Goal: Task Accomplishment & Management: Use online tool/utility

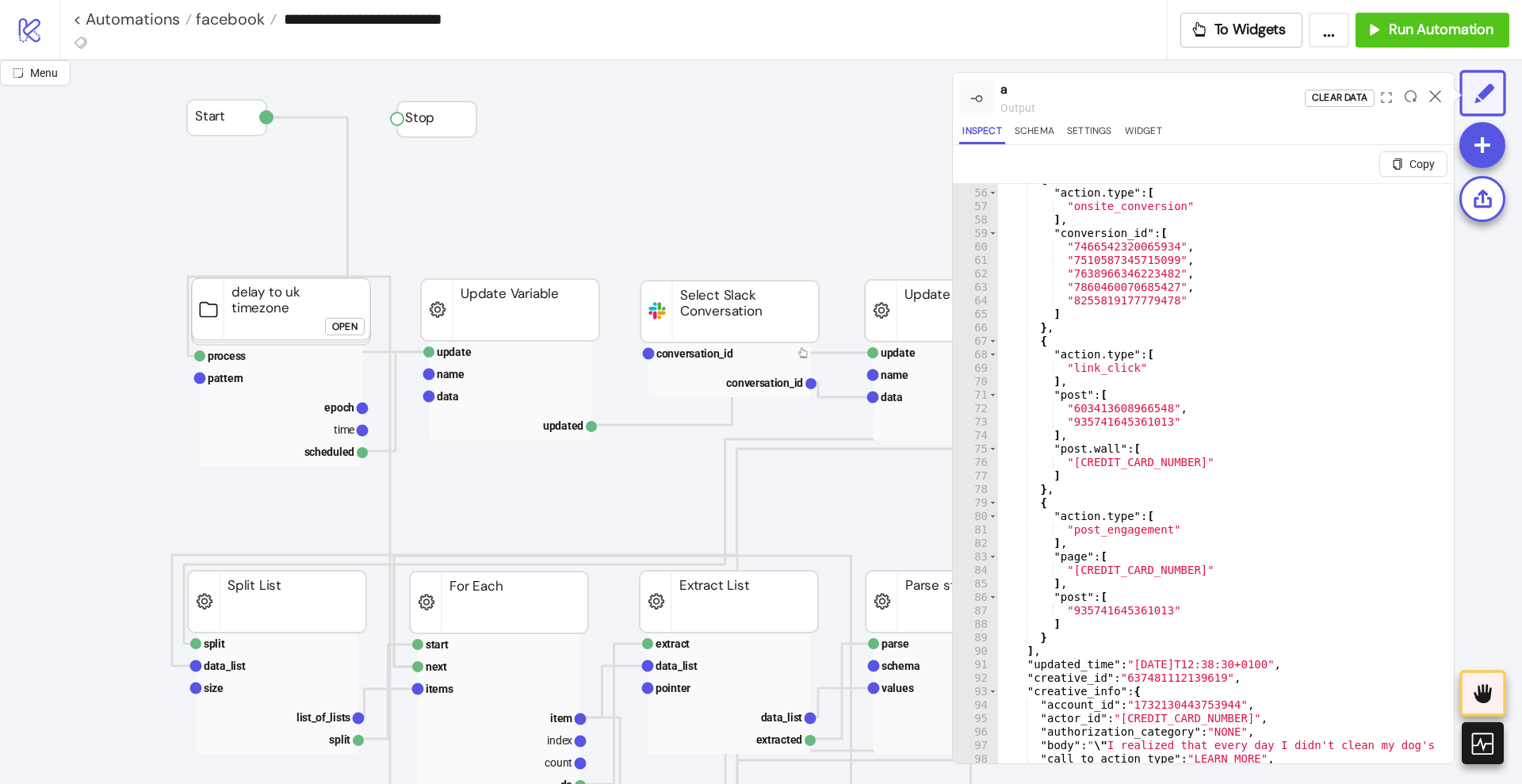
scroll to position [1089, 0]
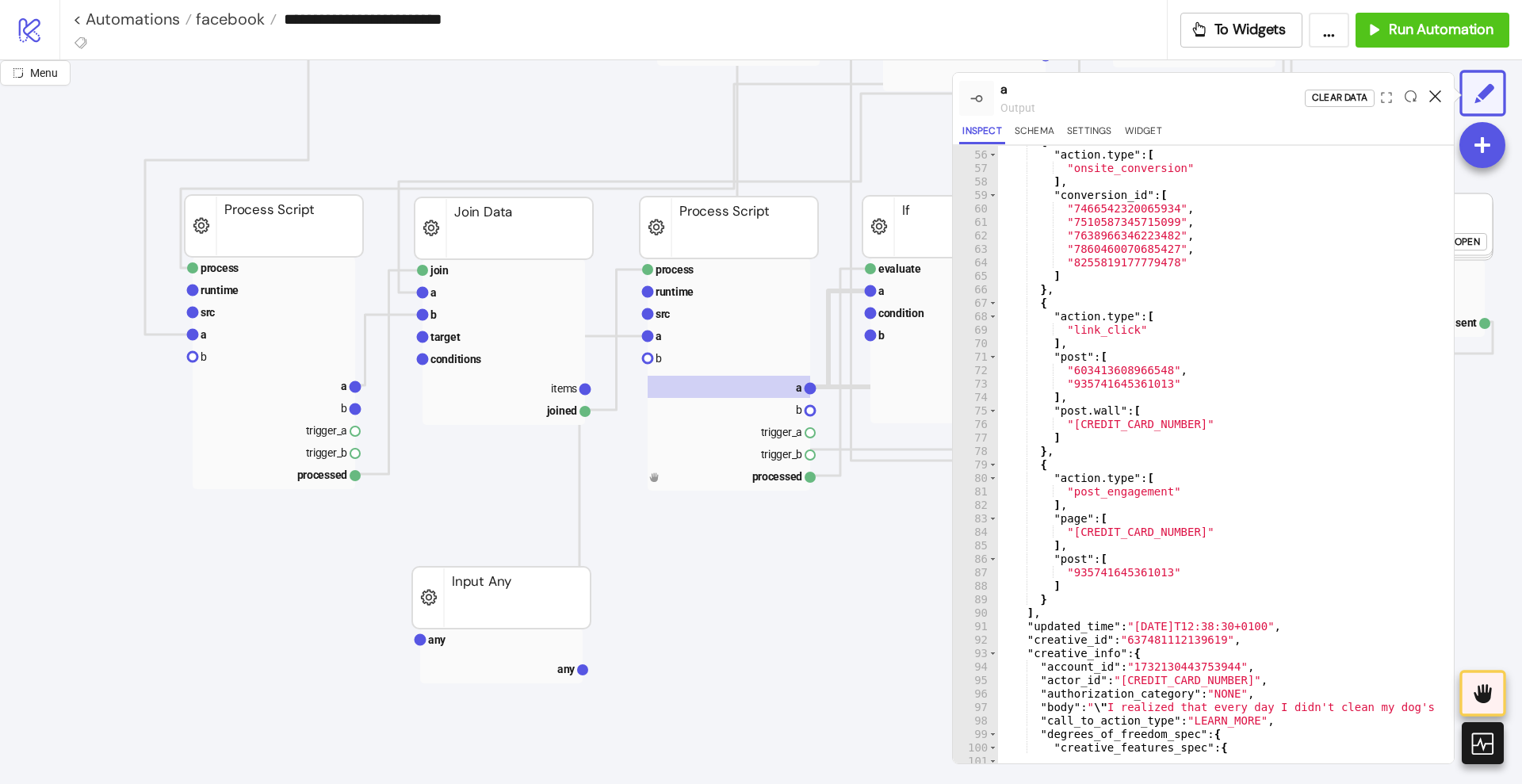
click at [1436, 94] on icon at bounding box center [1435, 96] width 12 height 12
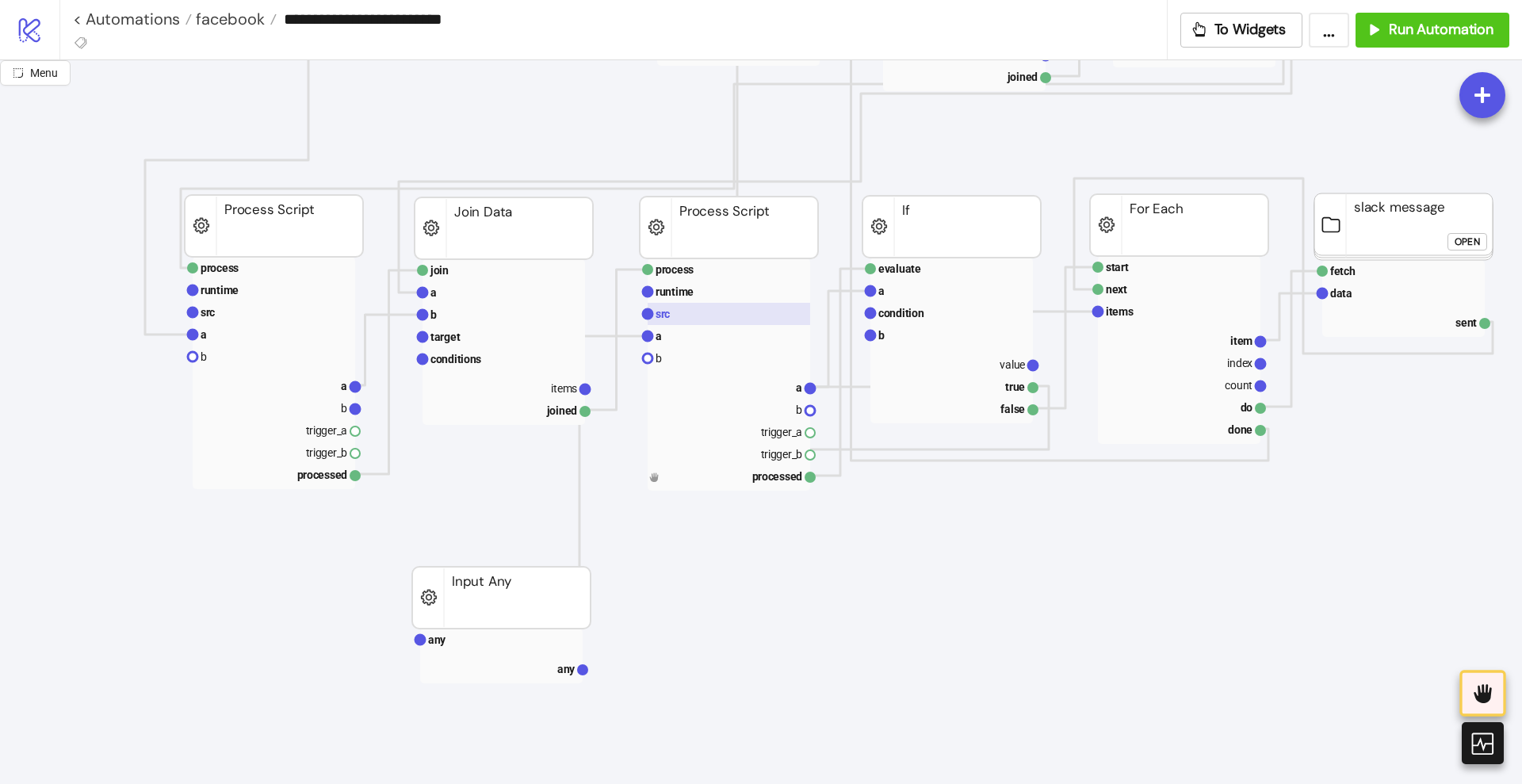
click at [681, 313] on rect at bounding box center [729, 313] width 163 height 22
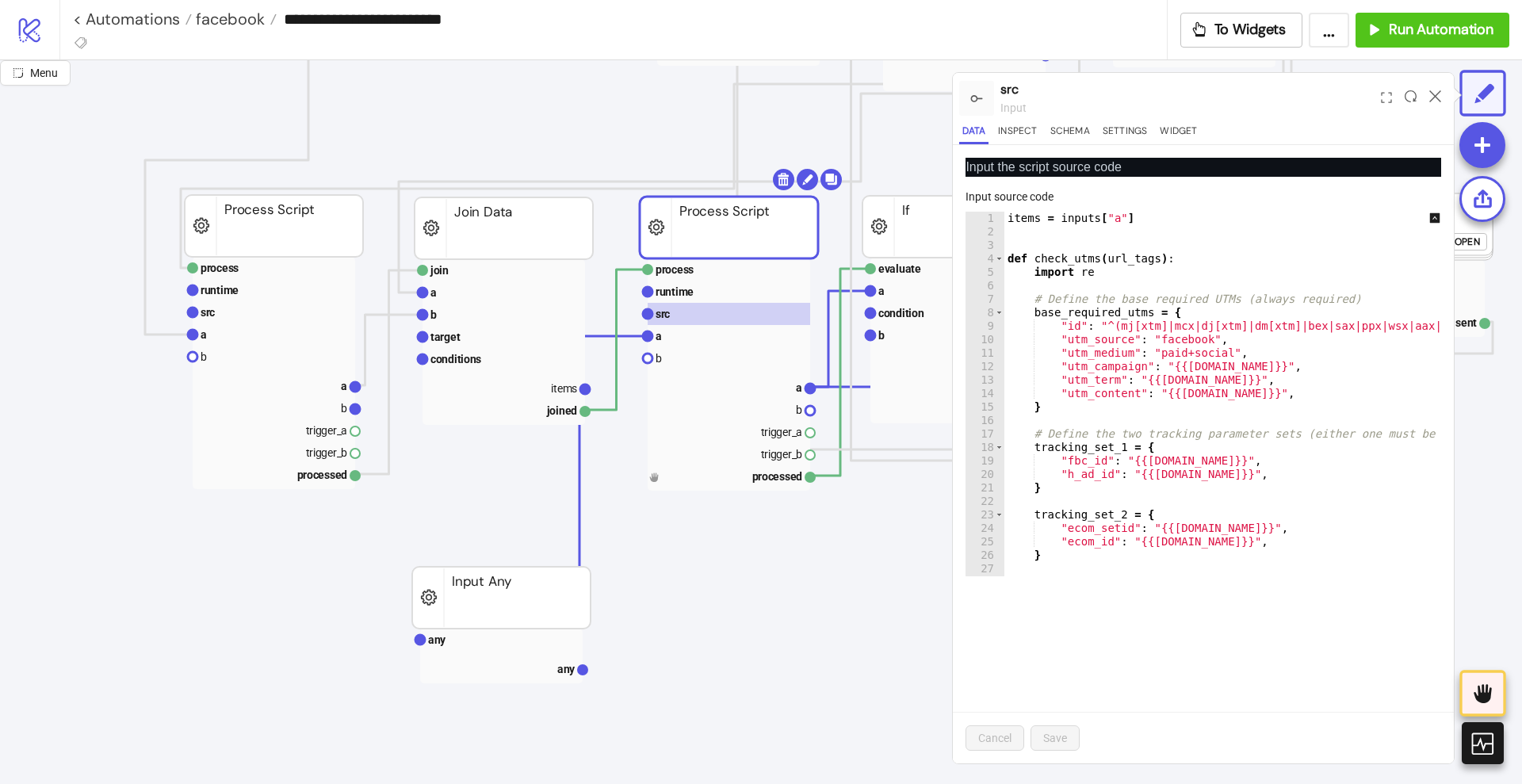
click at [1050, 235] on div "items = inputs [ "a" ] def check_utms ( url_tags ) : import re # Define the bas…" at bounding box center [1383, 399] width 757 height 376
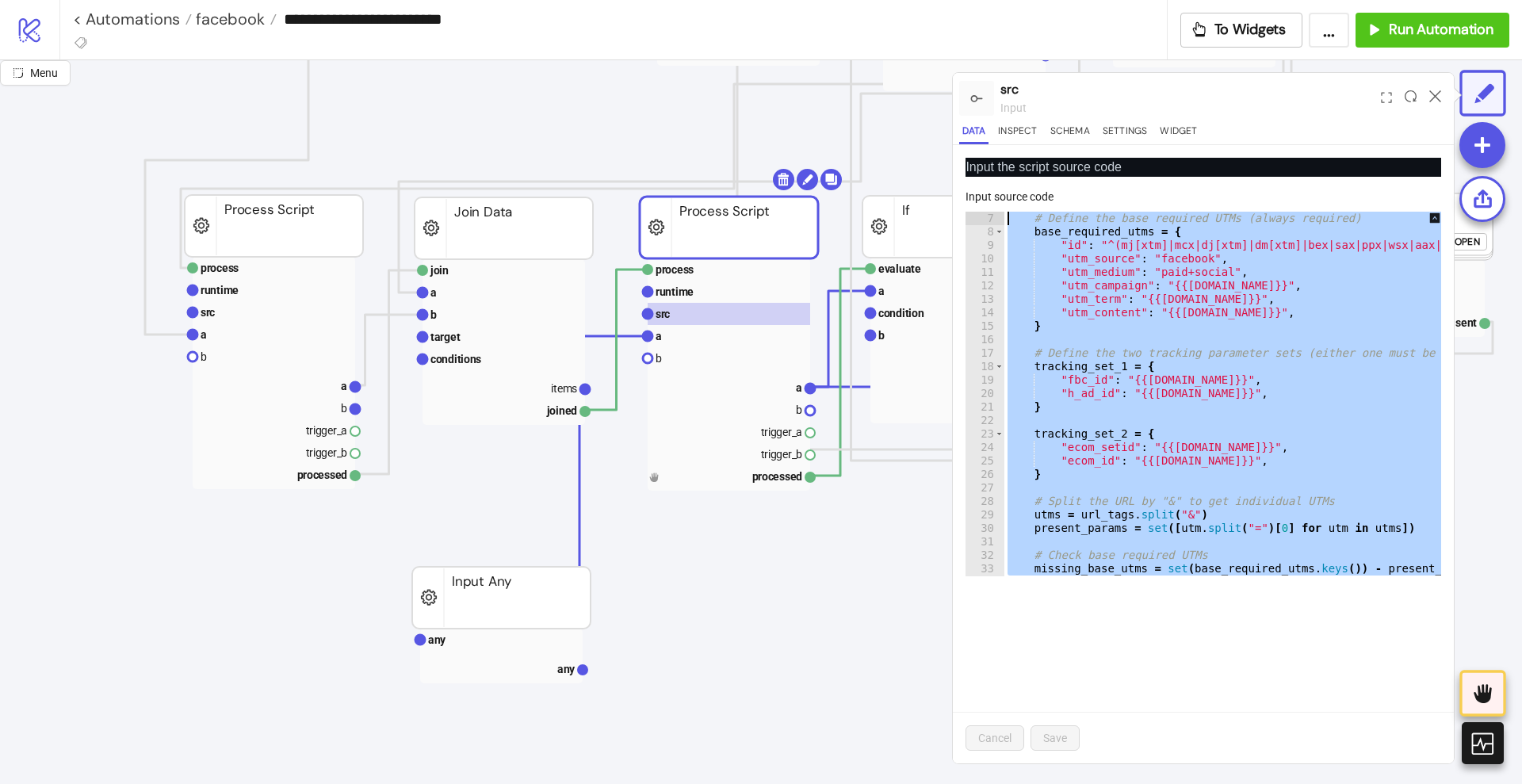
scroll to position [0, 0]
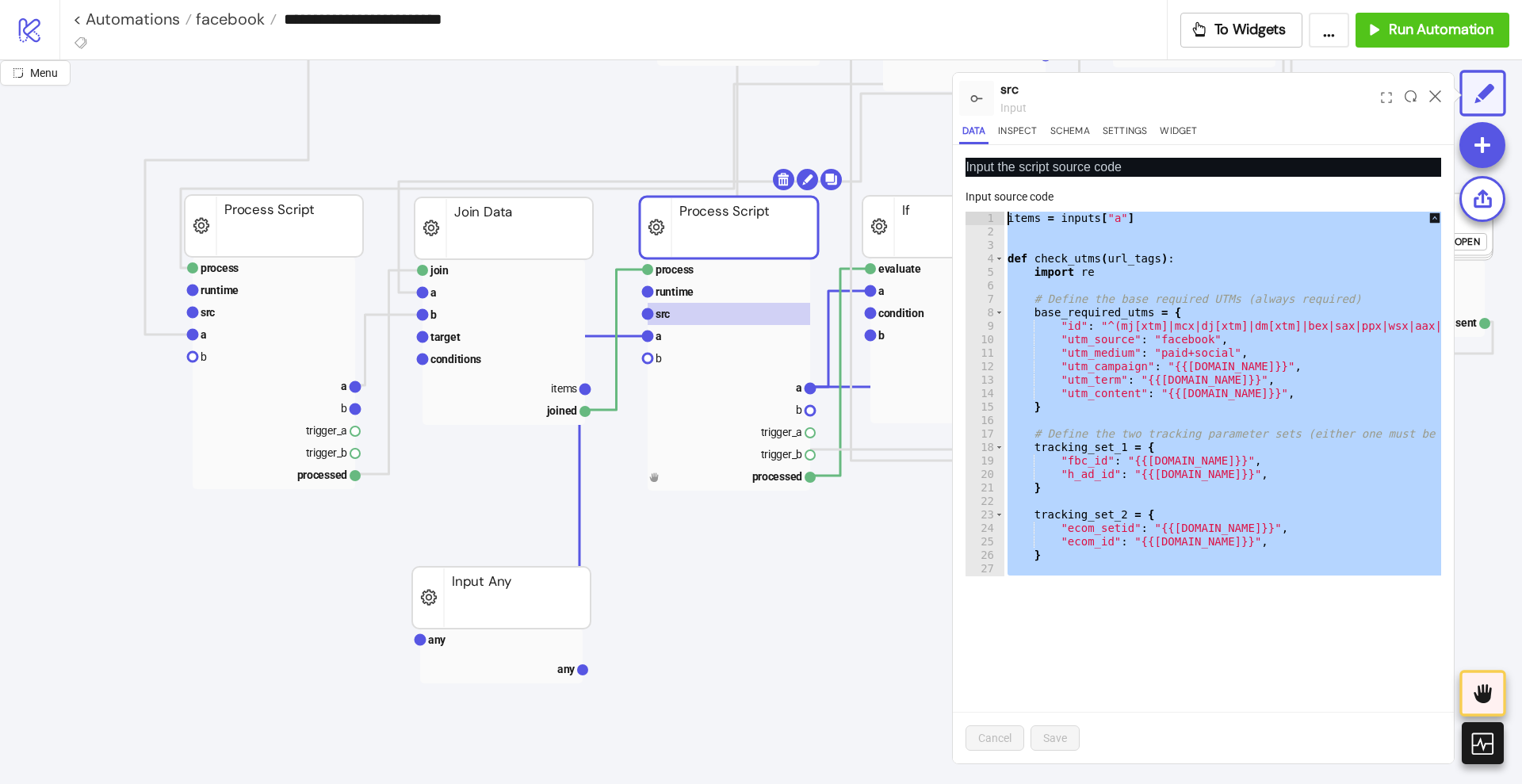
drag, startPoint x: 1210, startPoint y: 532, endPoint x: 885, endPoint y: -3, distance: 626.0
click at [885, 0] on html "**********" at bounding box center [761, 392] width 1522 height 784
paste textarea "*****"
type textarea "**********"
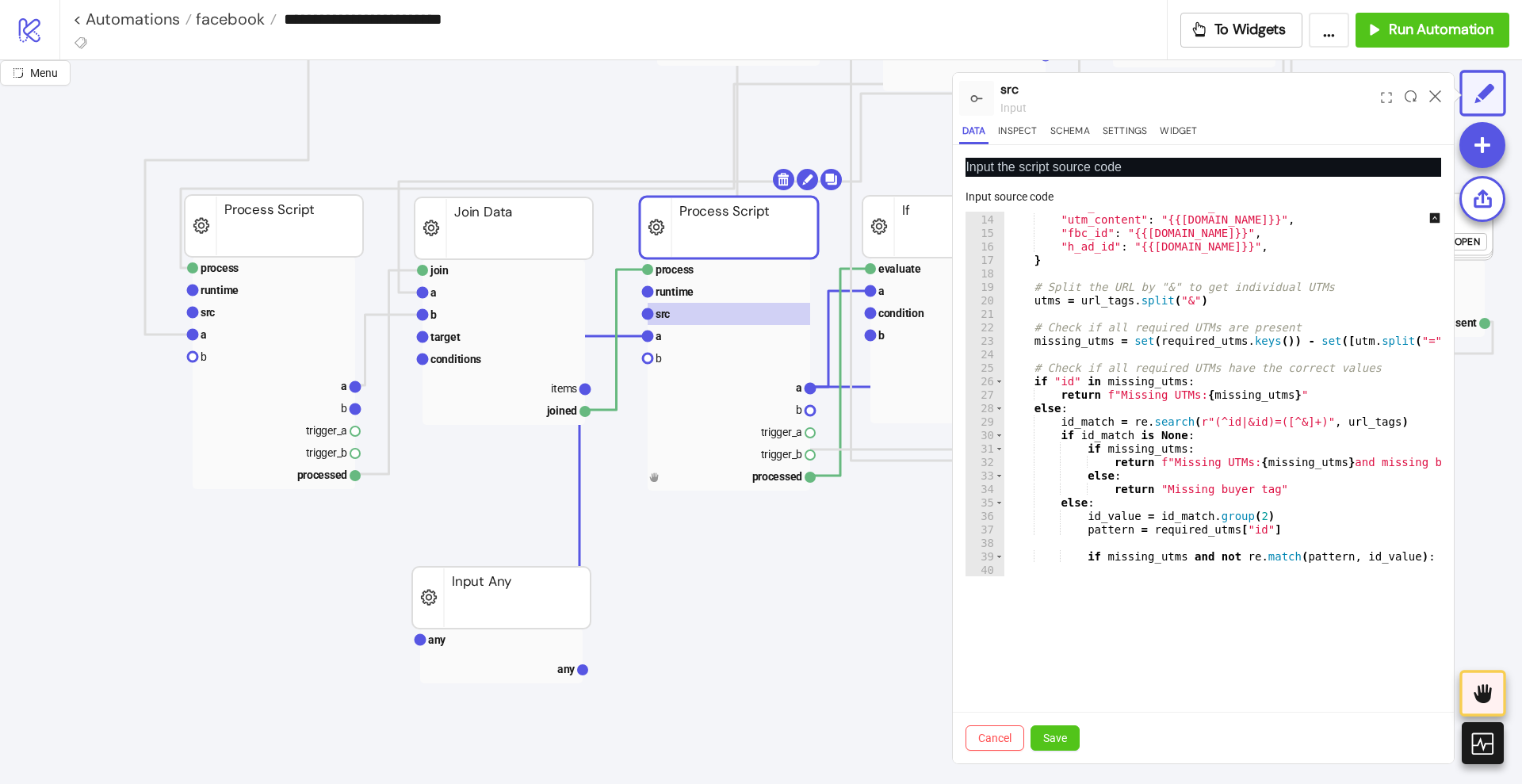
scroll to position [486, 0]
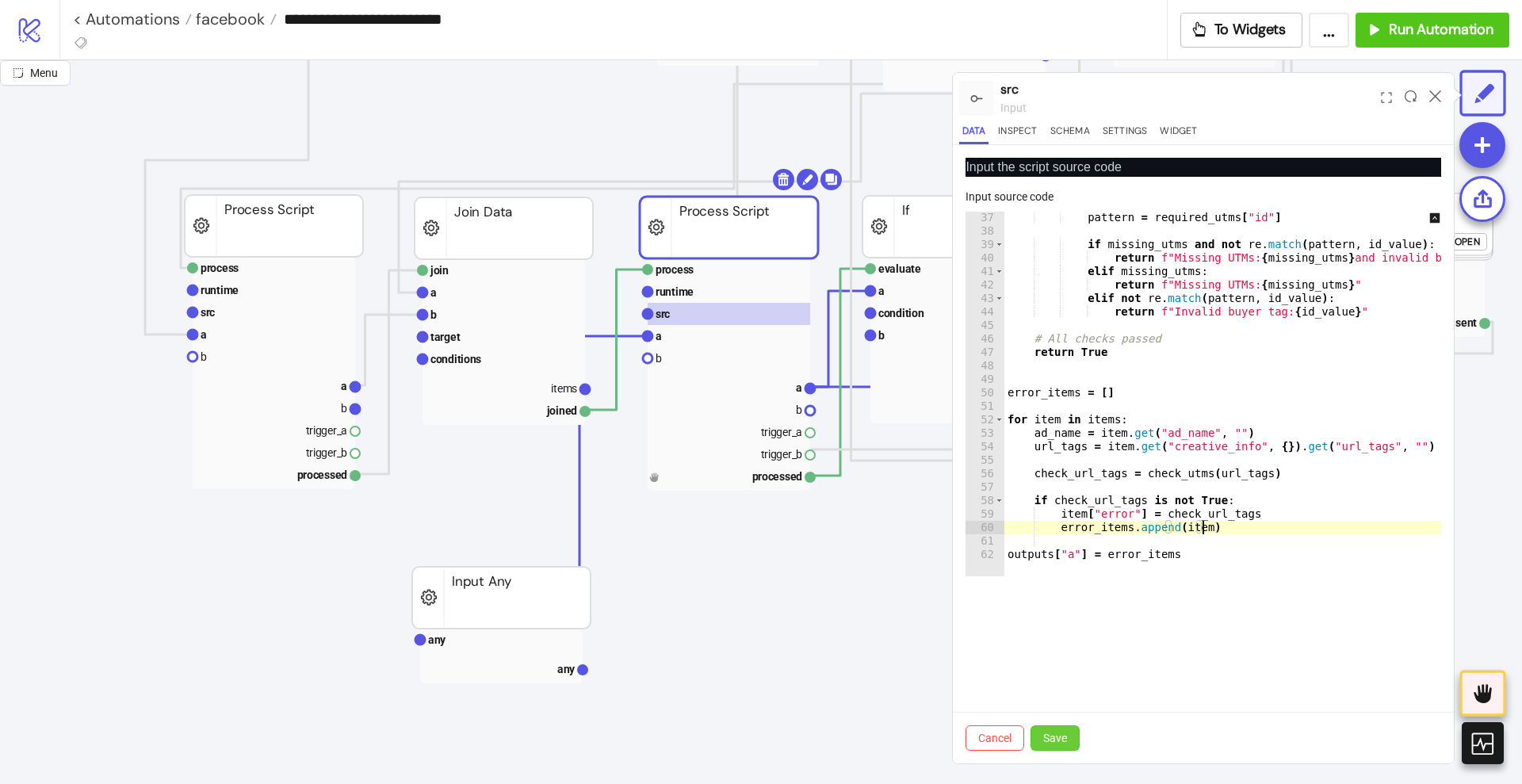
click at [1062, 732] on span "Save" at bounding box center [1054, 738] width 23 height 13
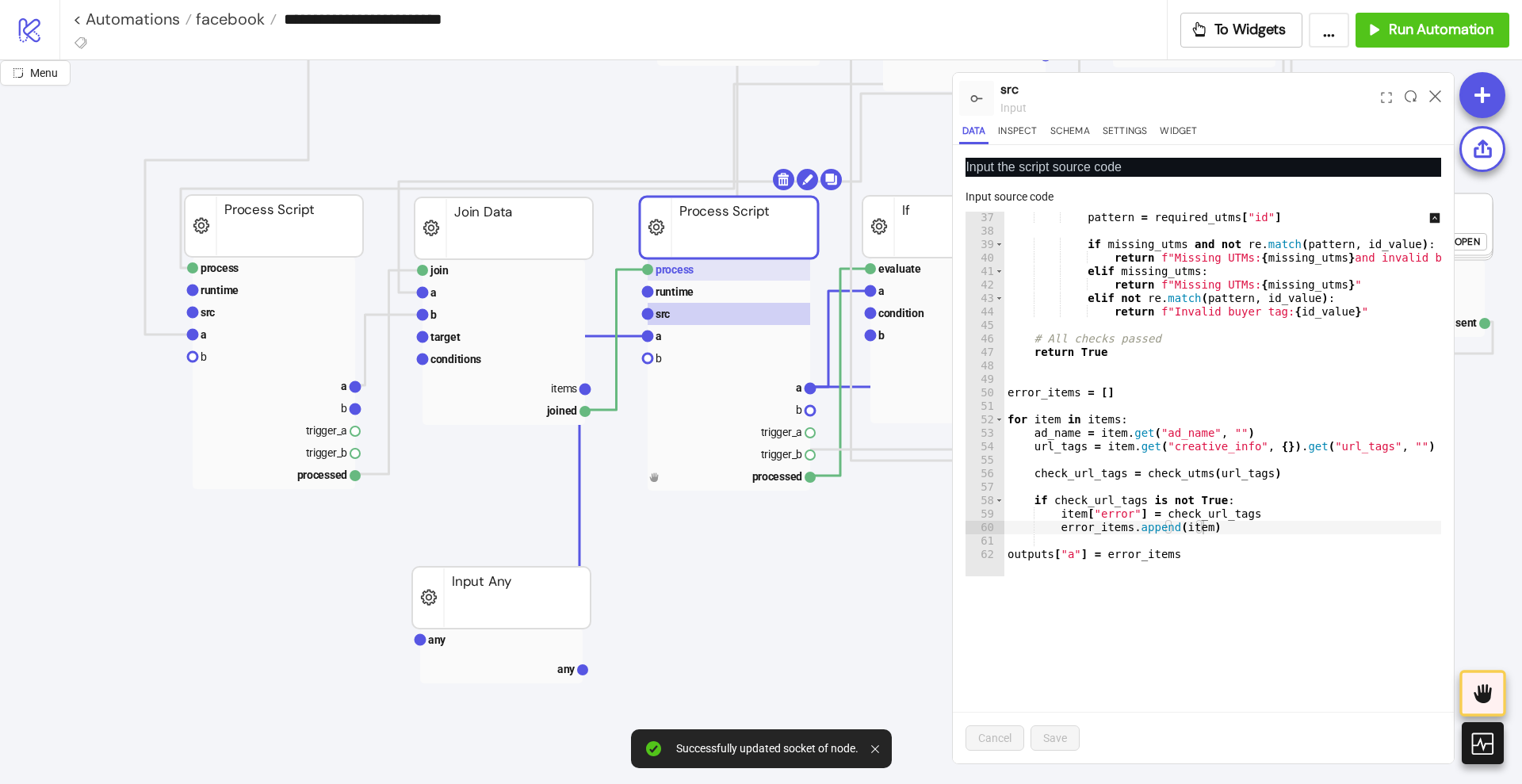
click at [722, 267] on rect at bounding box center [729, 269] width 163 height 22
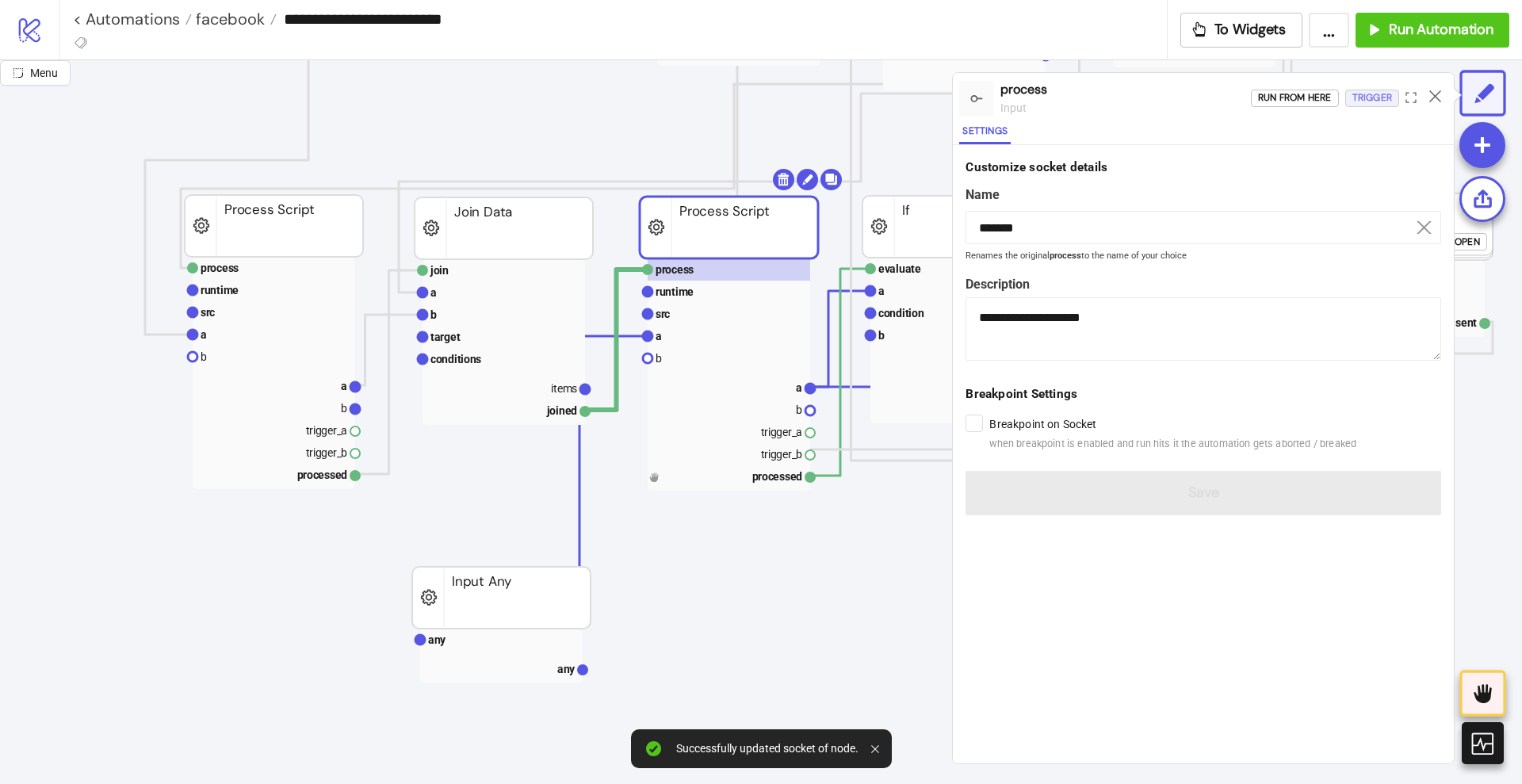
click at [1381, 94] on div "Trigger" at bounding box center [1372, 97] width 39 height 18
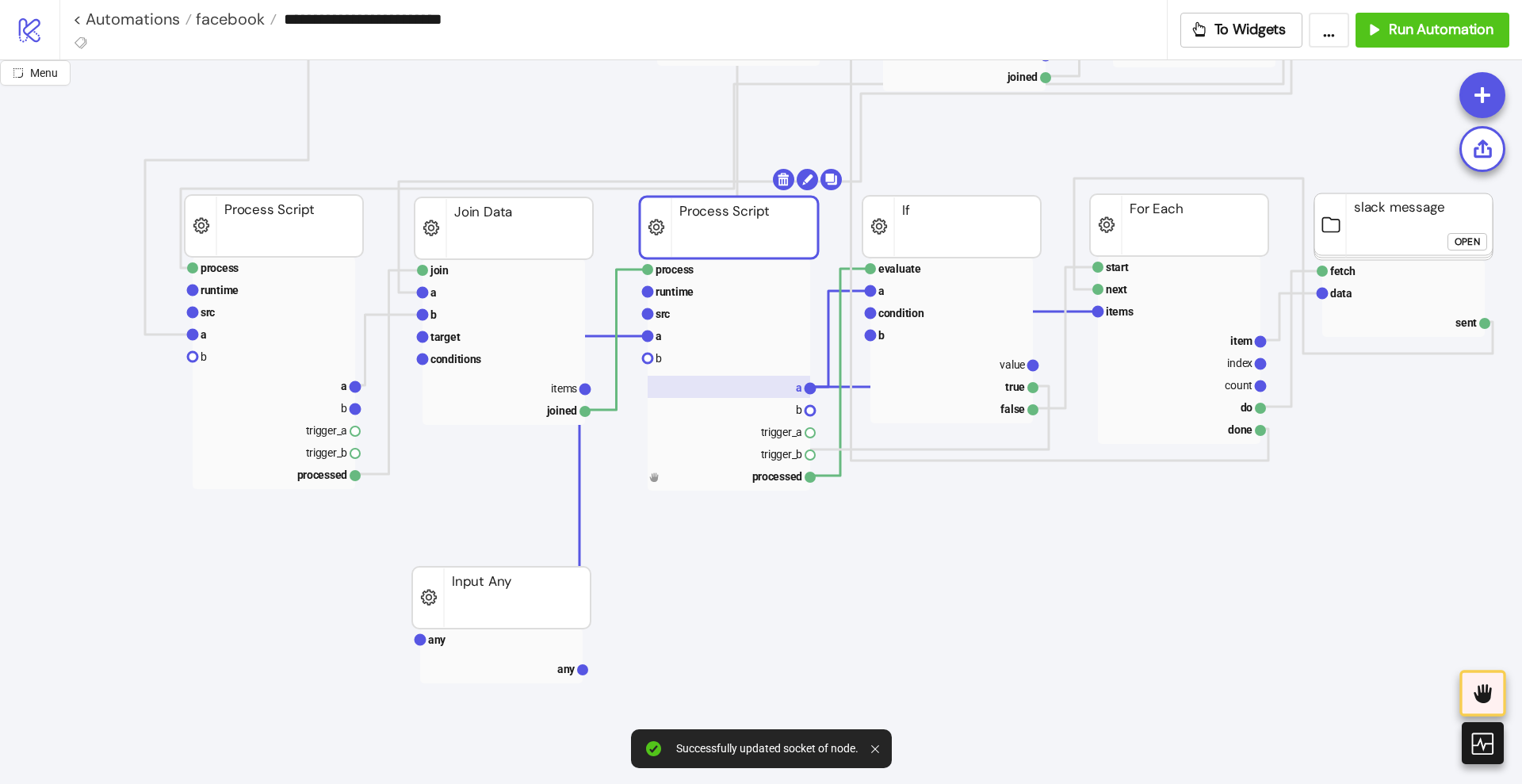
click at [763, 388] on rect at bounding box center [729, 386] width 163 height 22
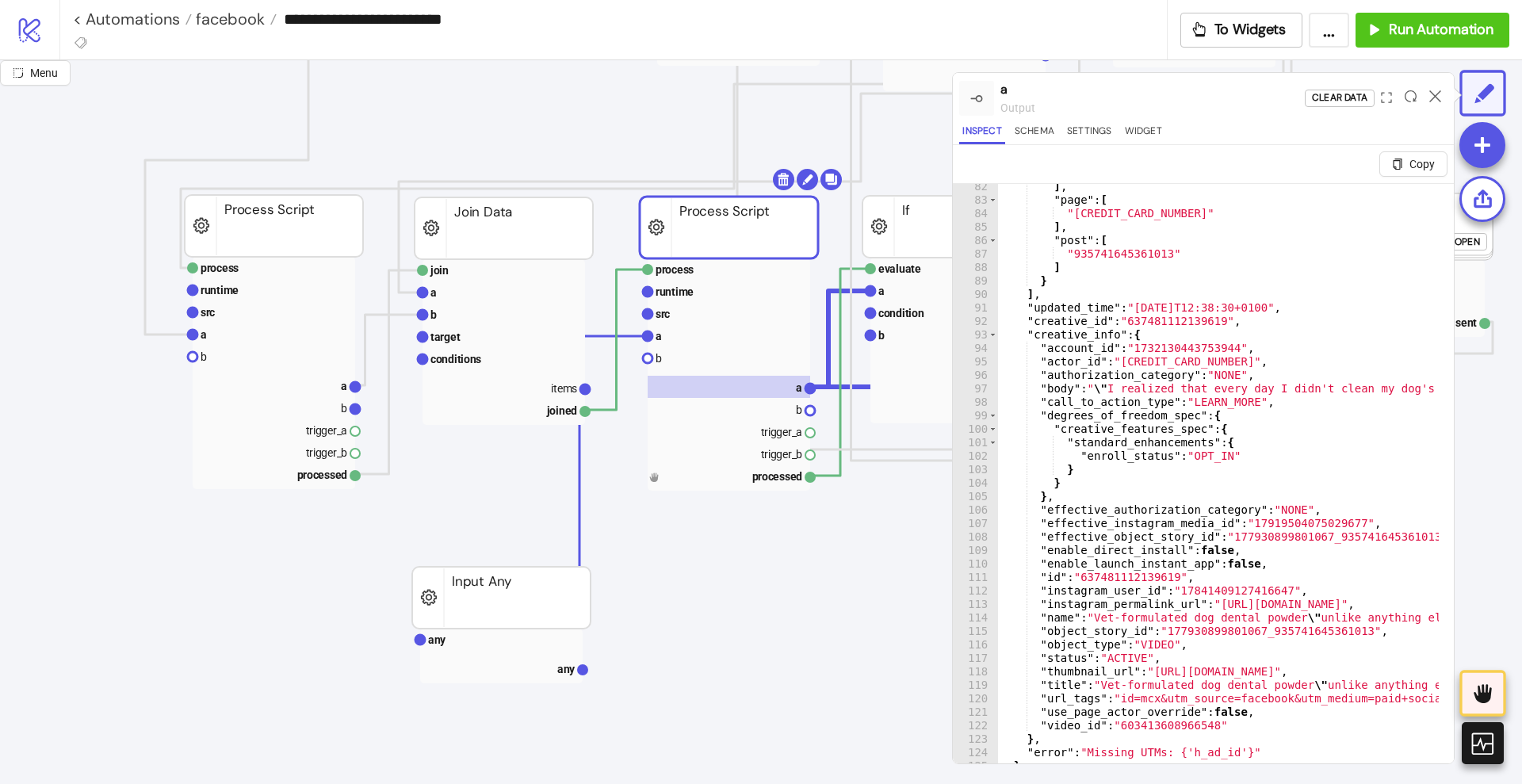
scroll to position [38, 0]
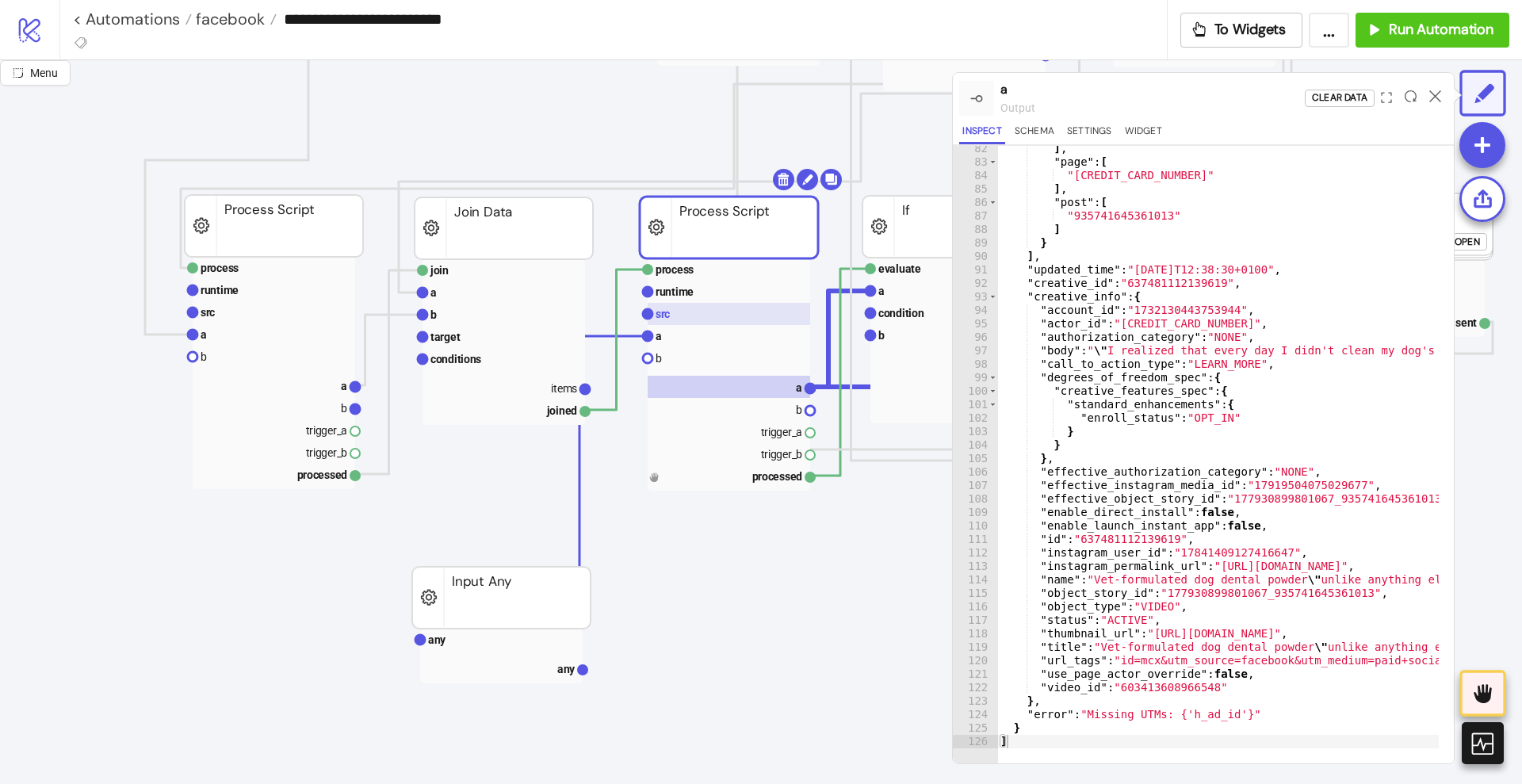
click at [707, 317] on rect at bounding box center [729, 313] width 163 height 22
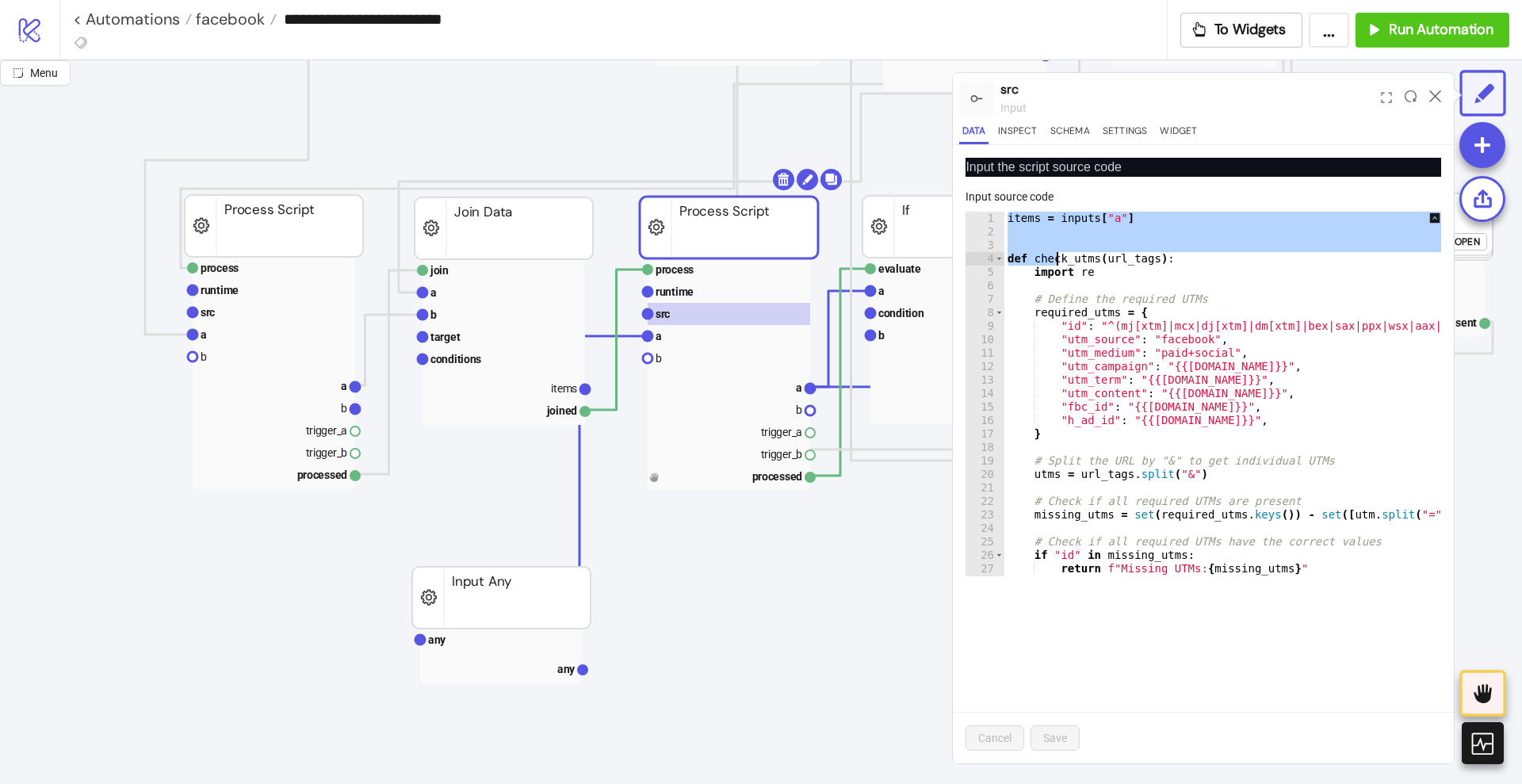
scroll to position [486, 0]
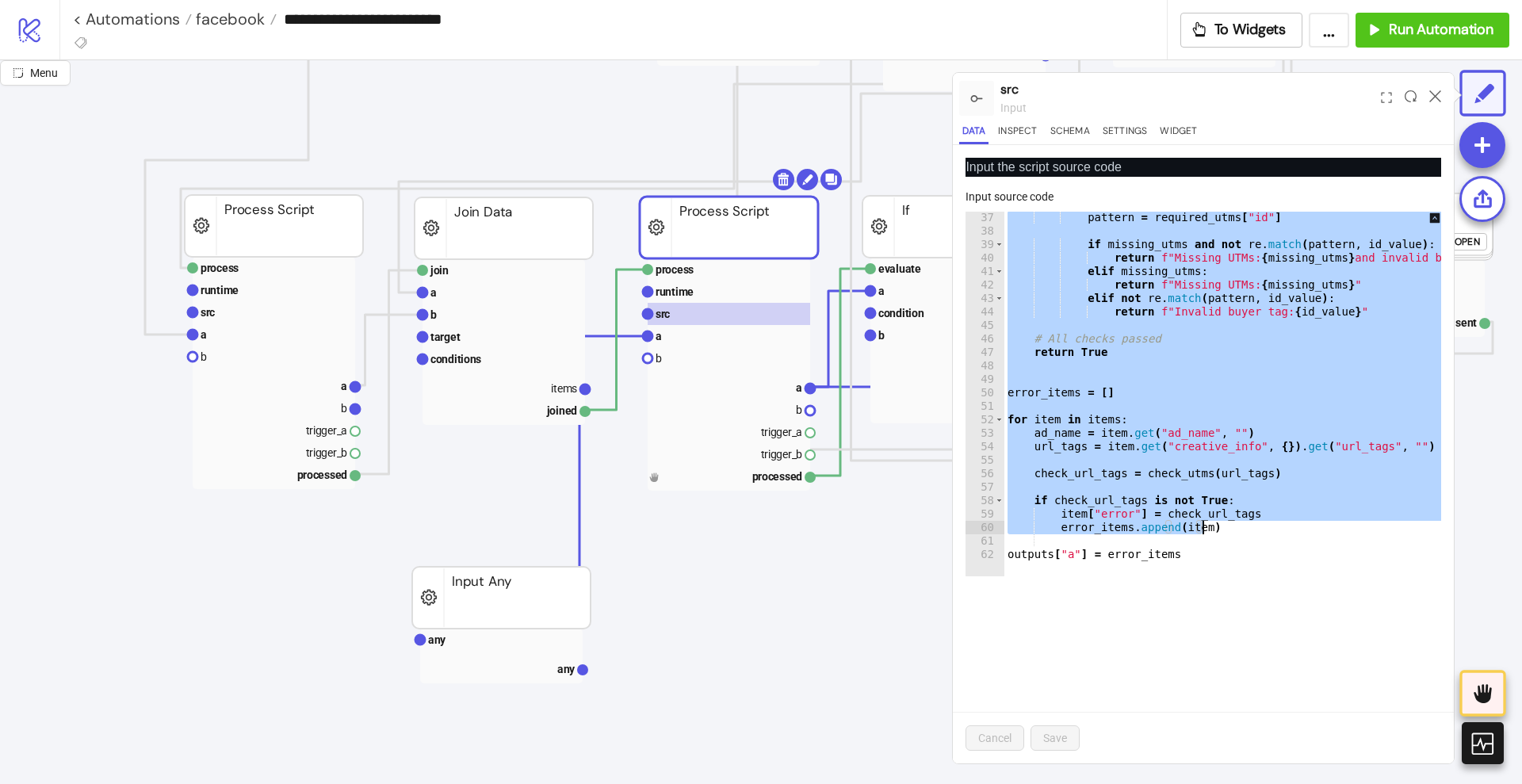
drag, startPoint x: 1008, startPoint y: 218, endPoint x: 1239, endPoint y: 531, distance: 389.0
click at [1239, 531] on div "pattern = required_utms [ "id" ] if missing_utms and not re . match ( pattern ,…" at bounding box center [1349, 399] width 690 height 376
paste textarea "Cursor at row 60"
type textarea "**********"
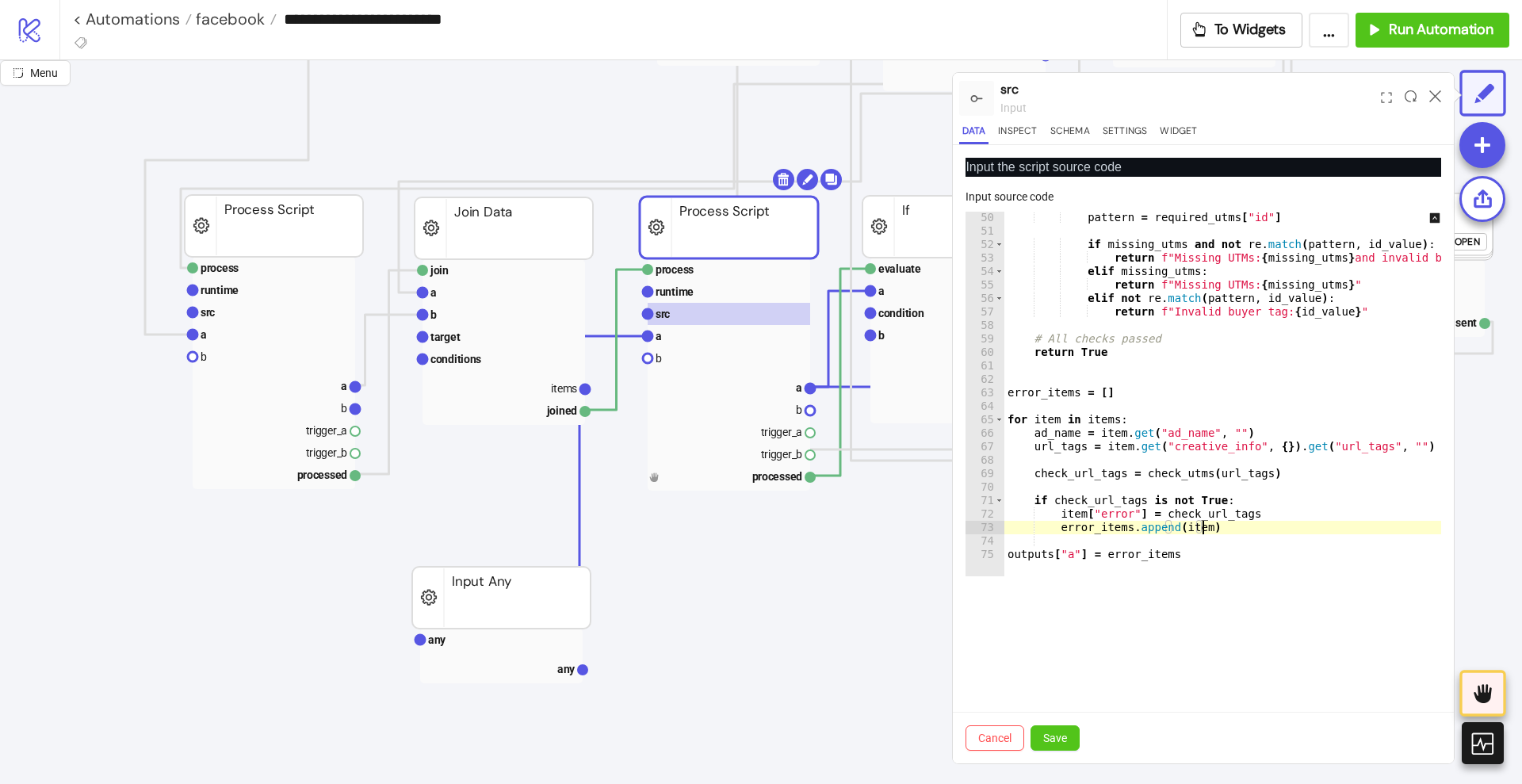
scroll to position [661, 0]
click at [1053, 739] on span "Save" at bounding box center [1054, 738] width 23 height 13
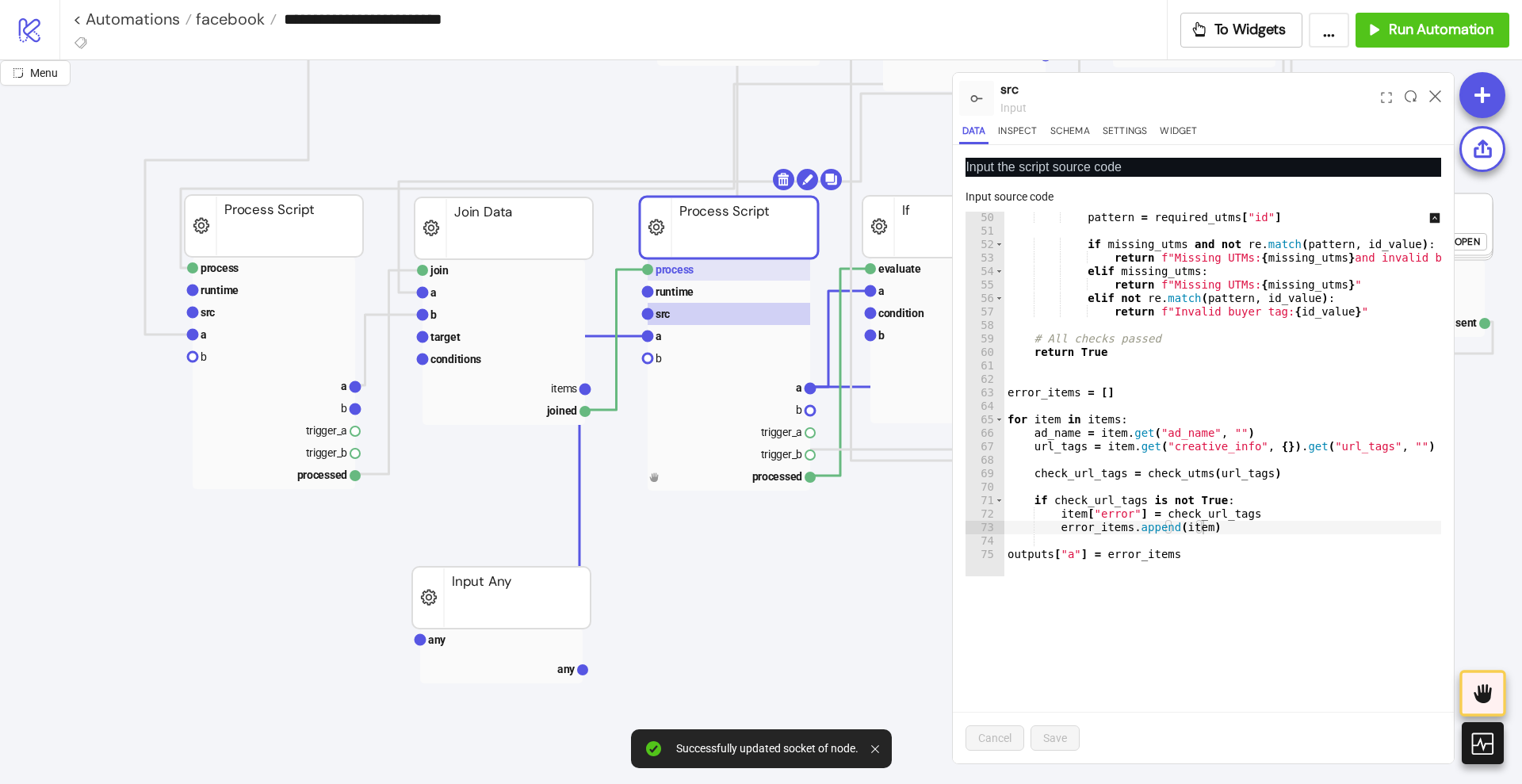
click at [726, 268] on rect at bounding box center [729, 269] width 163 height 22
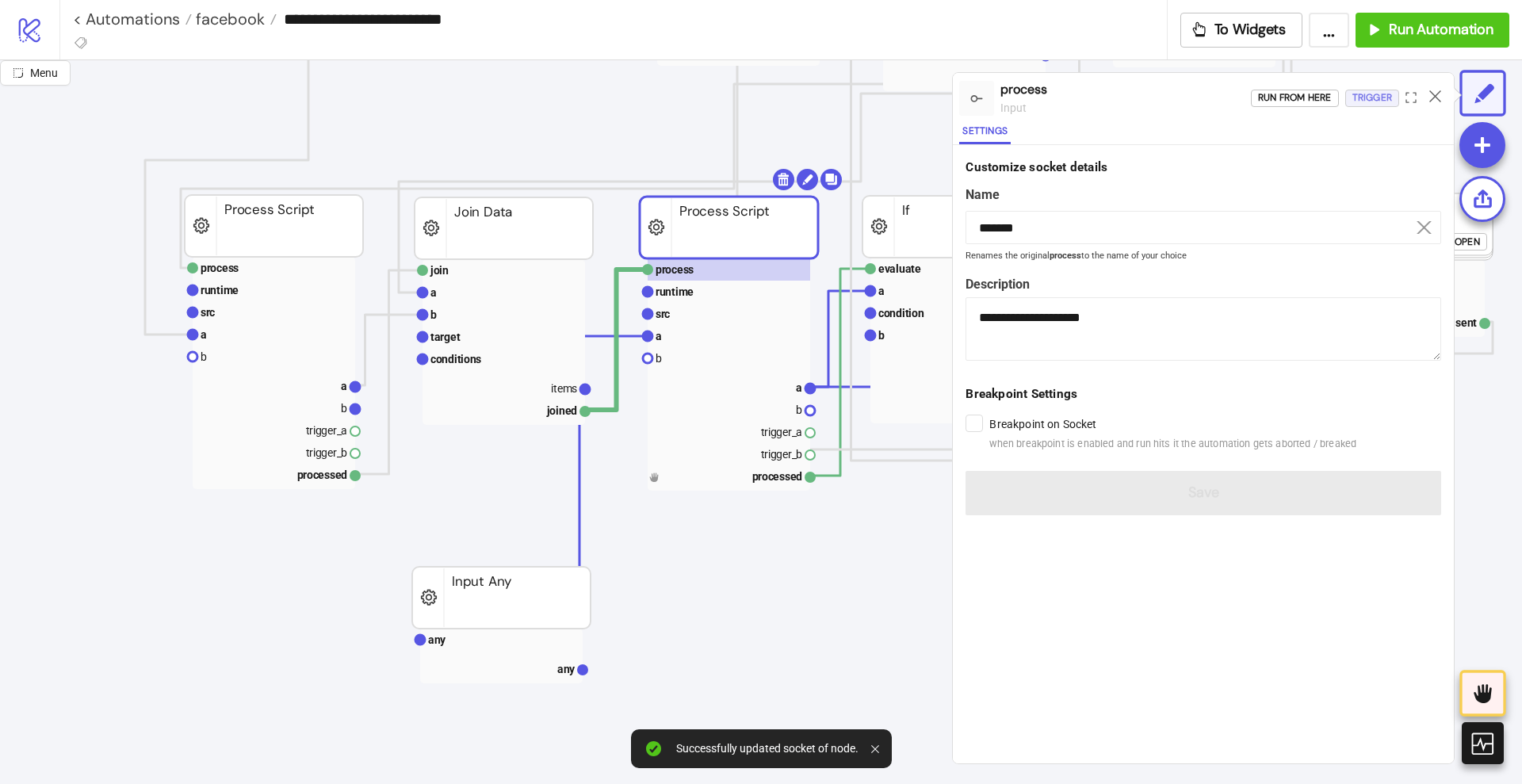
click at [1372, 103] on div "Trigger" at bounding box center [1372, 97] width 39 height 18
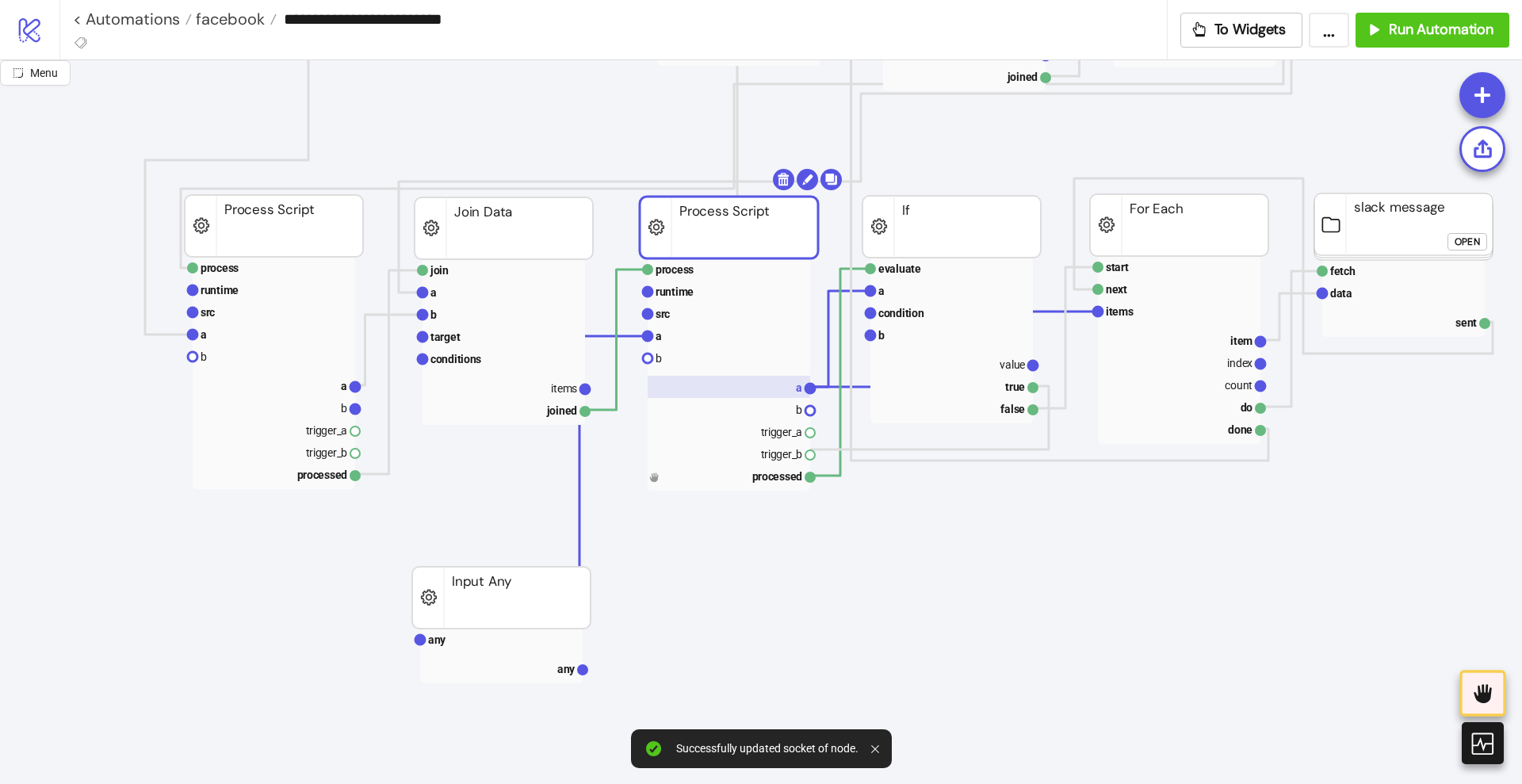
click at [795, 385] on rect at bounding box center [729, 386] width 163 height 22
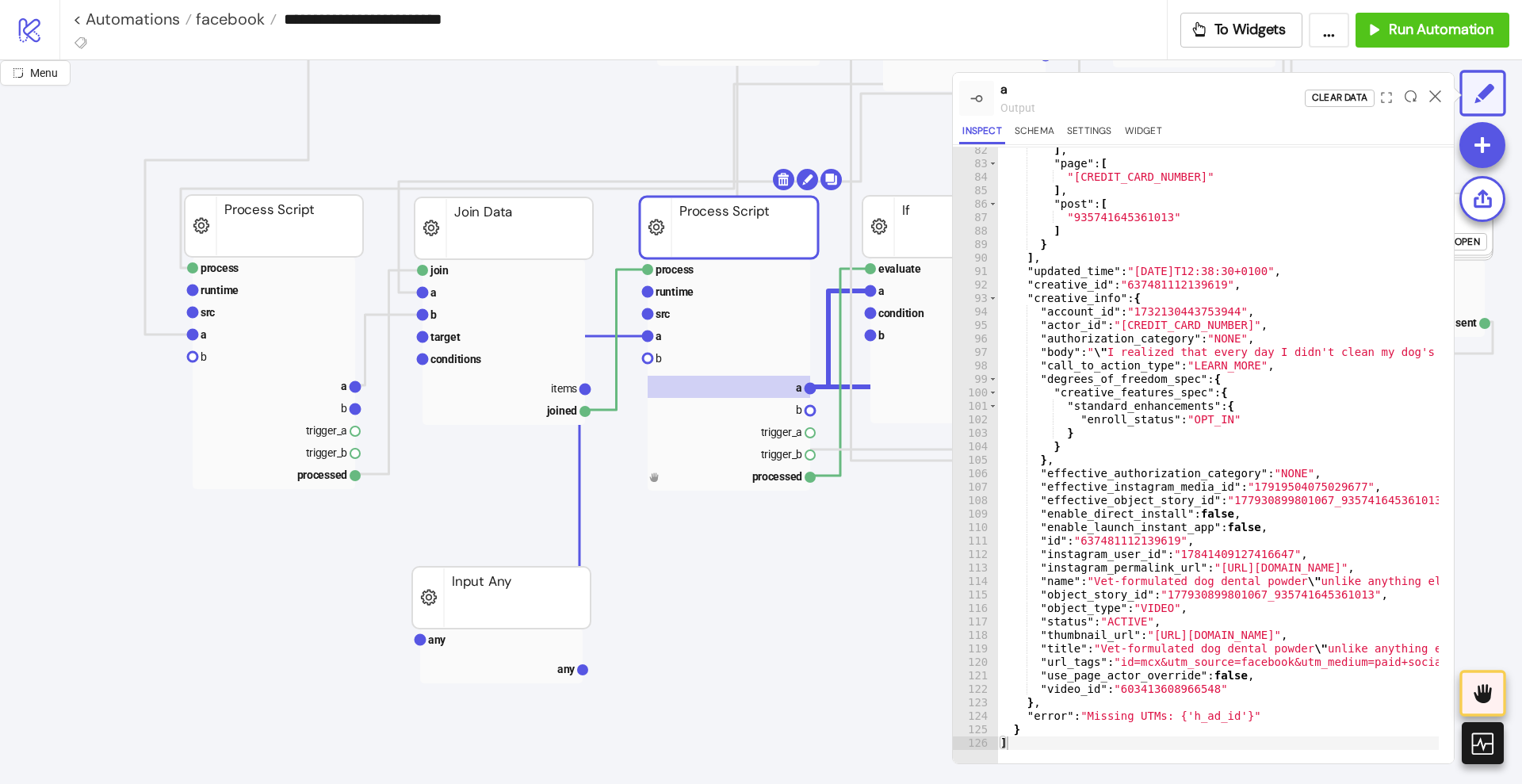
scroll to position [38, 0]
click at [478, 635] on rect at bounding box center [502, 640] width 163 height 22
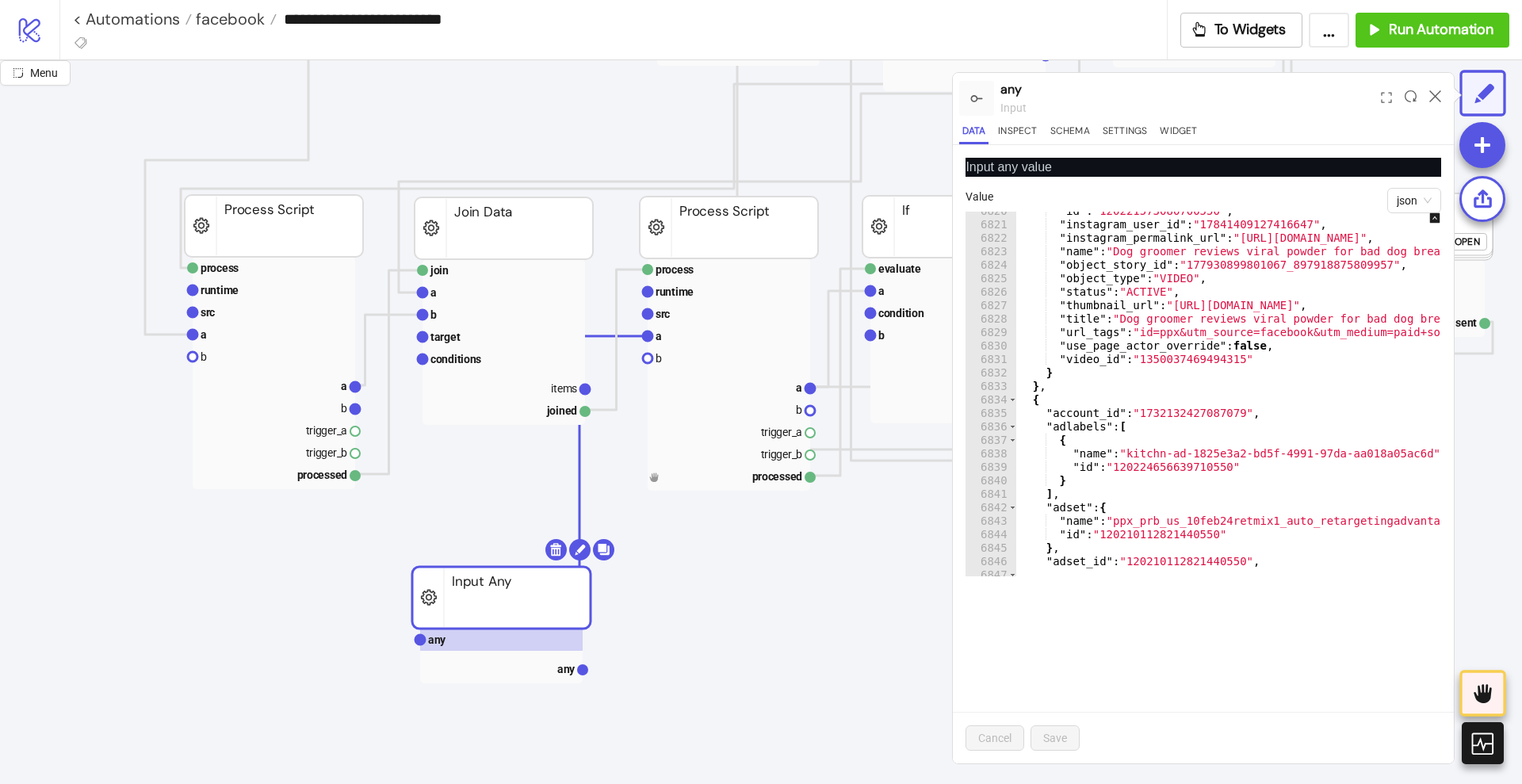
scroll to position [25355, 0]
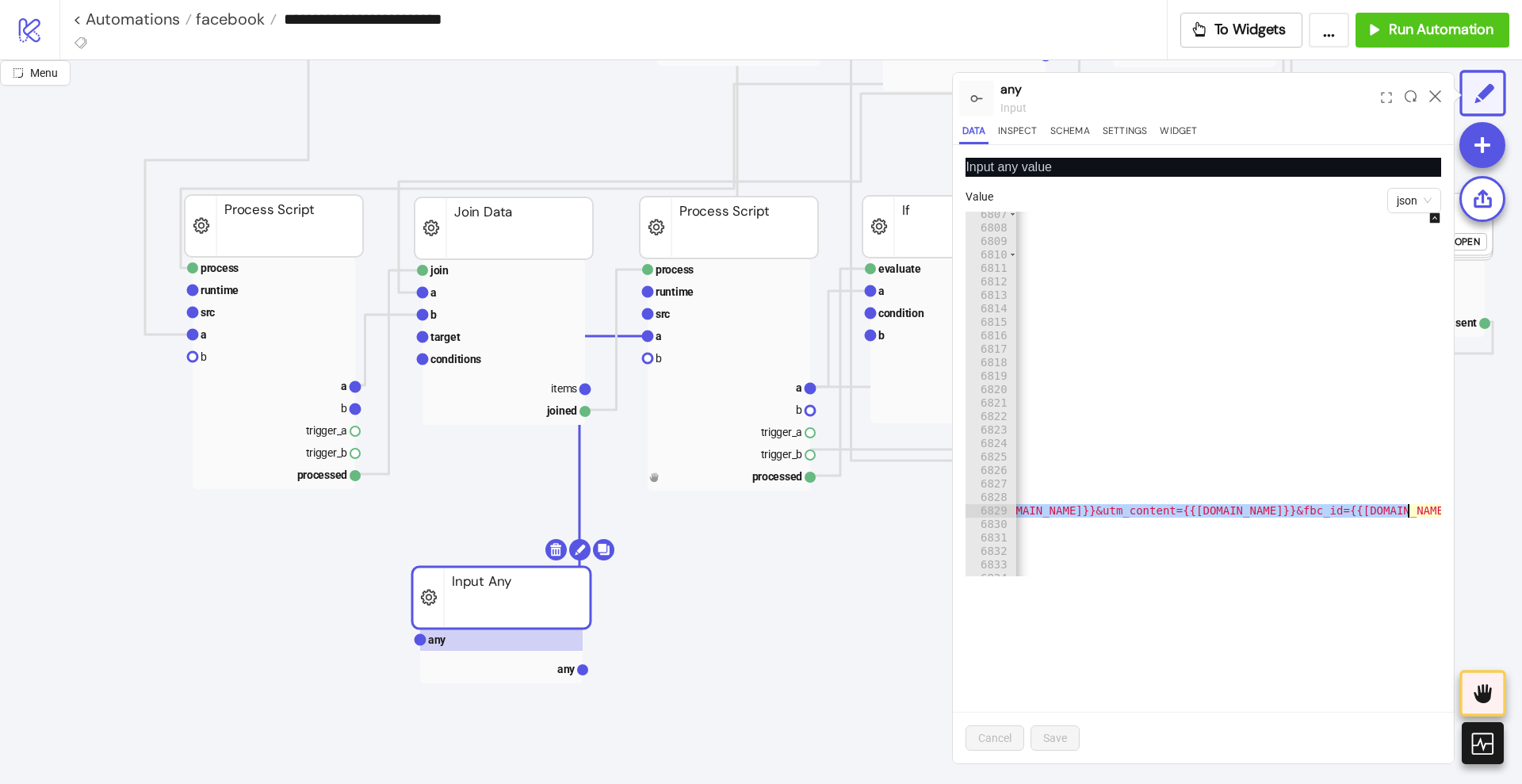
drag, startPoint x: 1286, startPoint y: 512, endPoint x: 1444, endPoint y: 506, distance: 158.1
click at [1444, 506] on div "**********" at bounding box center [1203, 454] width 501 height 618
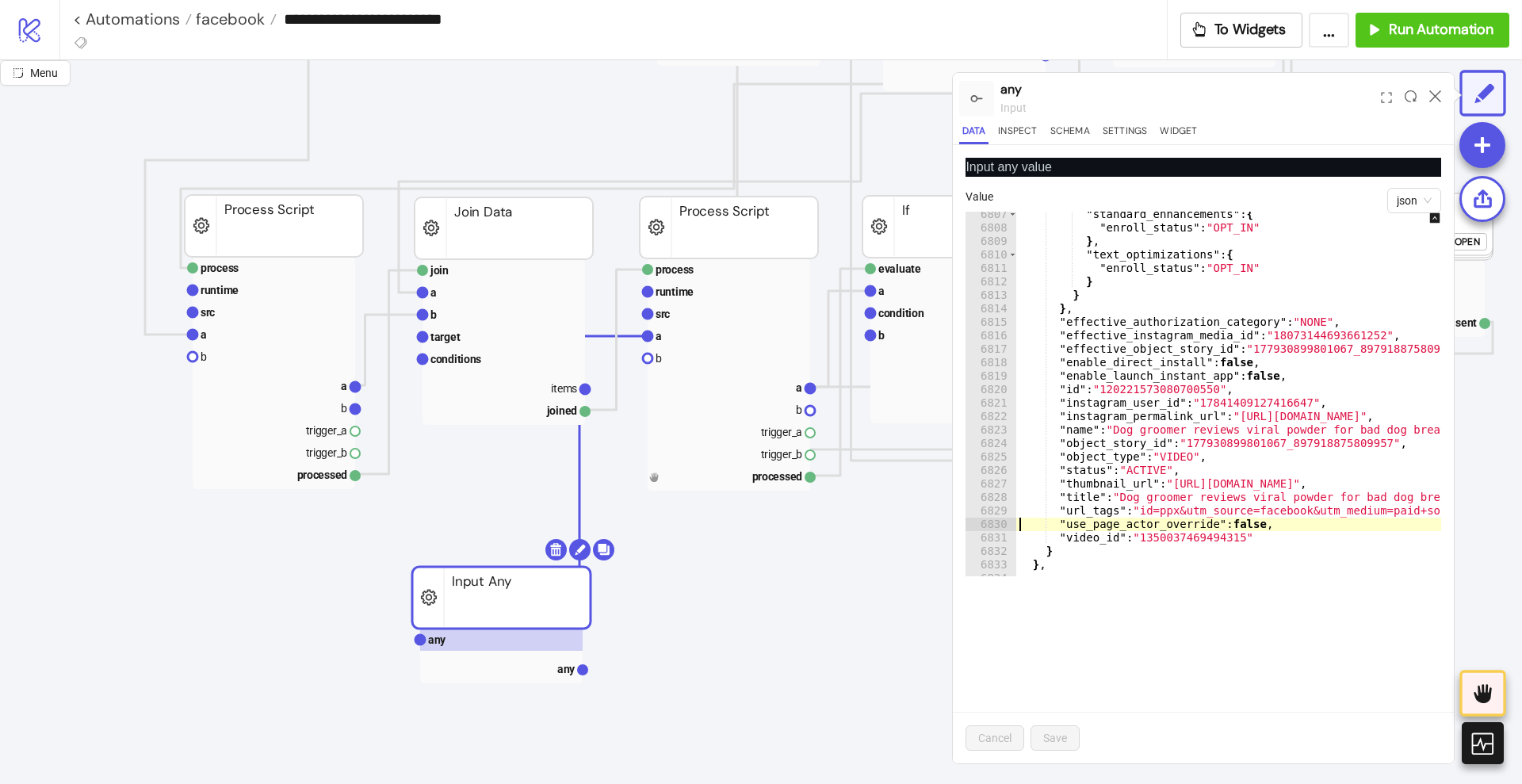
scroll to position [0, 758]
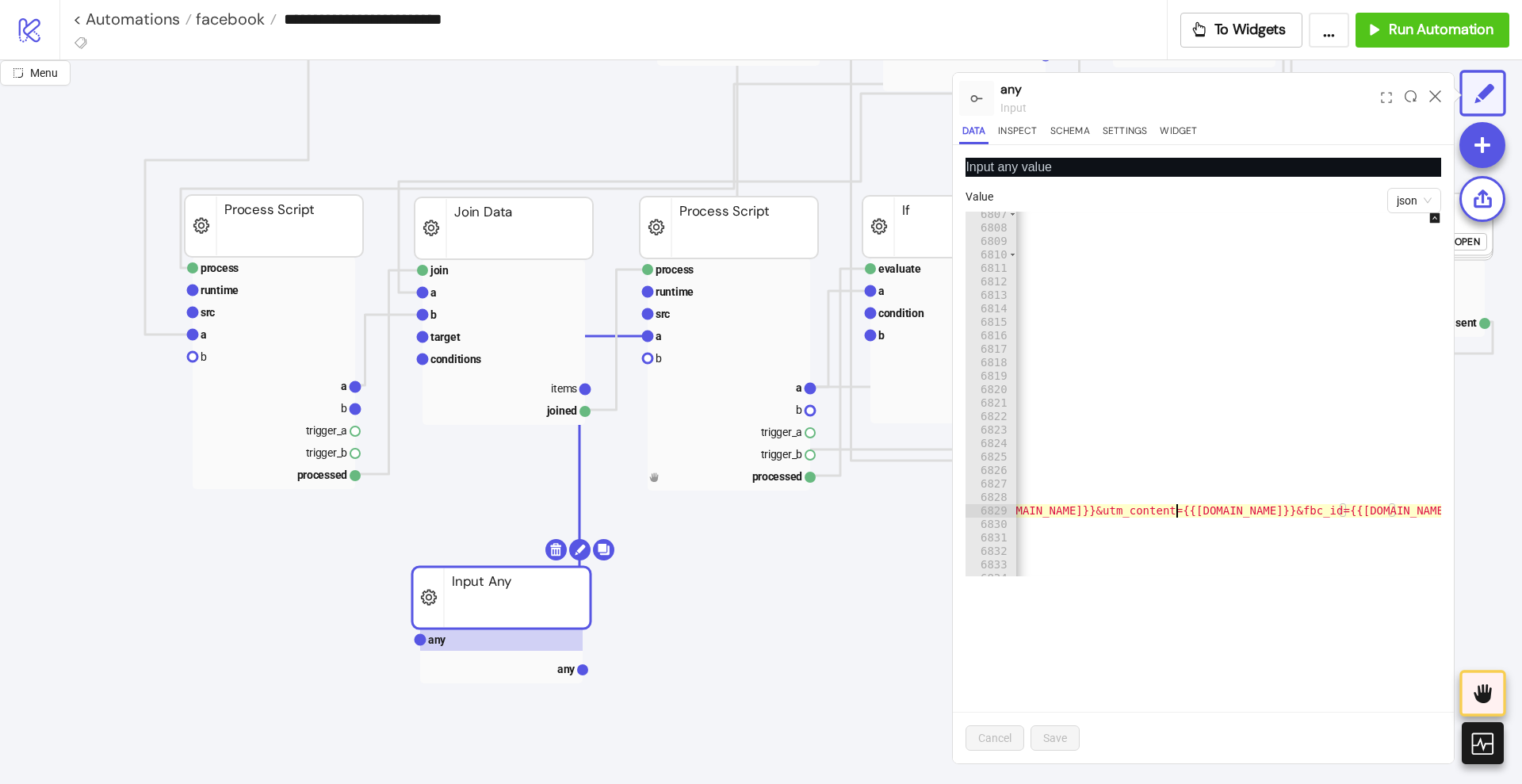
type textarea "**********"
click at [1063, 732] on span "Save" at bounding box center [1054, 738] width 23 height 13
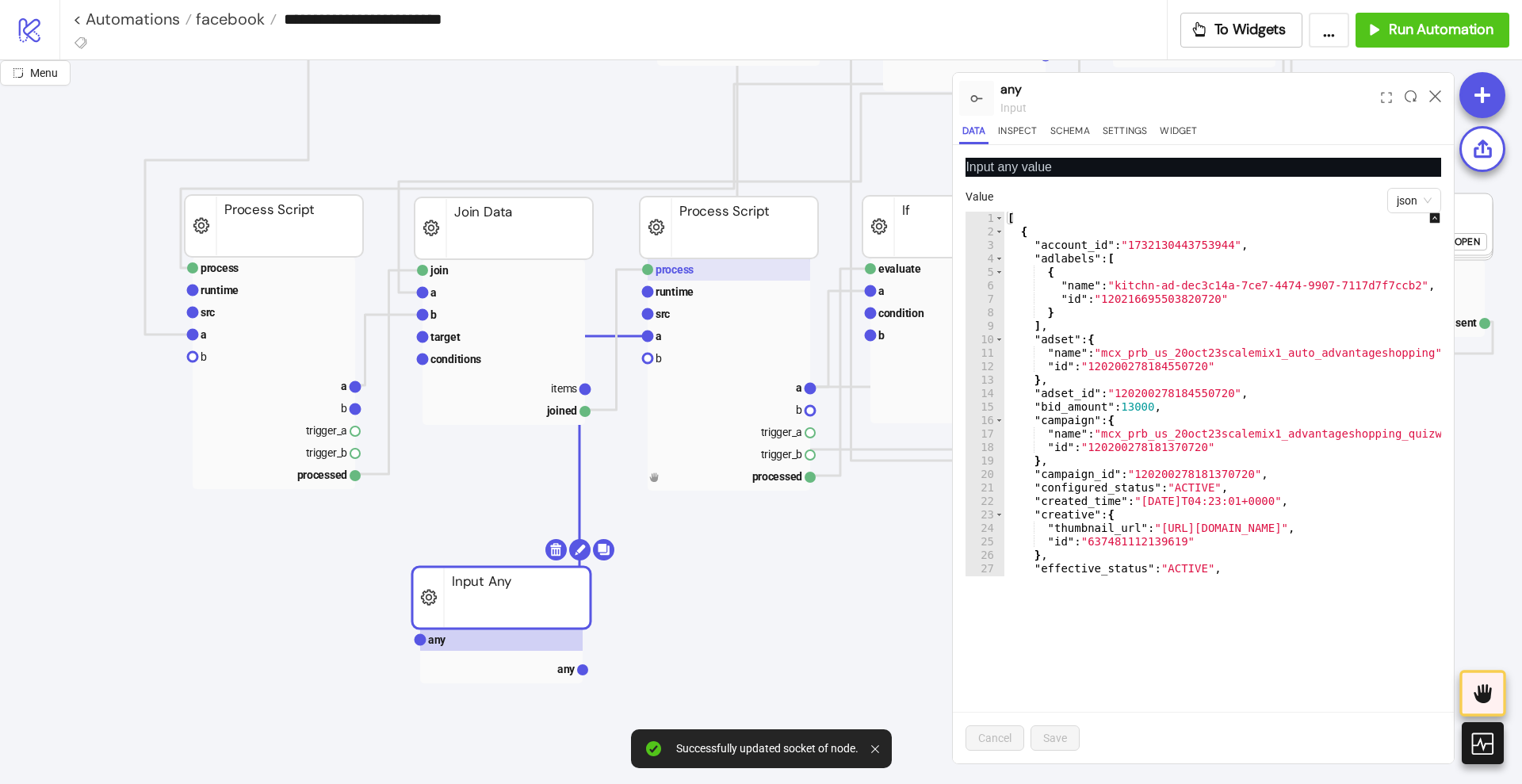
click at [714, 274] on rect at bounding box center [729, 269] width 163 height 22
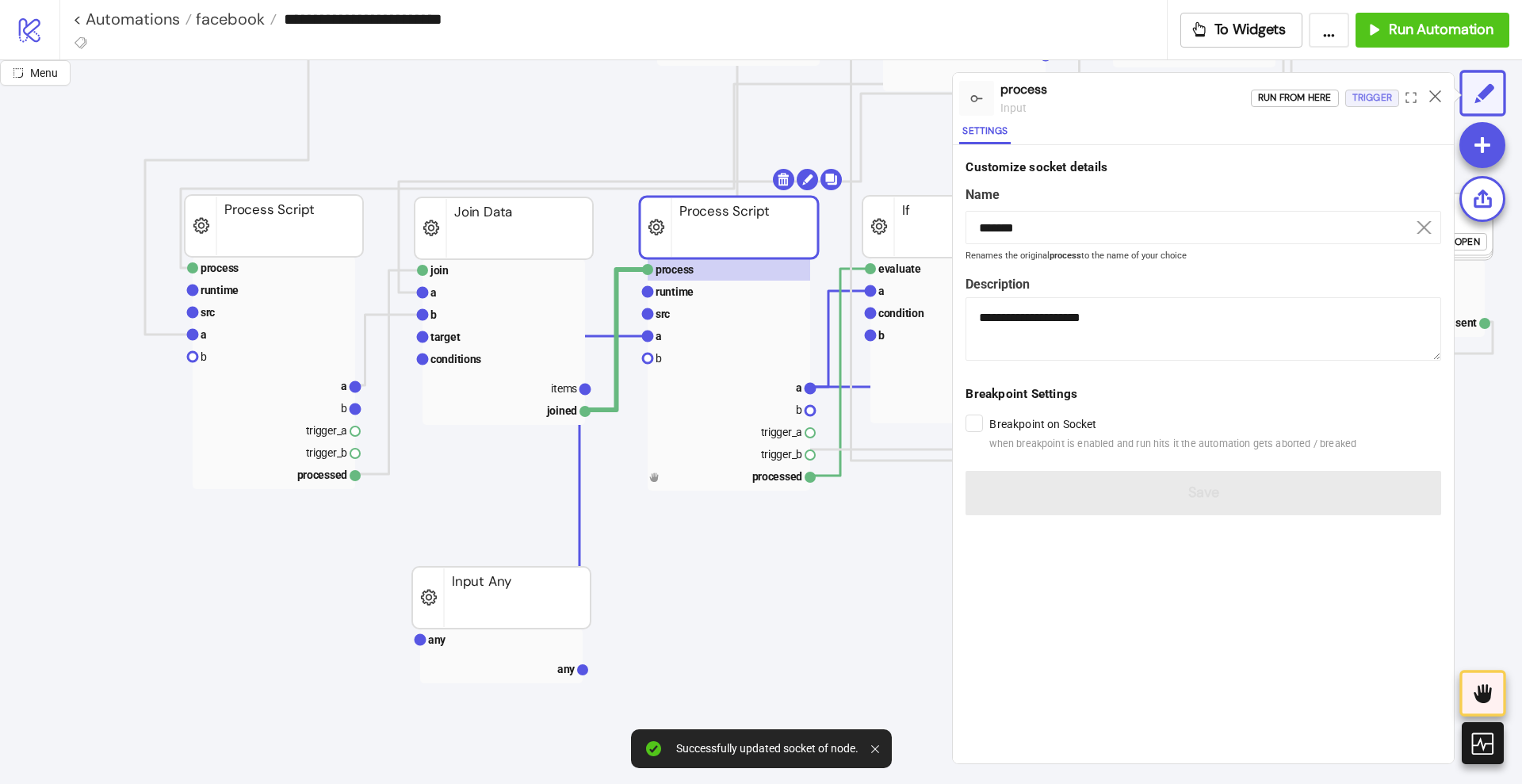
click at [1374, 100] on div "Trigger" at bounding box center [1372, 97] width 39 height 18
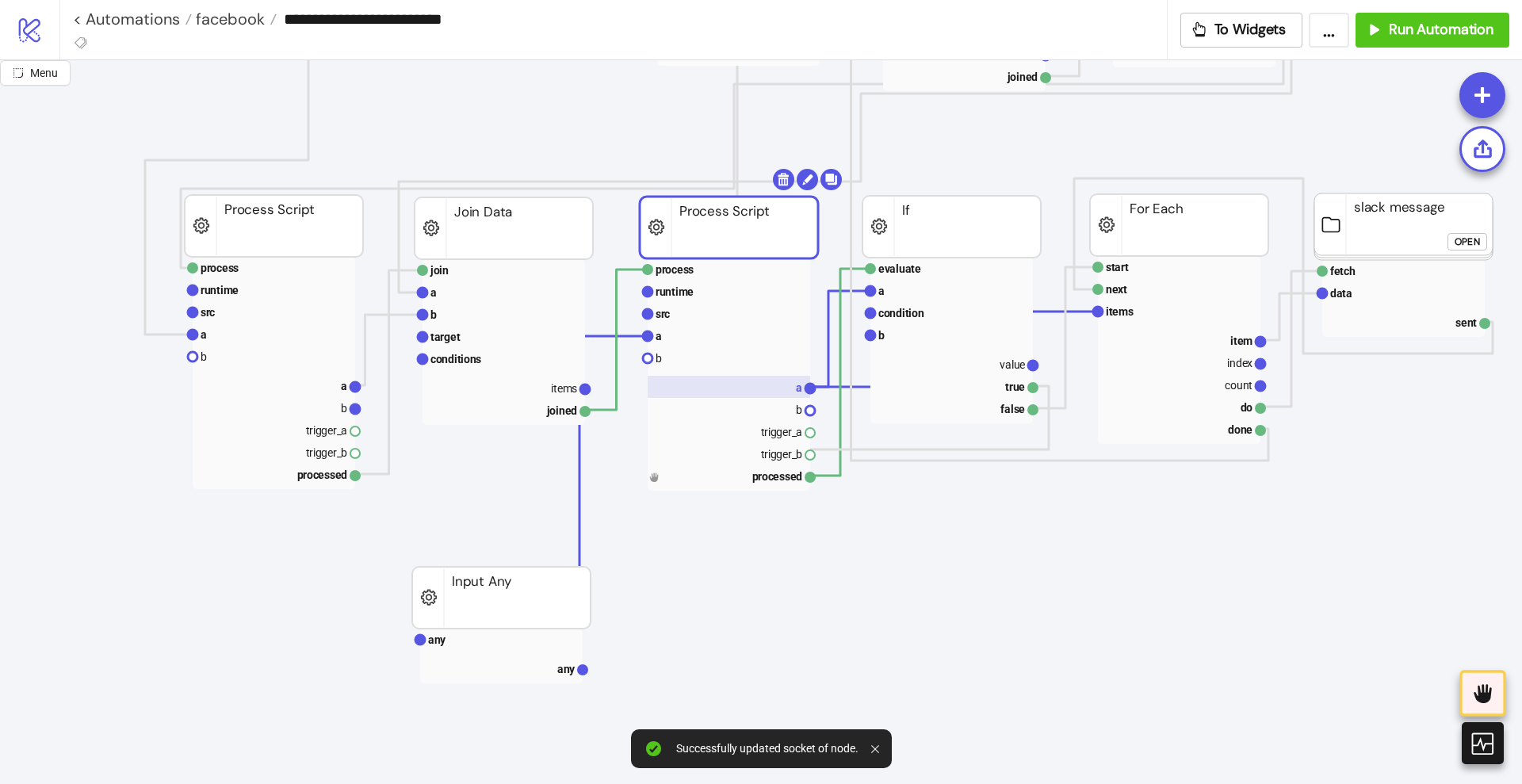
click at [783, 397] on rect at bounding box center [729, 386] width 163 height 22
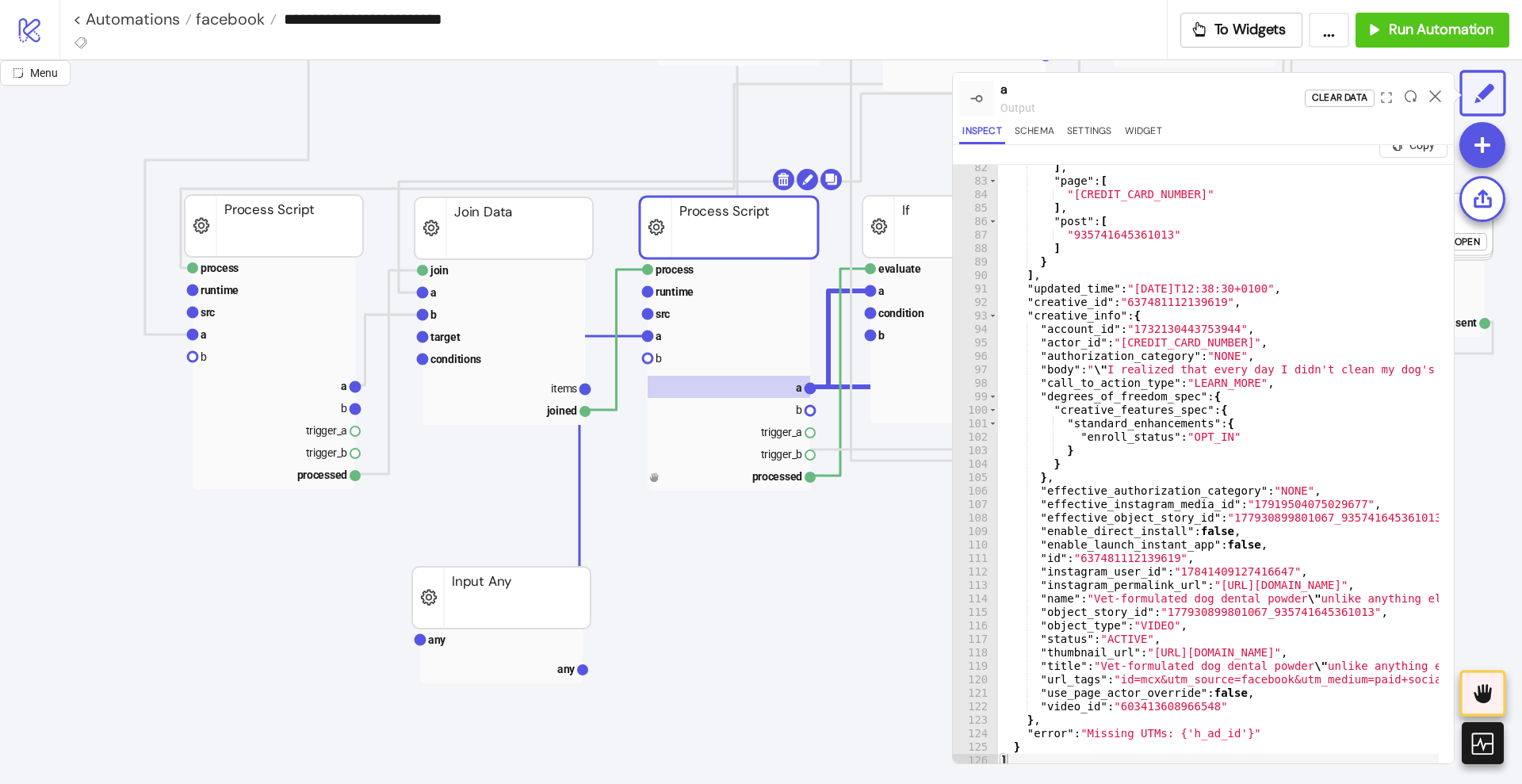
scroll to position [38, 0]
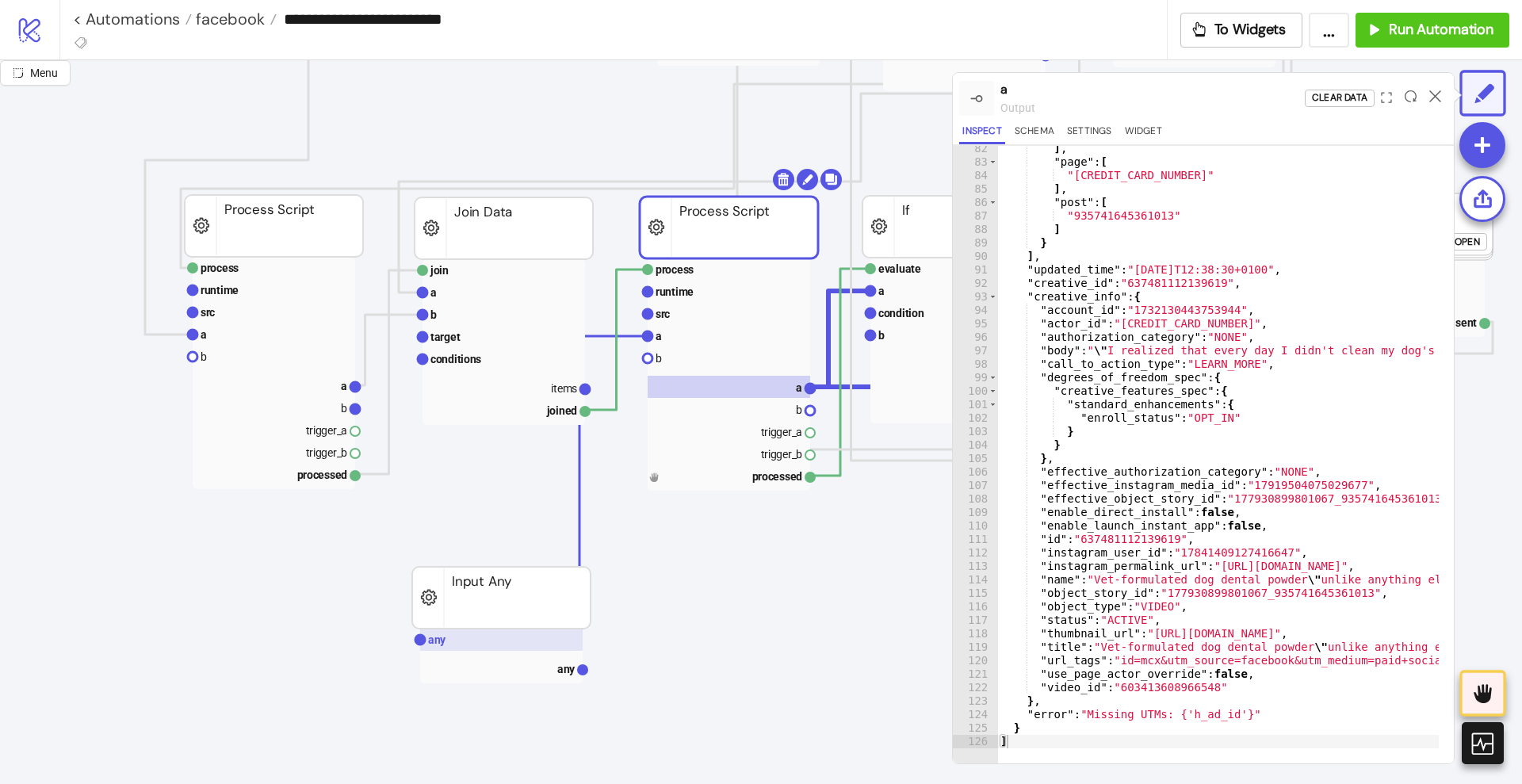
click at [462, 635] on rect at bounding box center [502, 640] width 163 height 22
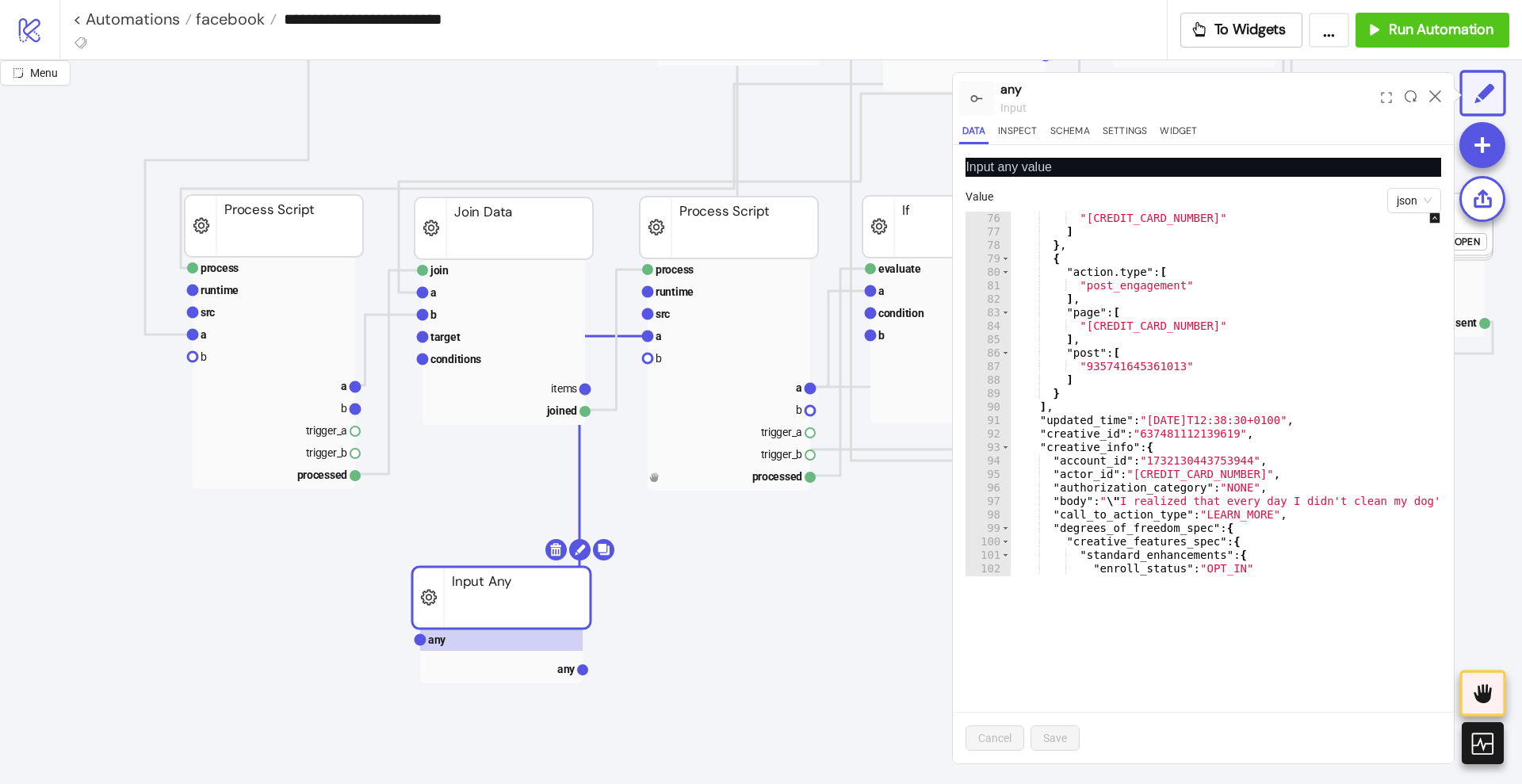
scroll to position [280, 0]
drag, startPoint x: 541, startPoint y: 393, endPoint x: 704, endPoint y: 372, distance: 164.3
click at [542, 393] on rect at bounding box center [504, 387] width 163 height 22
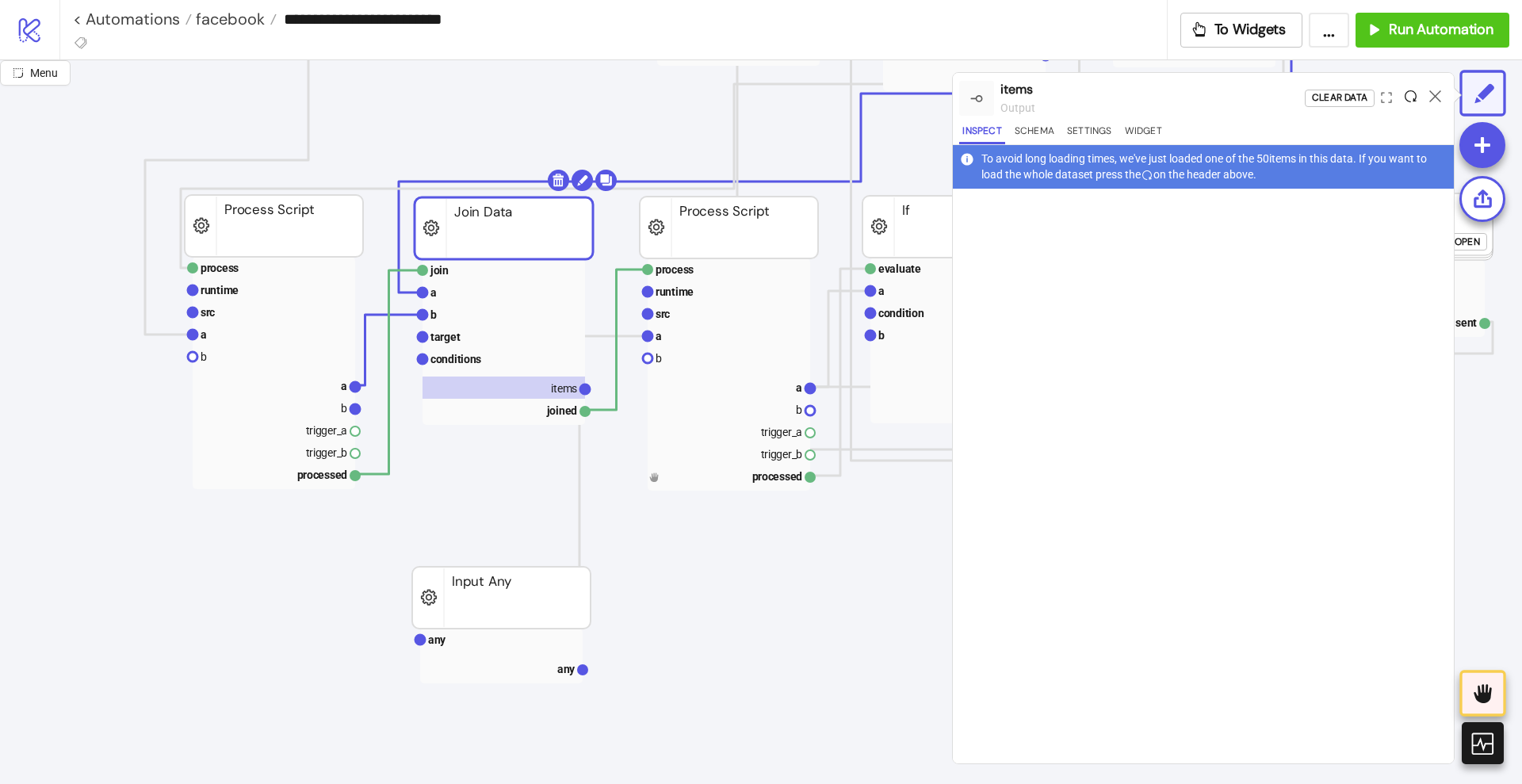
click at [1408, 99] on icon at bounding box center [1411, 96] width 12 height 12
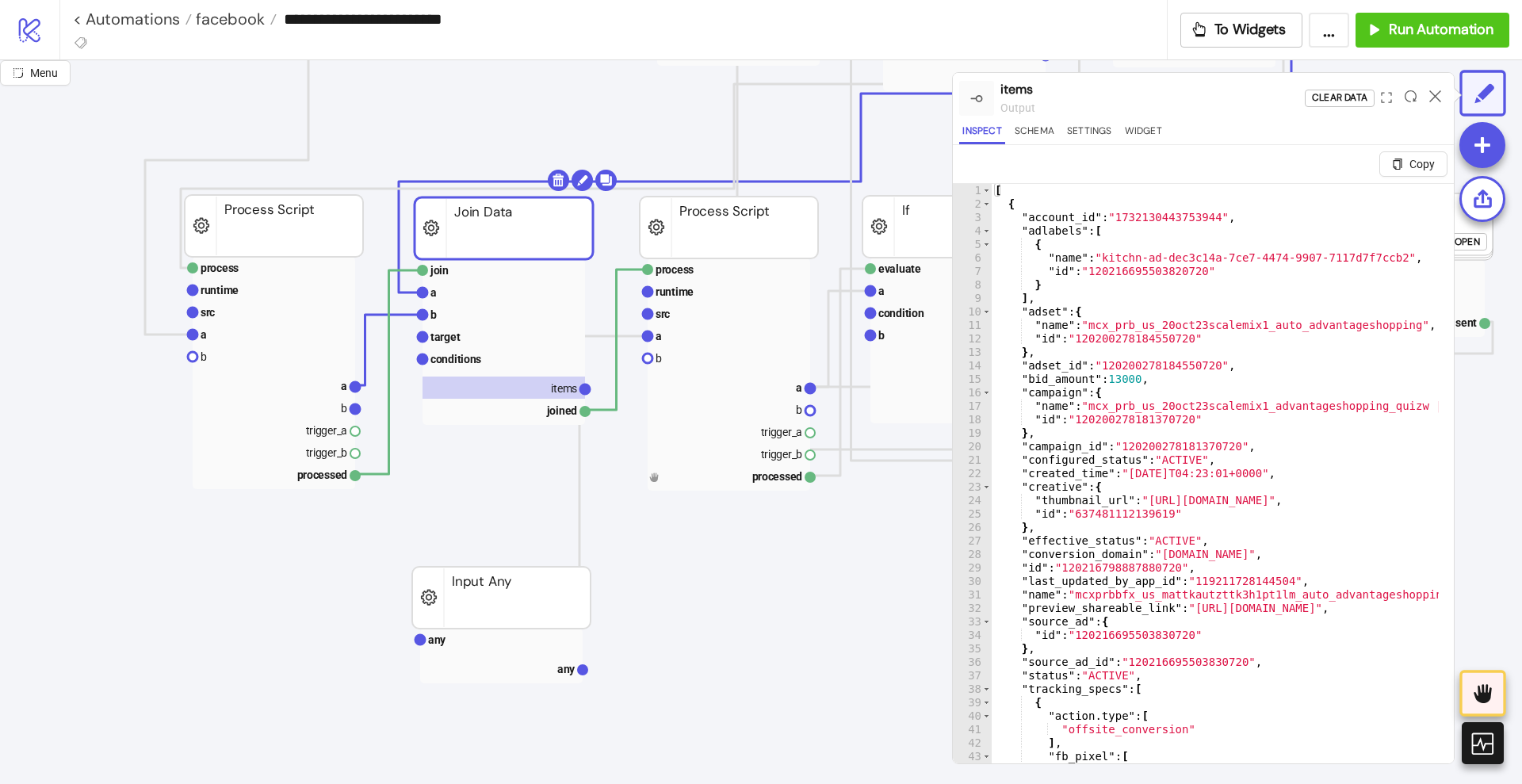
type textarea "* *"
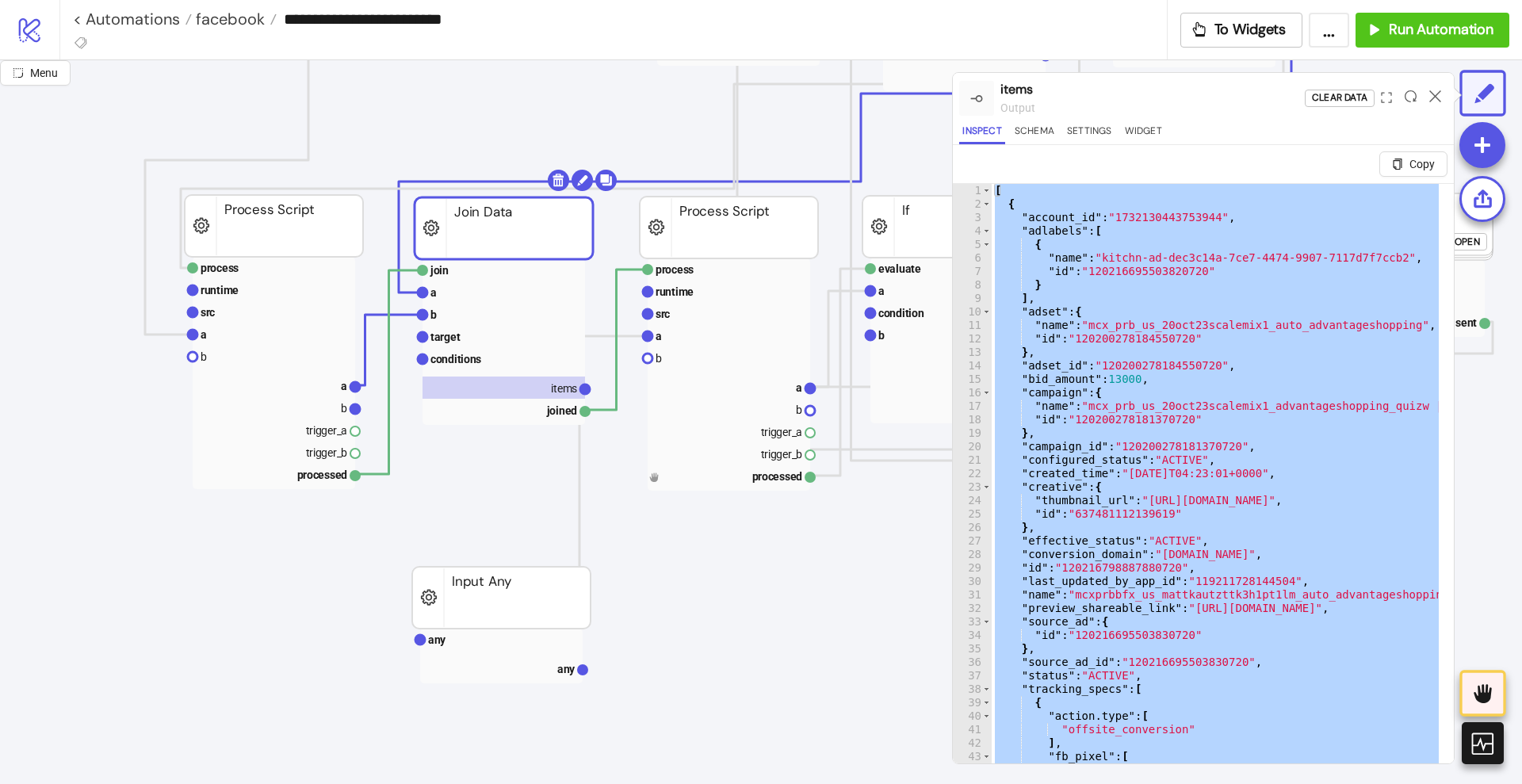
click at [443, 650] on rect at bounding box center [502, 656] width 163 height 54
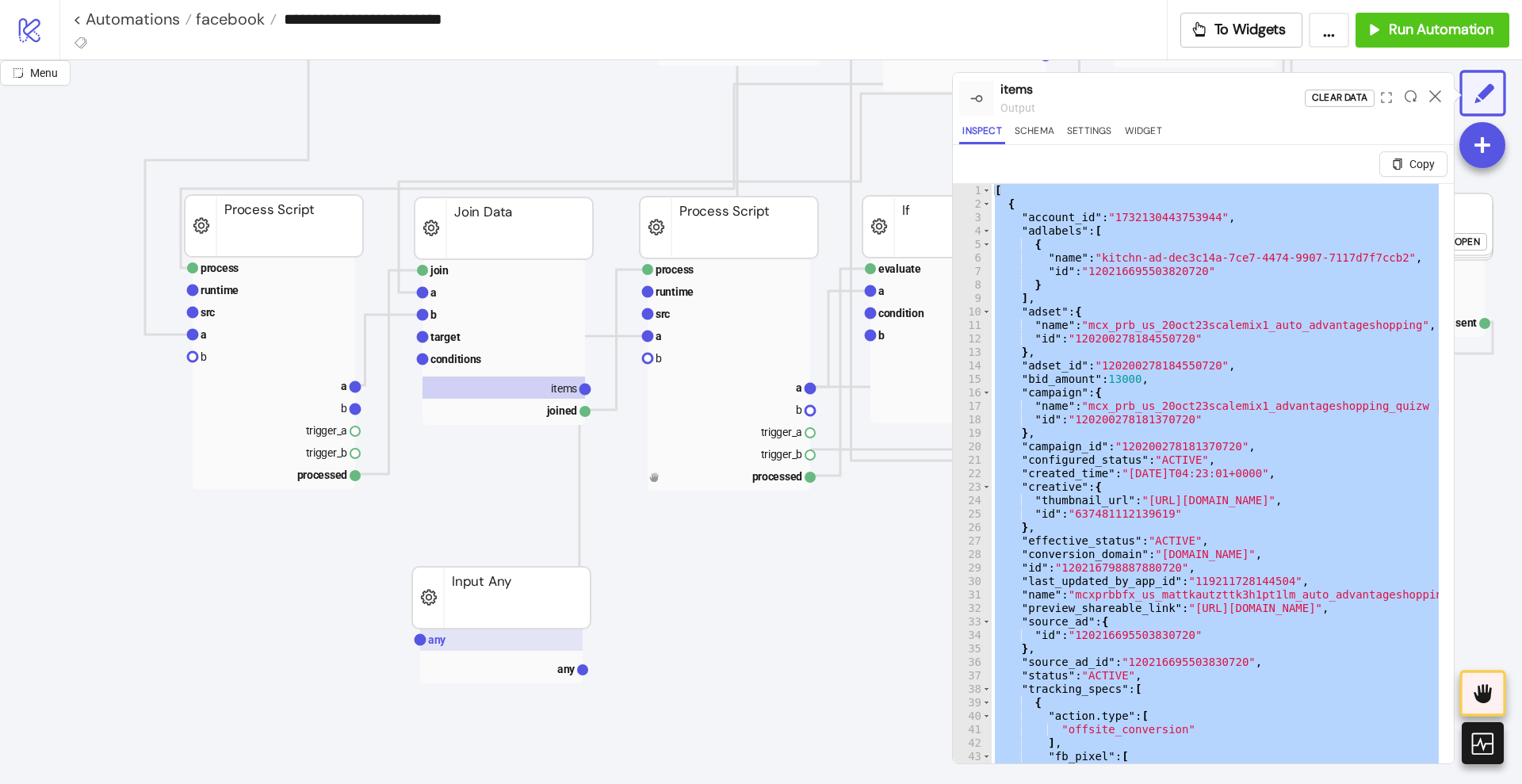
click at [513, 634] on rect at bounding box center [502, 640] width 163 height 22
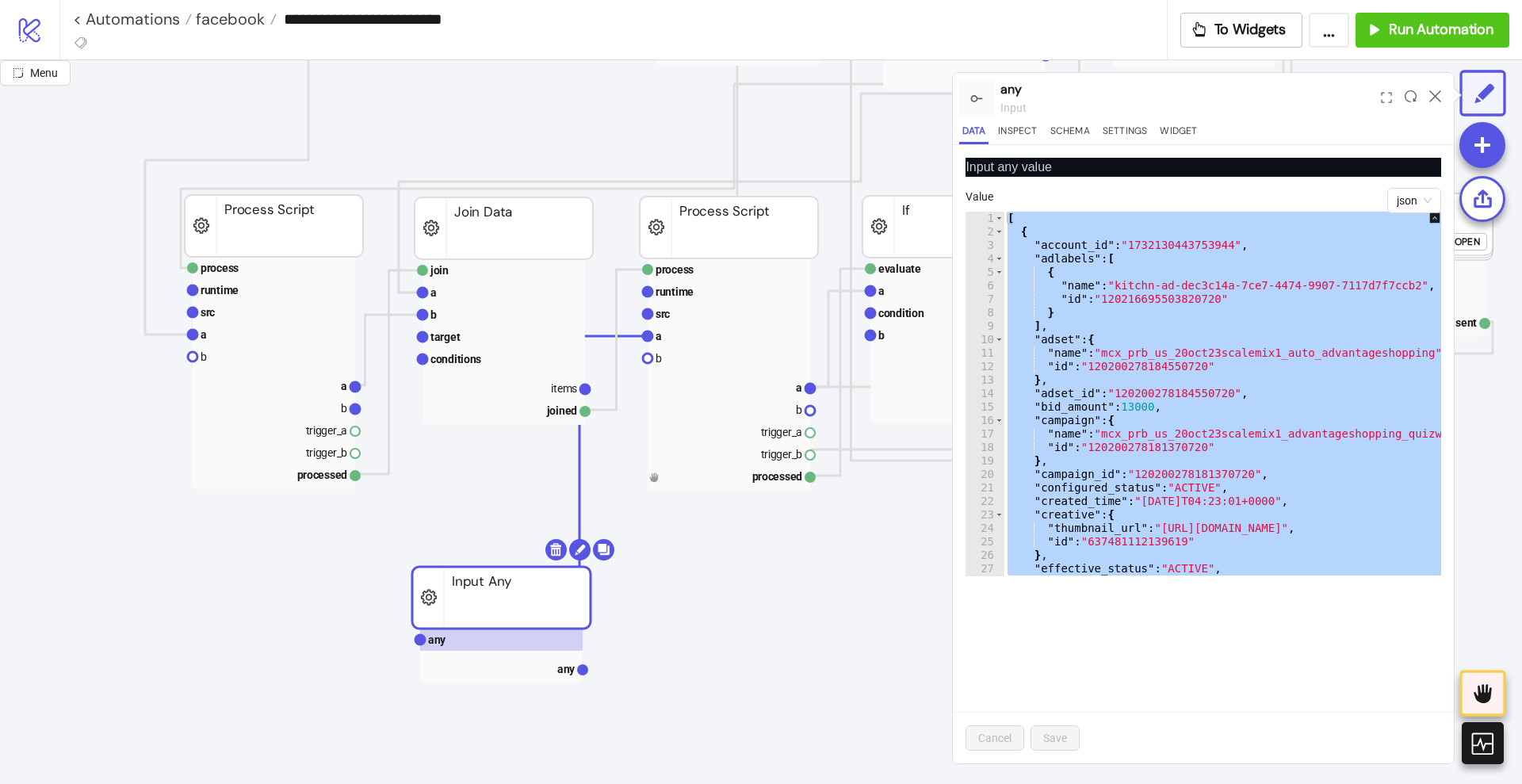
paste textarea "Cursor at row 6969"
type textarea "*"
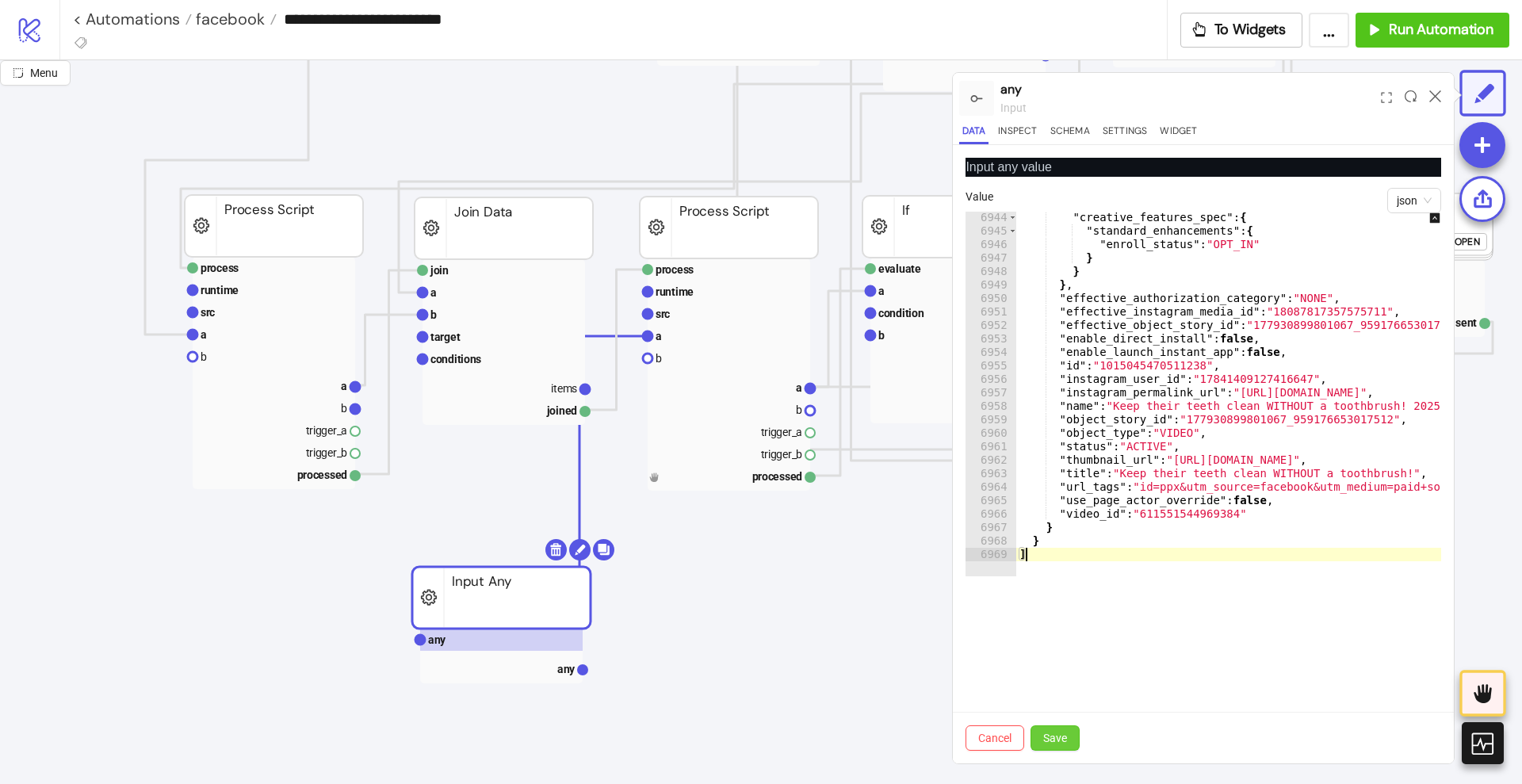
click at [1067, 737] on span "Save" at bounding box center [1054, 738] width 23 height 13
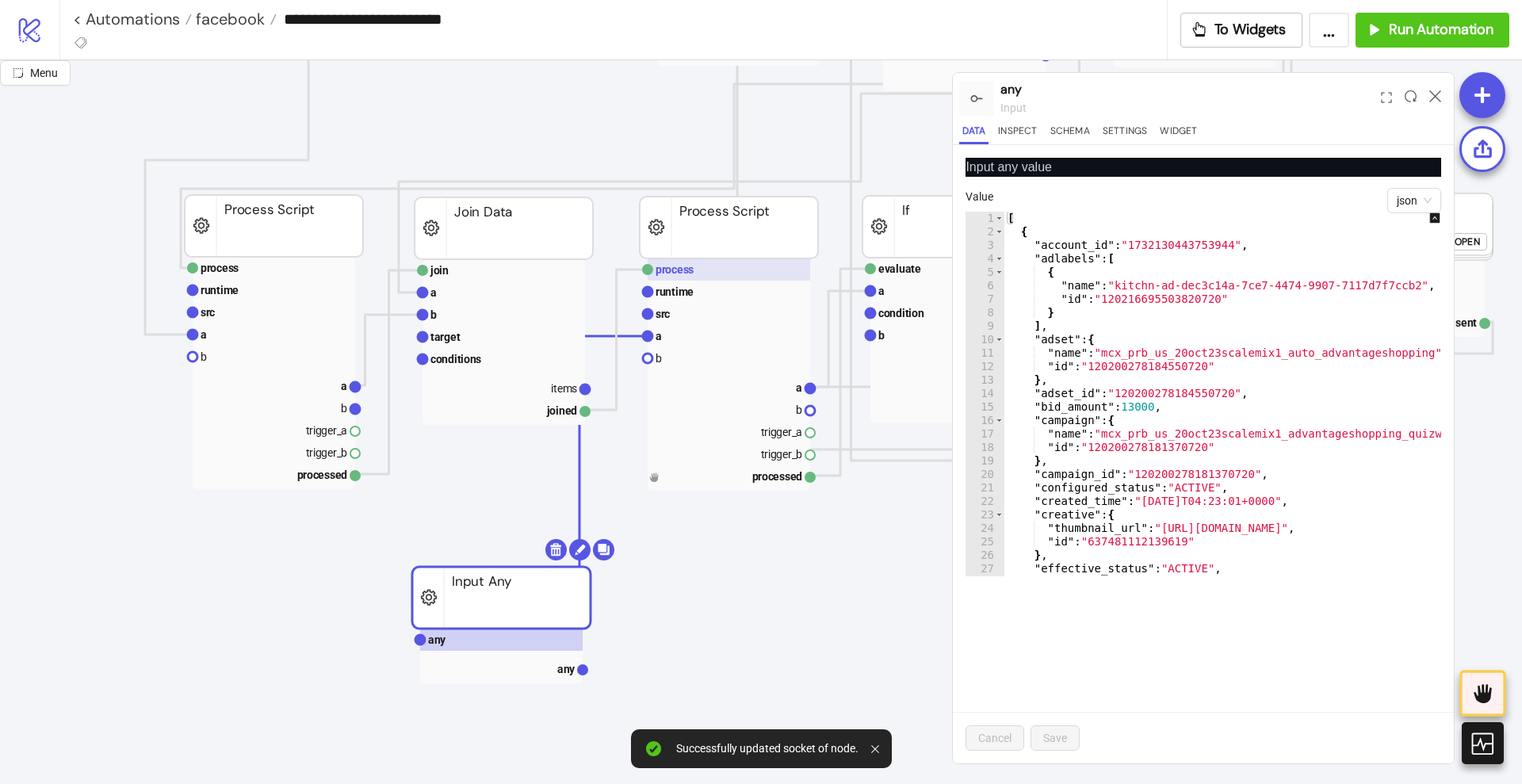
click at [691, 275] on text "process" at bounding box center [674, 269] width 38 height 13
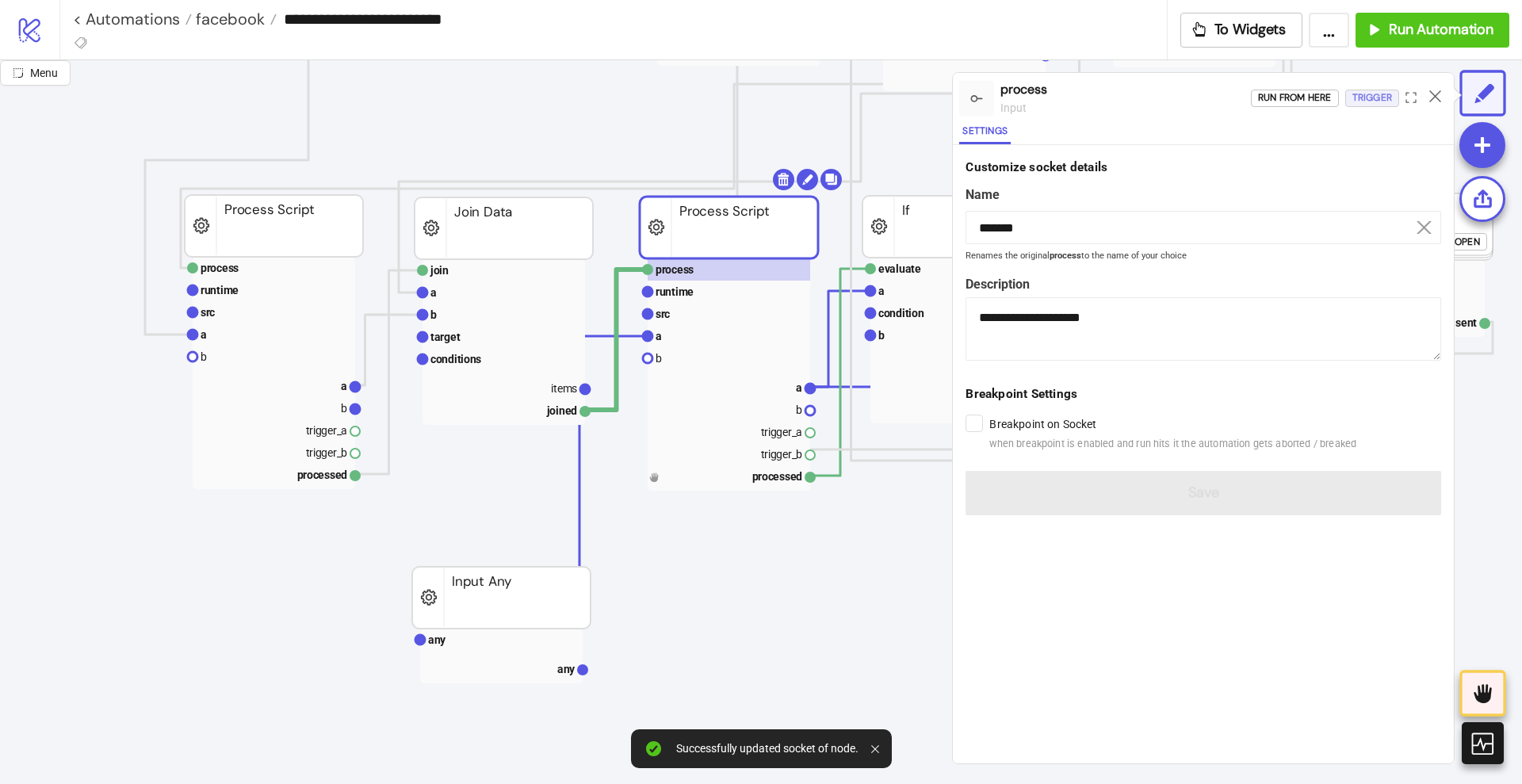
click at [1364, 101] on div "Trigger" at bounding box center [1372, 97] width 39 height 18
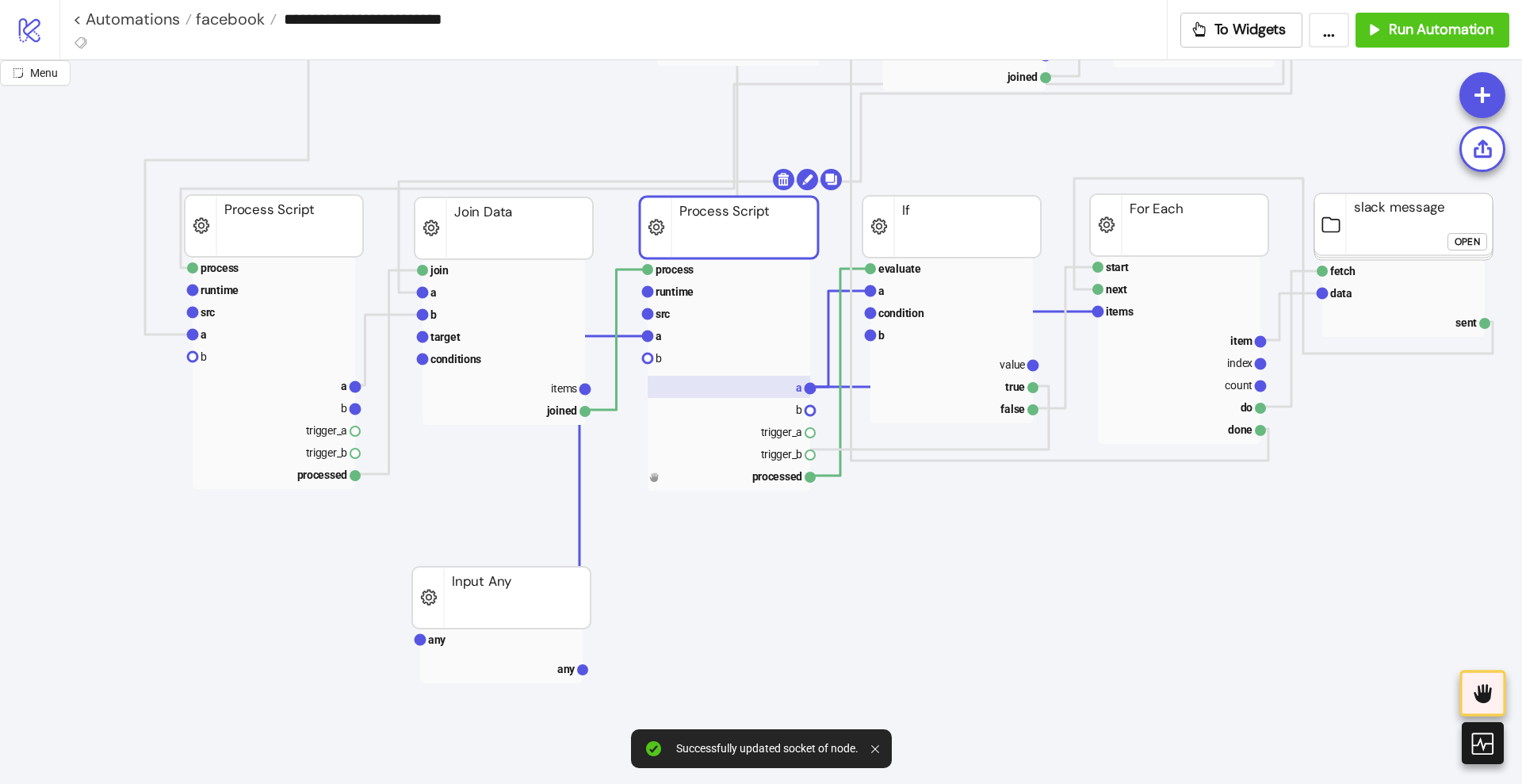
click at [752, 396] on rect at bounding box center [729, 386] width 163 height 22
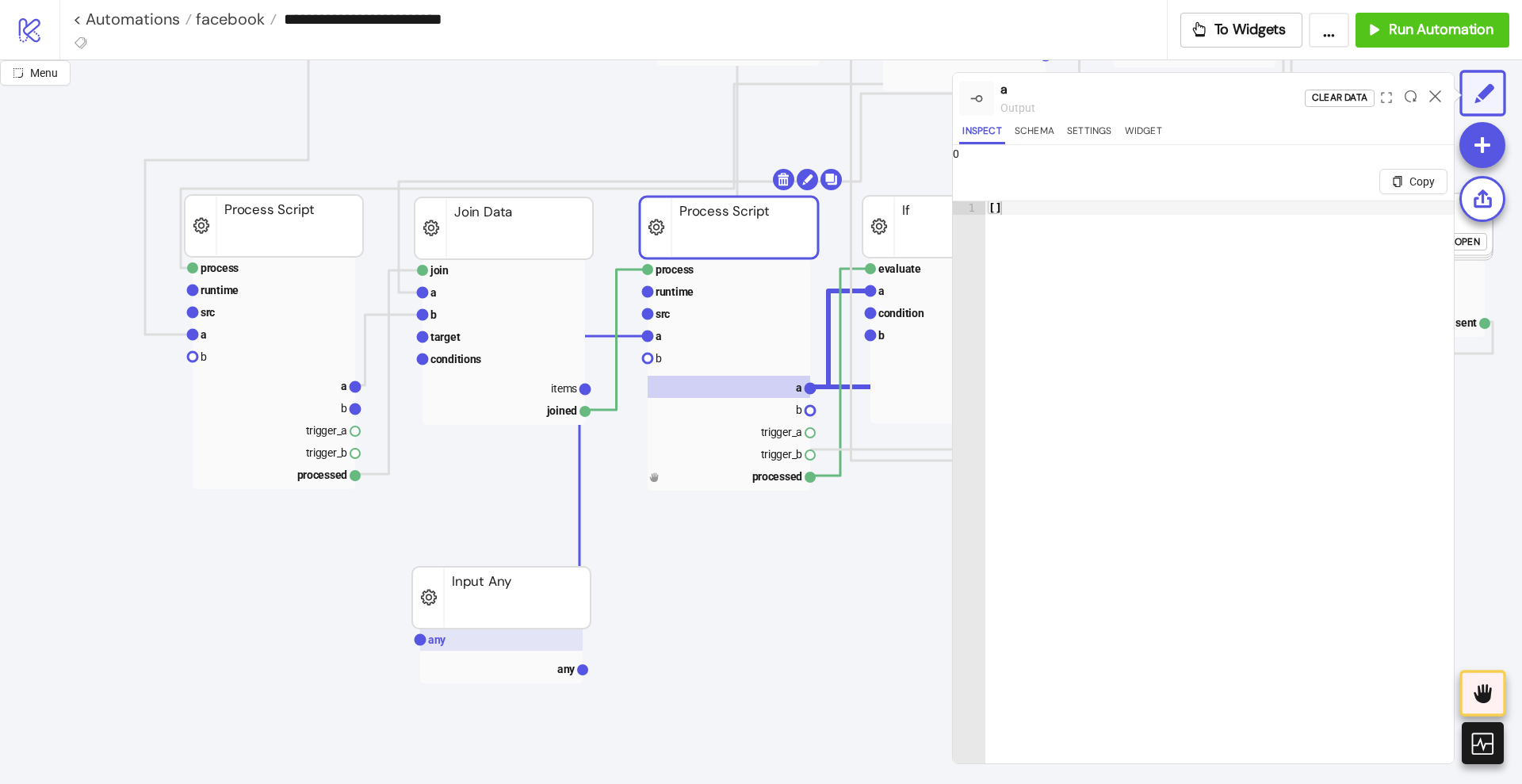
click at [483, 637] on rect at bounding box center [502, 640] width 163 height 22
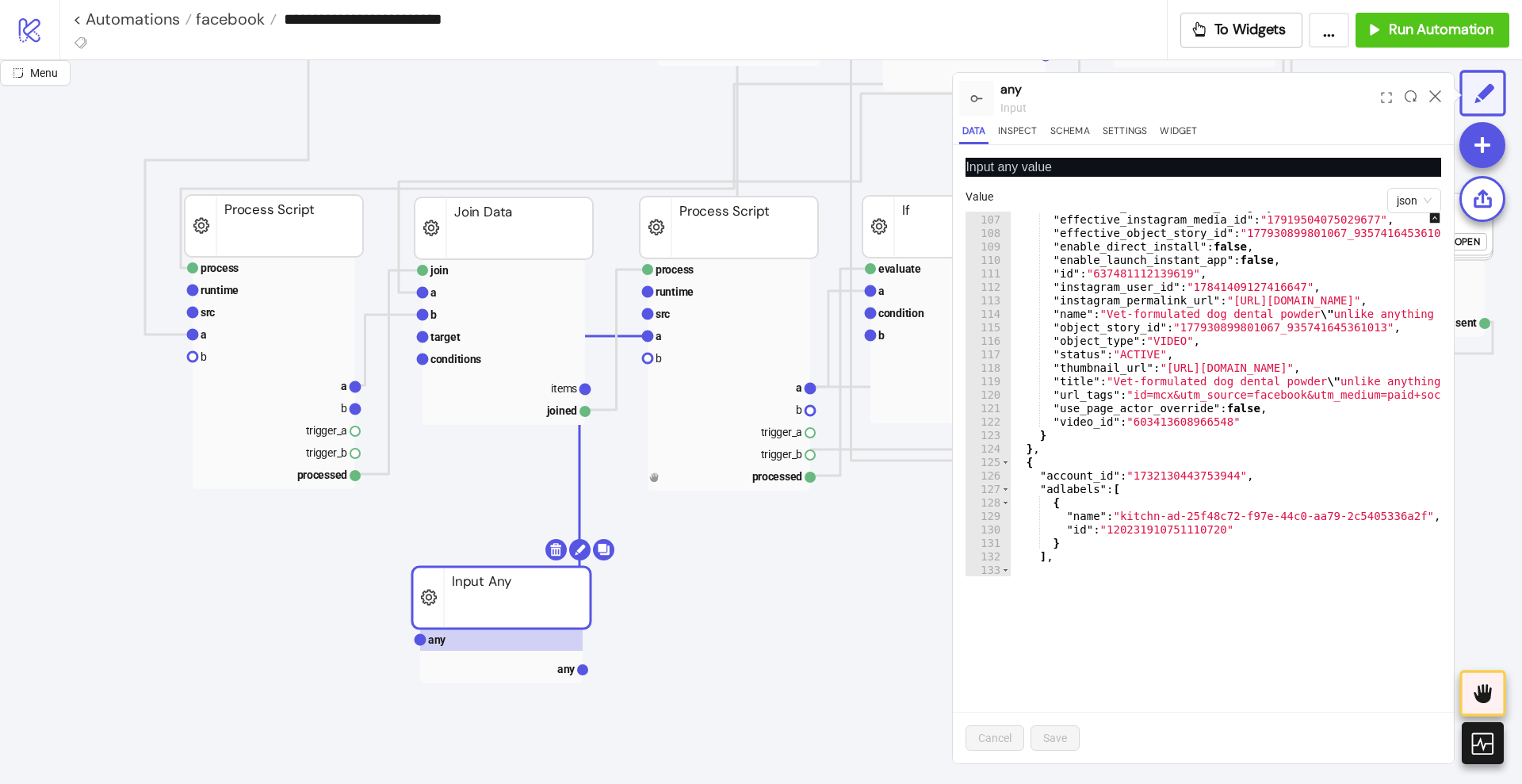
scroll to position [395, 0]
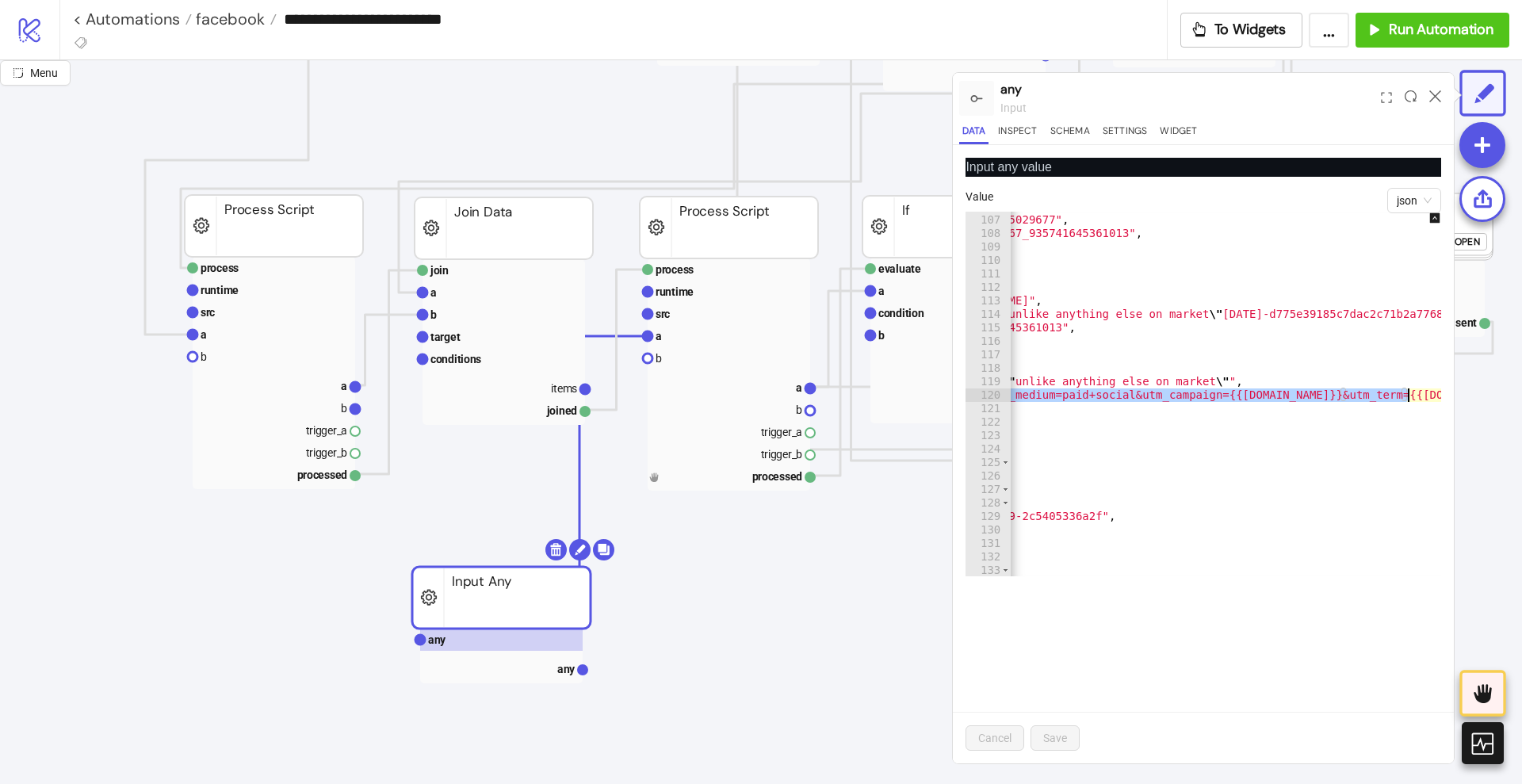
scroll to position [0, 856]
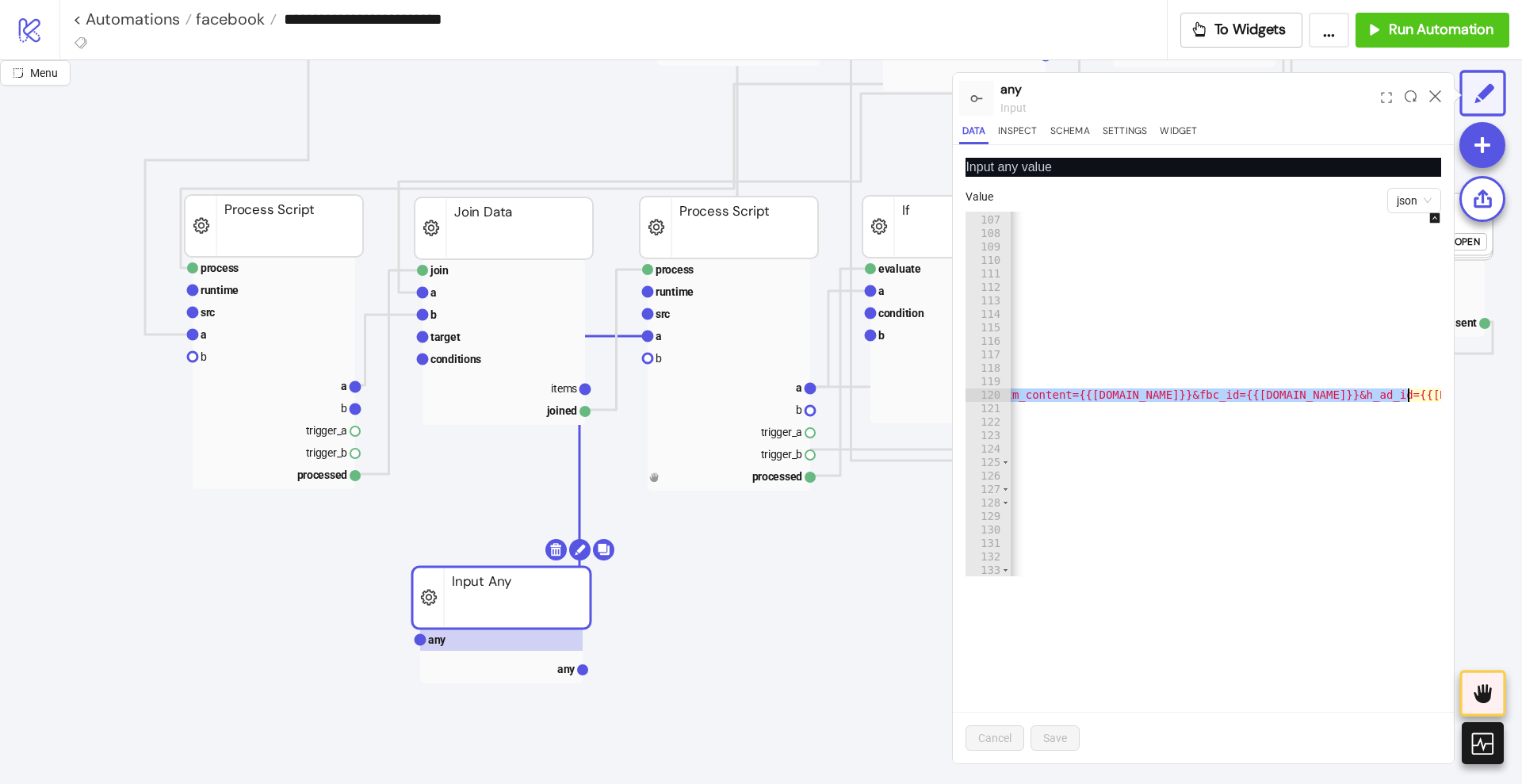
drag, startPoint x: 1281, startPoint y: 396, endPoint x: 1461, endPoint y: 392, distance: 180.0
click at [1461, 392] on div "**********" at bounding box center [761, 421] width 1522 height 723
click at [1348, 397] on div ""effective_authorization_category" : "NONE" , "effective_instagram_media_id" : …" at bounding box center [1239, 394] width 460 height 365
drag, startPoint x: 1067, startPoint y: 396, endPoint x: 1102, endPoint y: 392, distance: 35.2
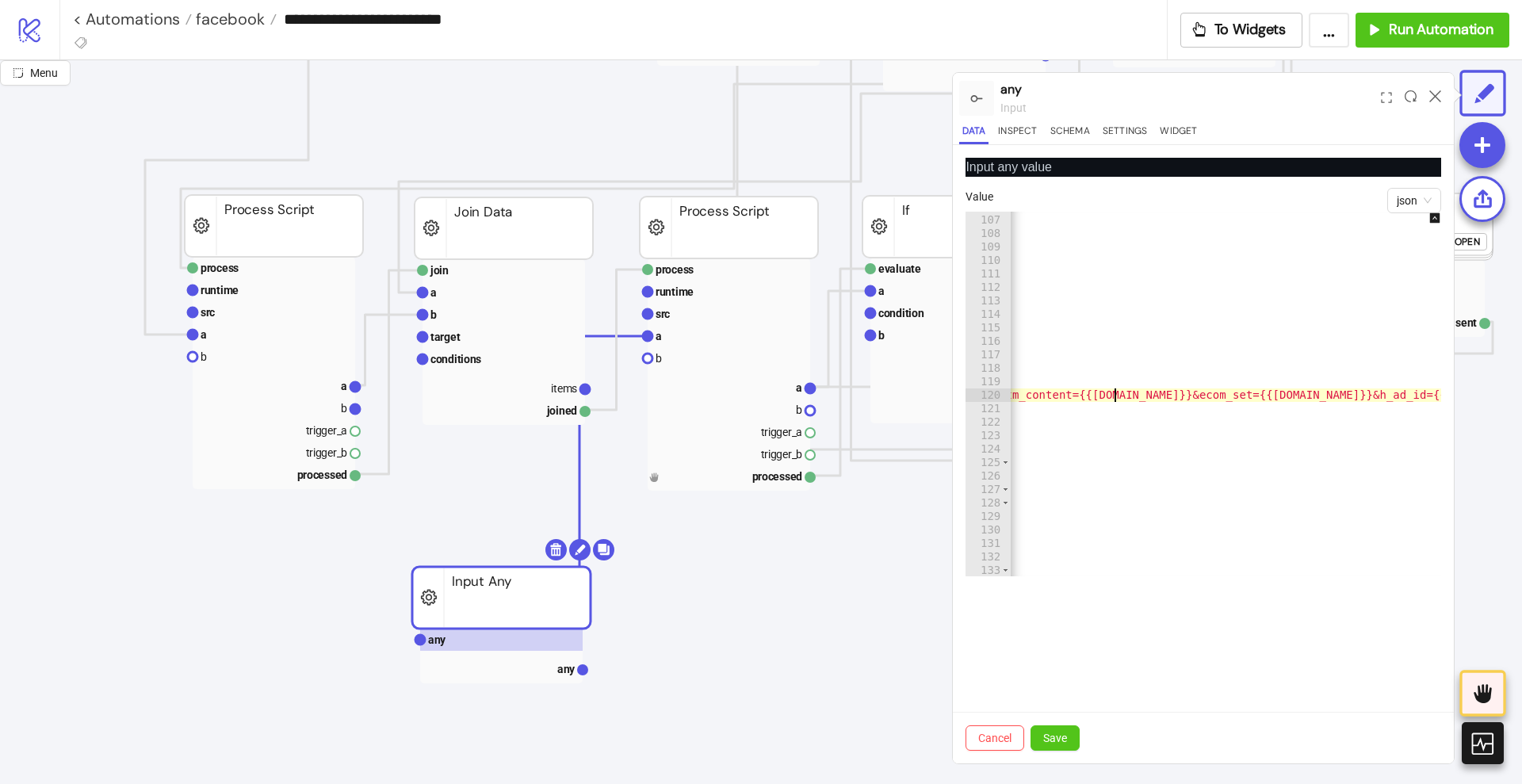
scroll to position [0, 70]
type textarea "**********"
click at [1066, 736] on span "Save" at bounding box center [1054, 738] width 23 height 13
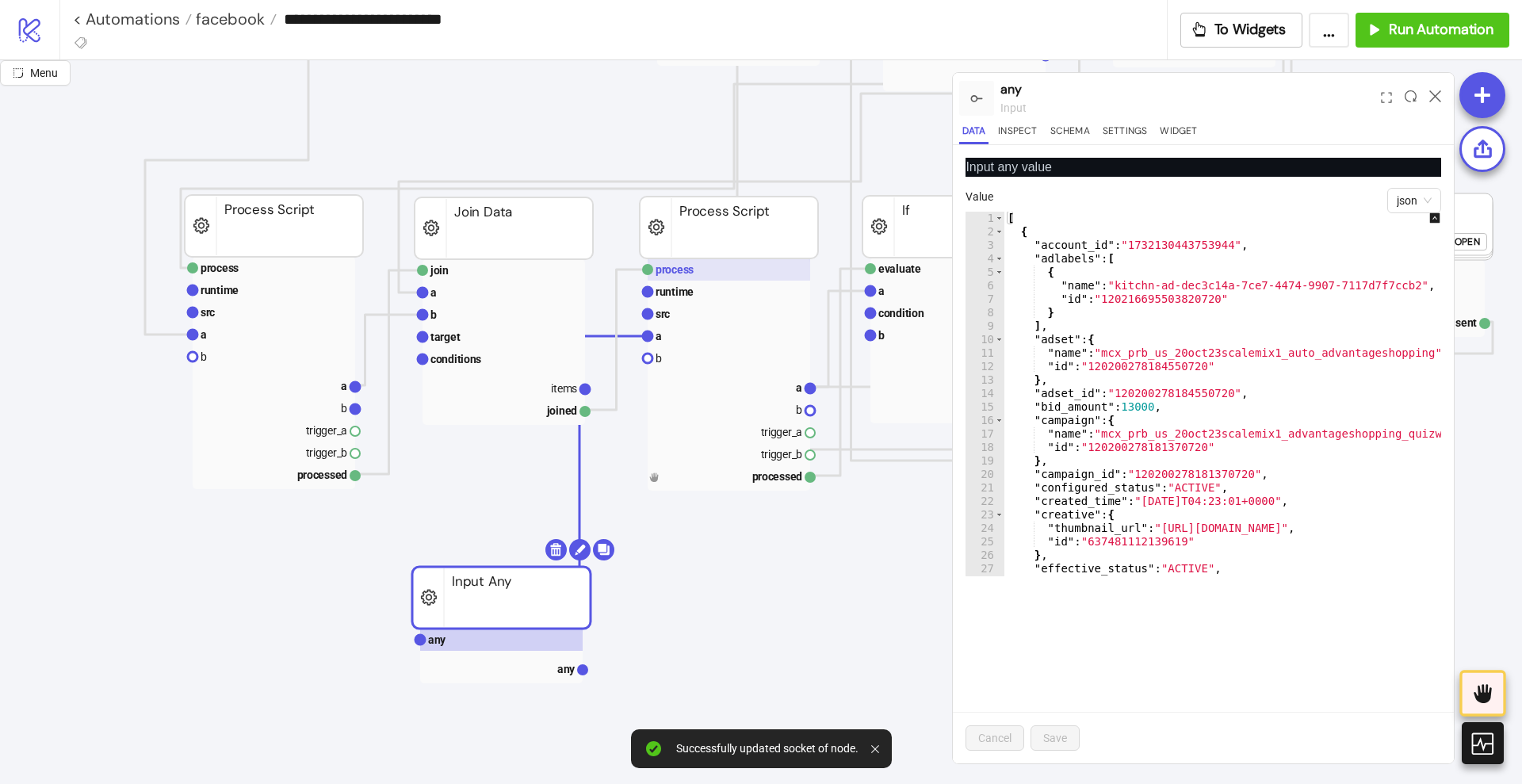
click at [702, 274] on rect at bounding box center [729, 269] width 163 height 22
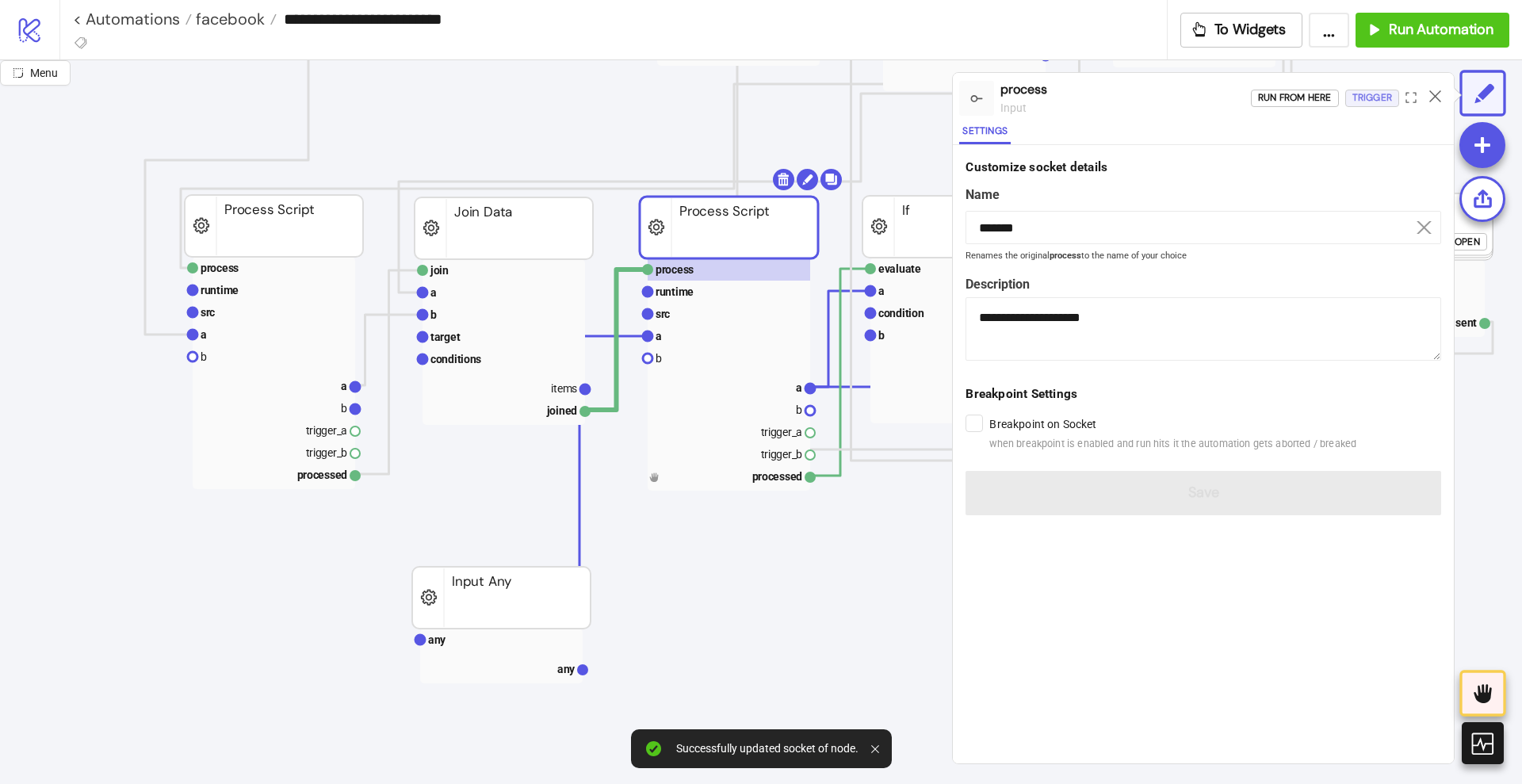
click at [1368, 96] on div "Trigger" at bounding box center [1372, 97] width 39 height 18
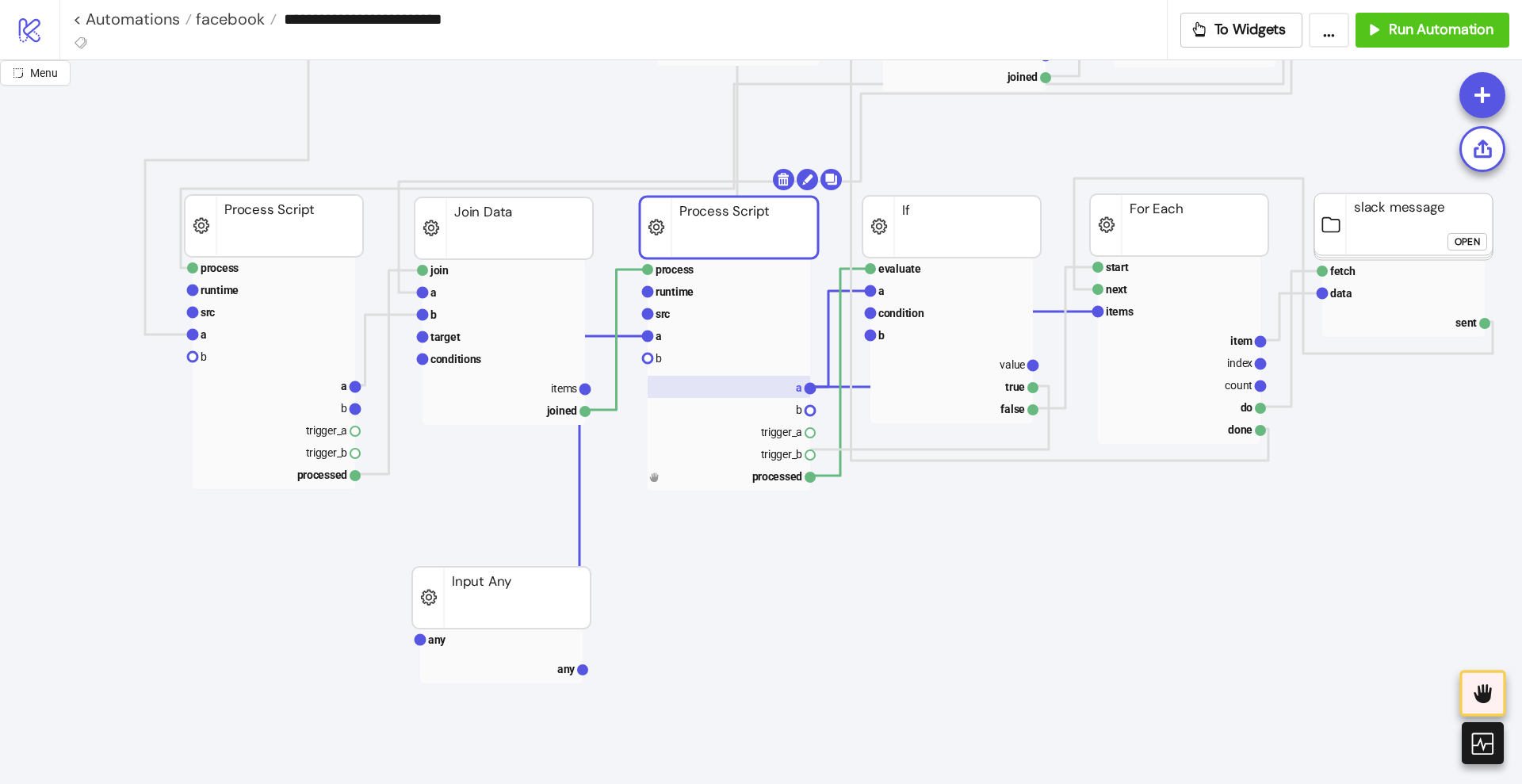
click at [769, 394] on rect at bounding box center [729, 386] width 163 height 22
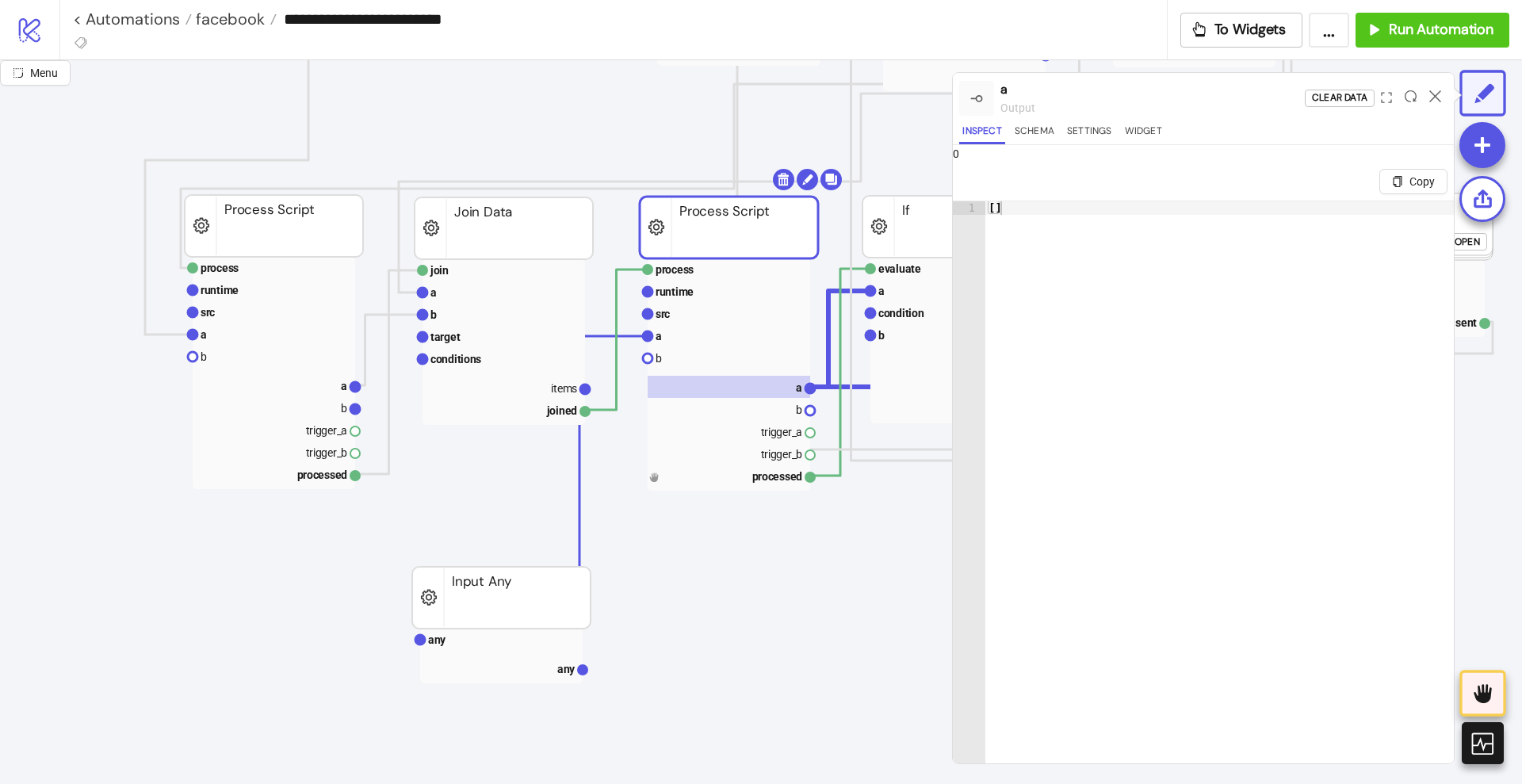
type textarea "**"
drag, startPoint x: 1078, startPoint y: 391, endPoint x: 1189, endPoint y: 312, distance: 136.2
click at [1079, 390] on div "[ ]" at bounding box center [1220, 515] width 468 height 627
click at [1431, 91] on icon at bounding box center [1435, 96] width 12 height 12
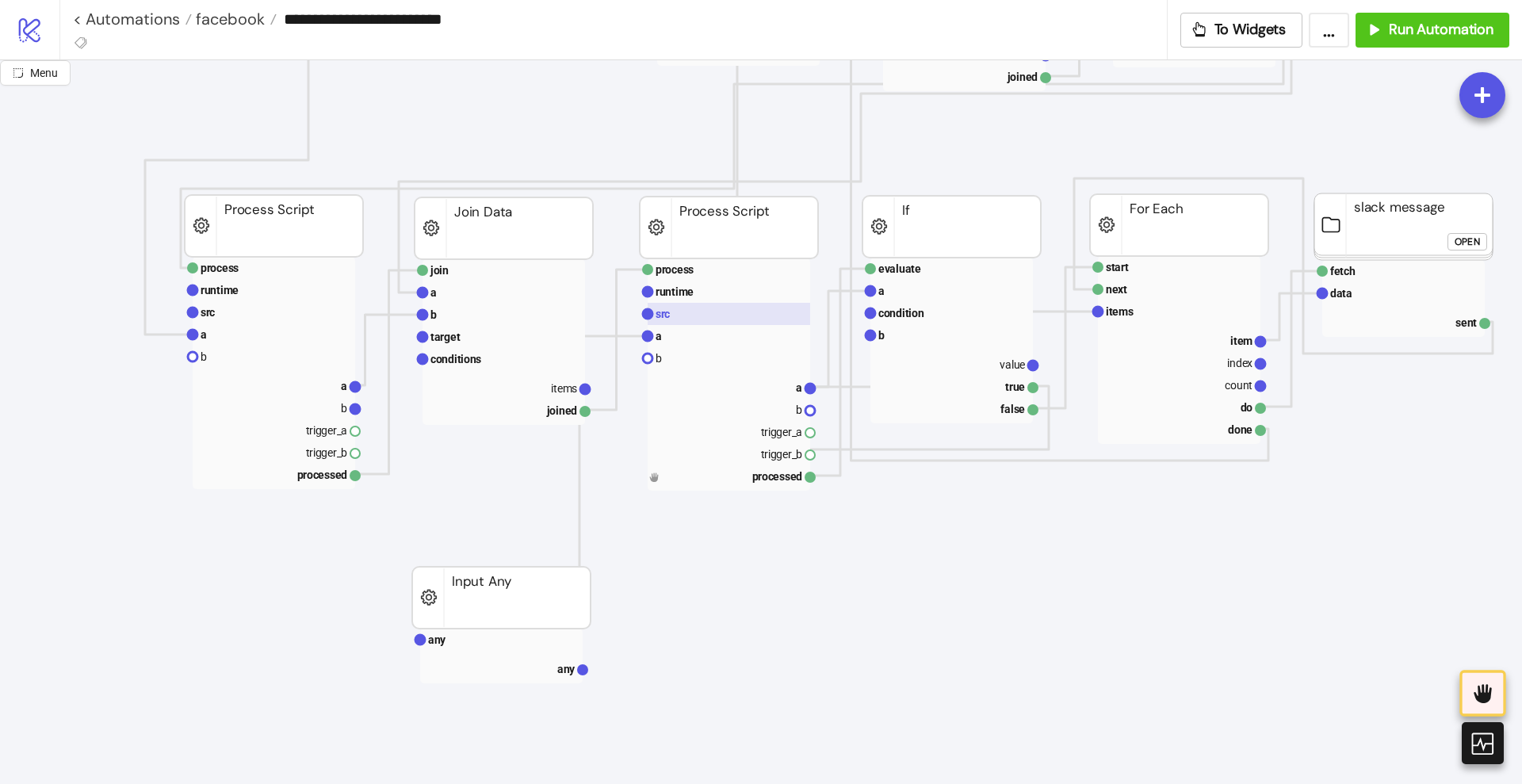
click at [710, 317] on rect at bounding box center [729, 313] width 163 height 22
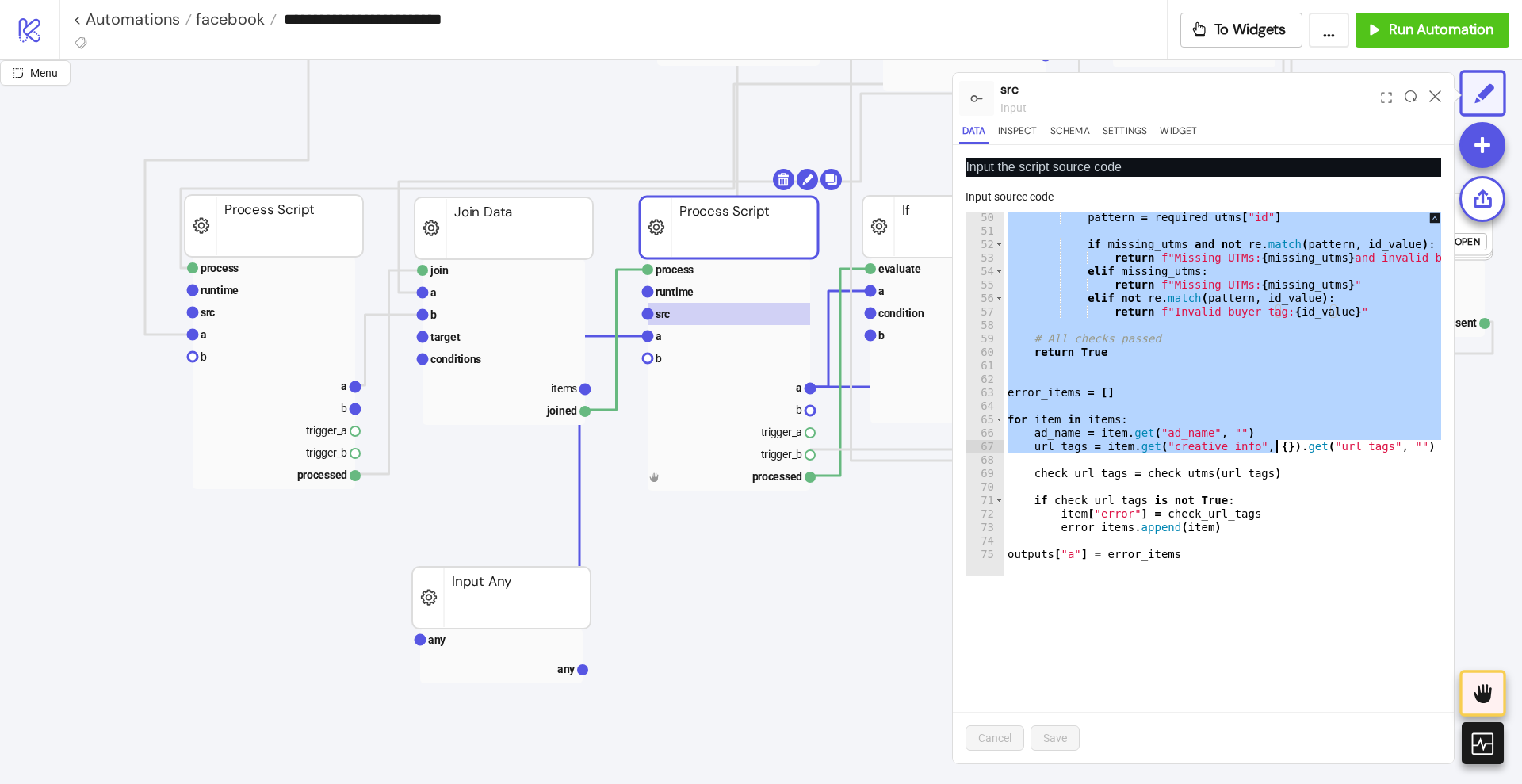
scroll to position [661, 0]
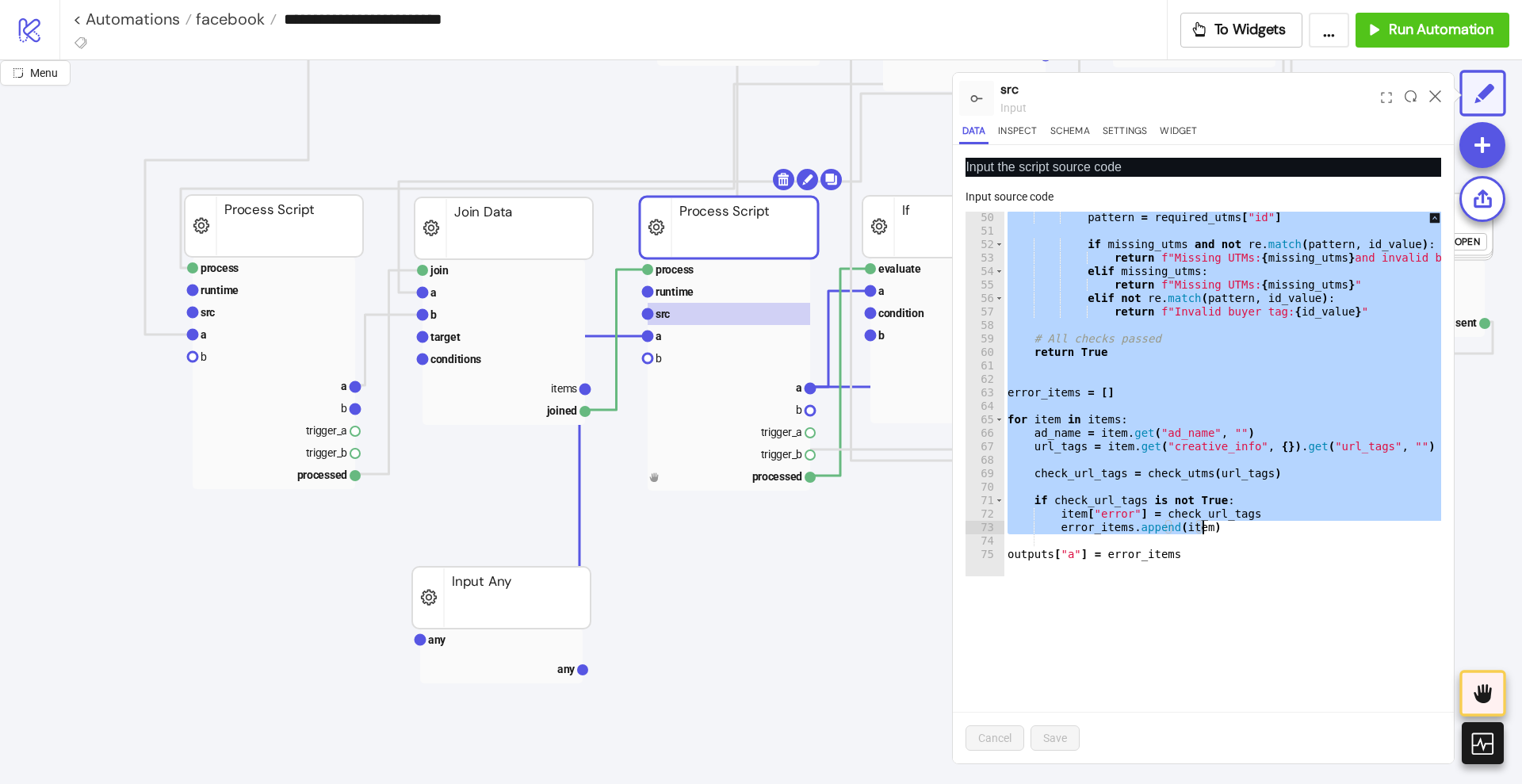
drag, startPoint x: 1007, startPoint y: 214, endPoint x: 1277, endPoint y: 525, distance: 411.9
click at [1277, 525] on div "pattern = required_utms [ "id" ] if missing_utms and not re . match ( pattern ,…" at bounding box center [1349, 399] width 690 height 376
paste textarea "Cursor at row 73"
type textarea "**********"
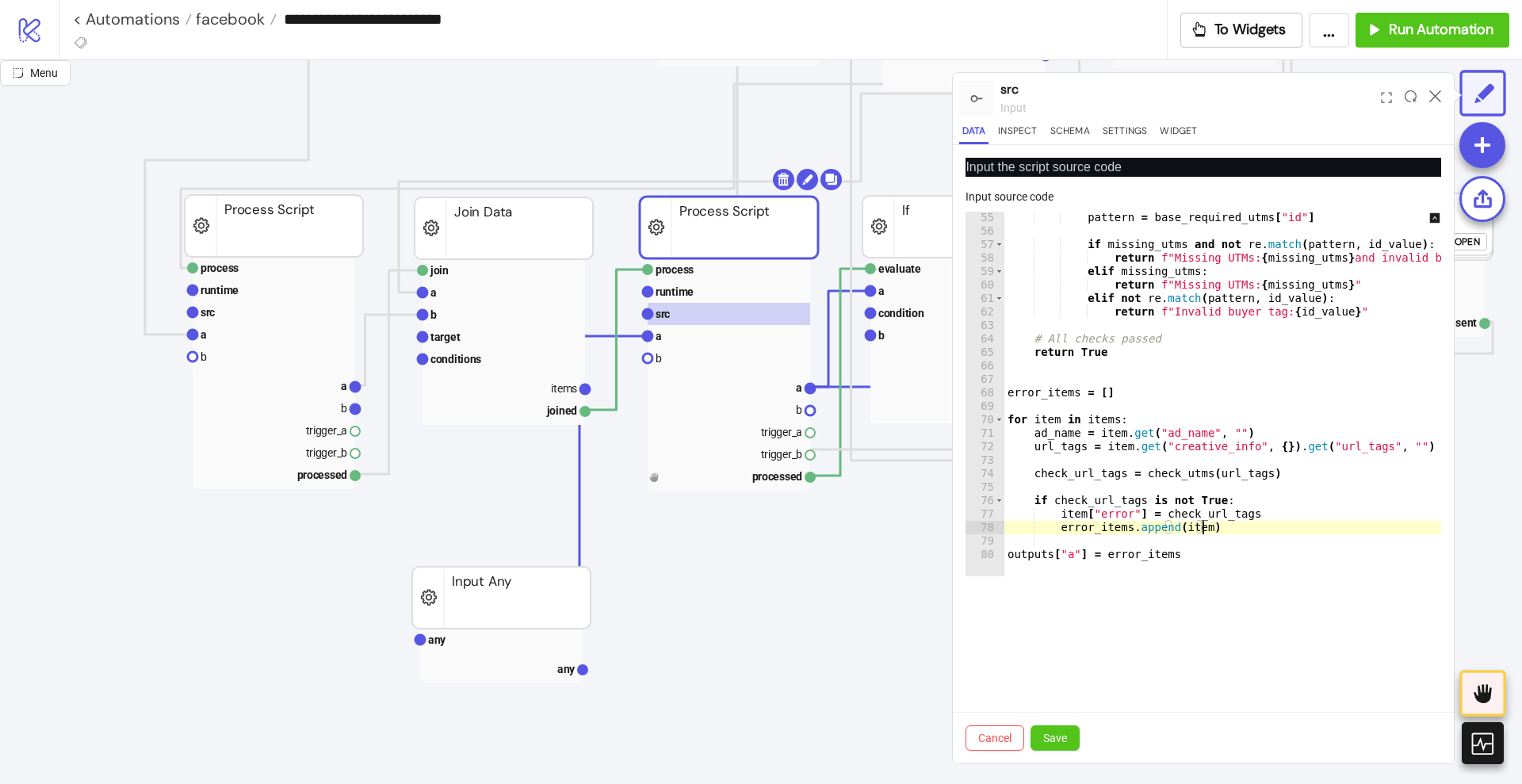
scroll to position [728, 0]
click at [1067, 727] on button "Save" at bounding box center [1055, 737] width 50 height 25
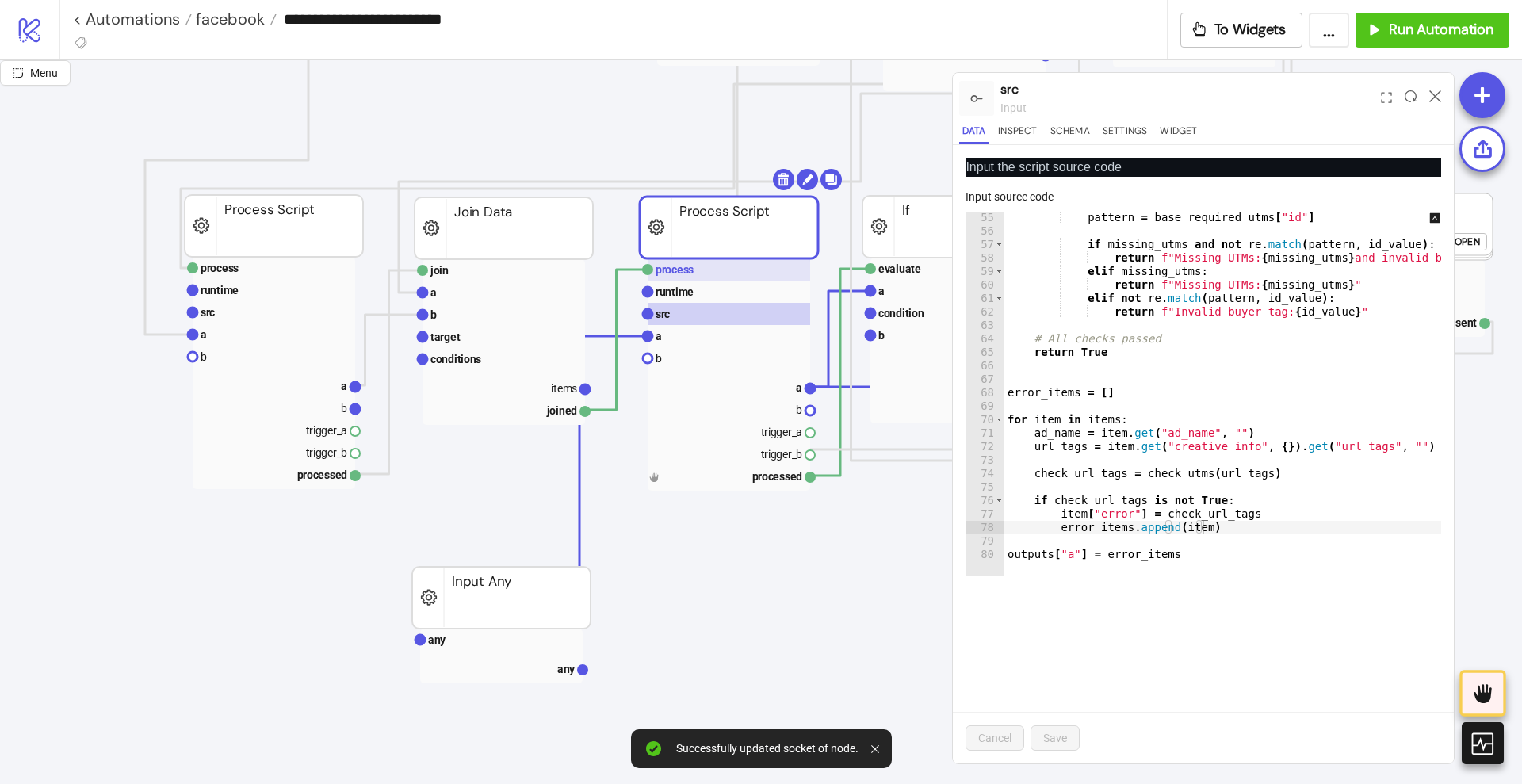
click at [710, 276] on rect at bounding box center [729, 269] width 163 height 22
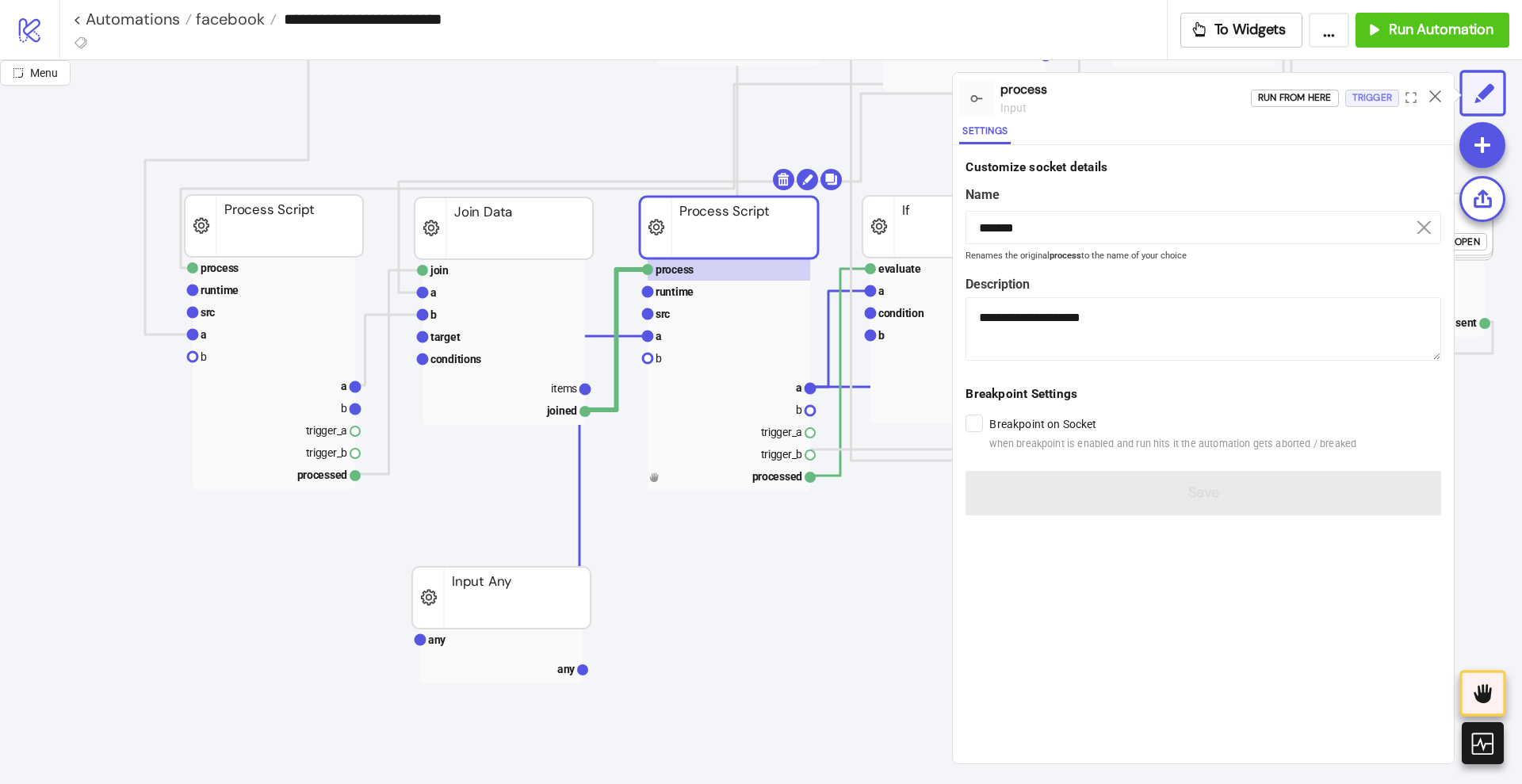
click at [1374, 101] on div "Trigger" at bounding box center [1372, 97] width 39 height 18
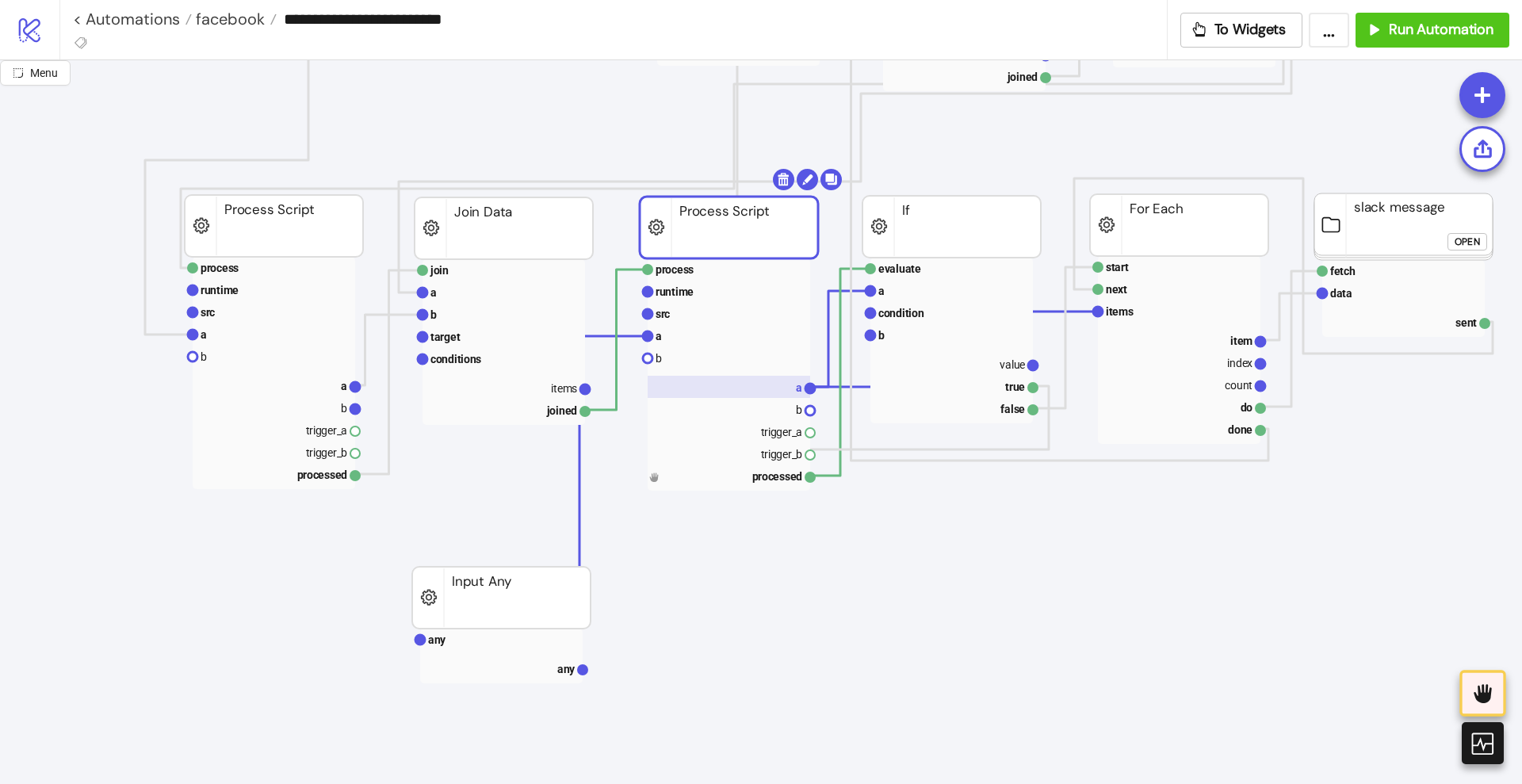
click at [789, 382] on rect at bounding box center [729, 386] width 163 height 22
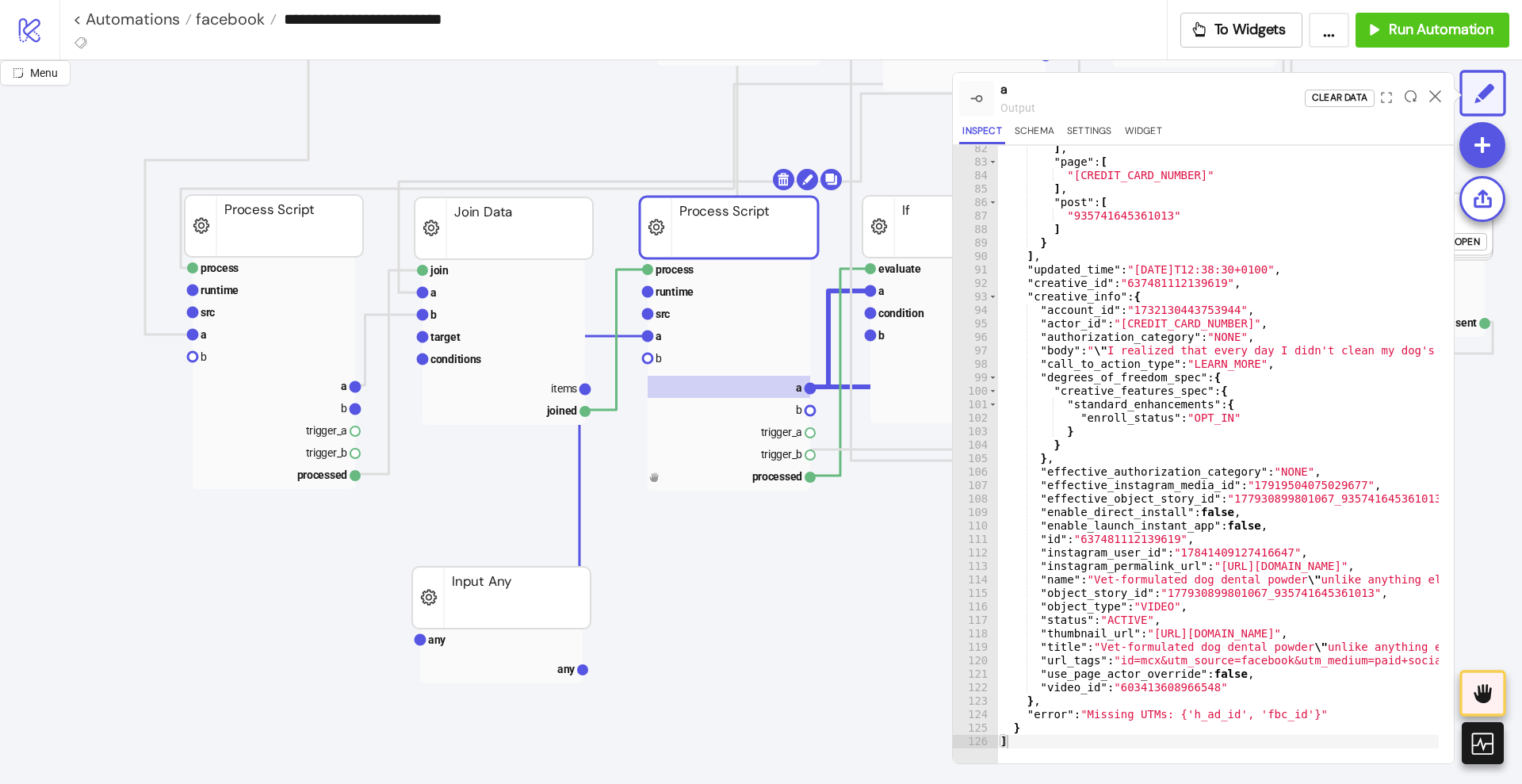
scroll to position [0, 0]
click at [1436, 94] on icon at bounding box center [1435, 96] width 12 height 12
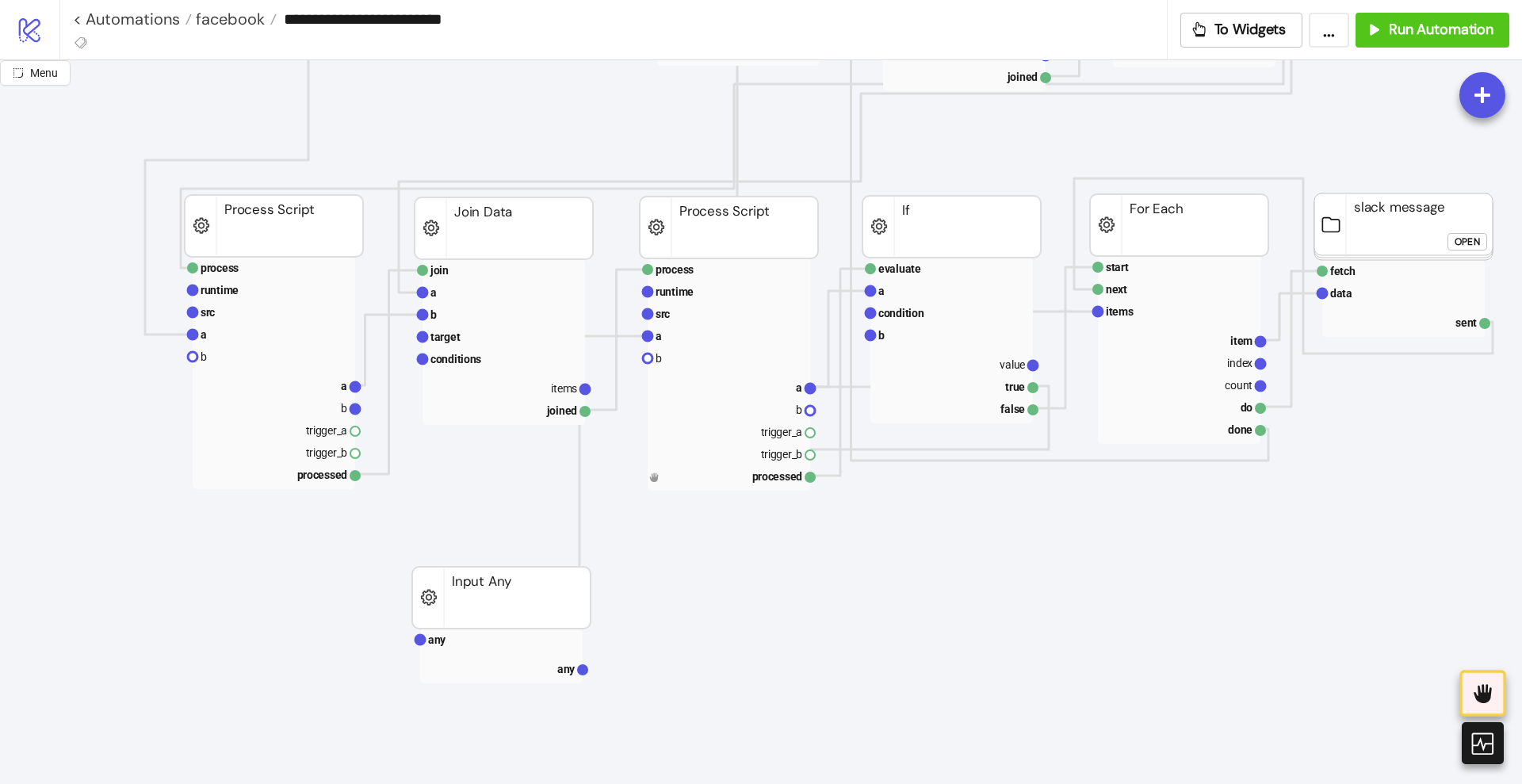
click at [735, 473] on rect at bounding box center [729, 475] width 163 height 22
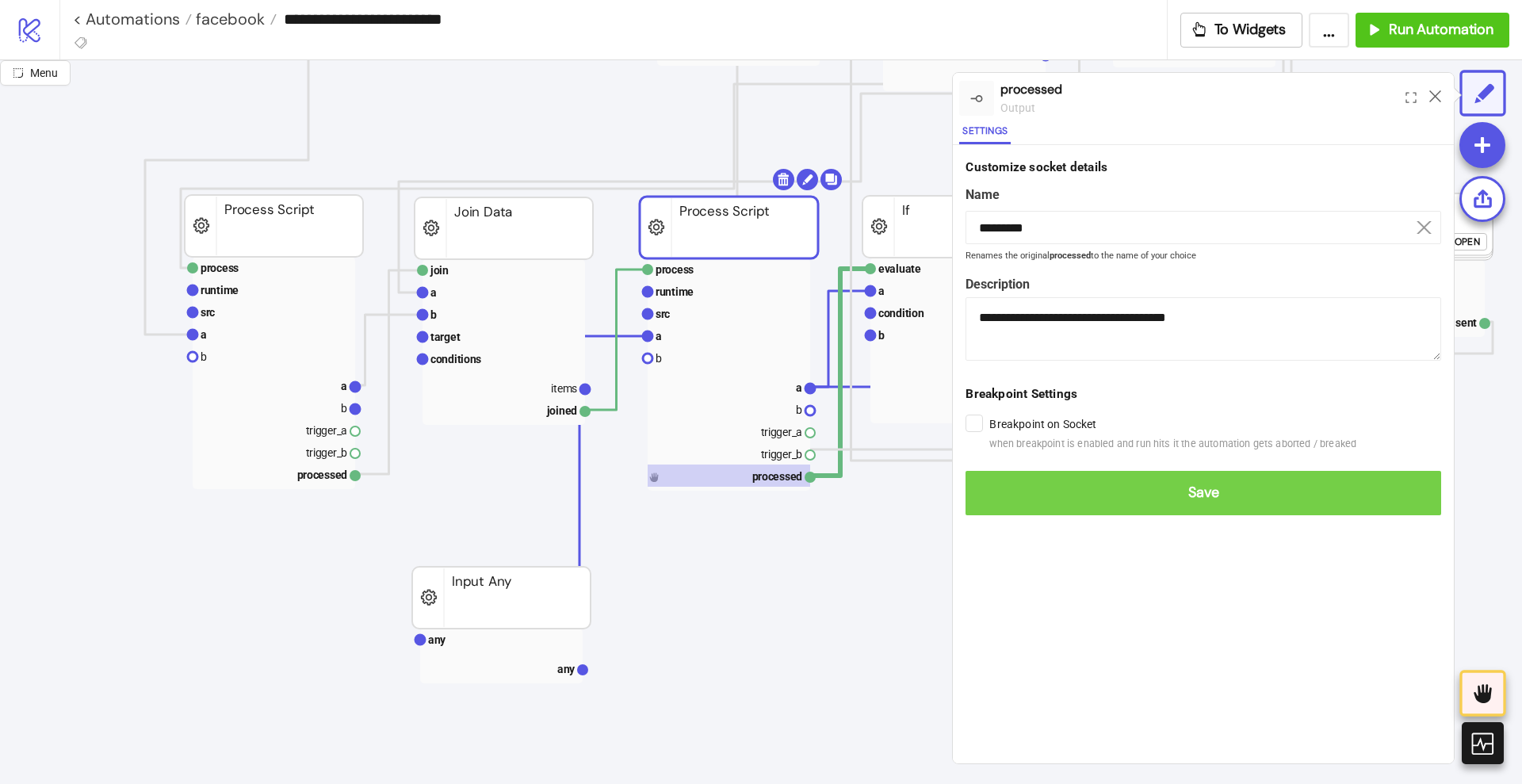
click at [1081, 486] on span "Save" at bounding box center [1203, 492] width 450 height 18
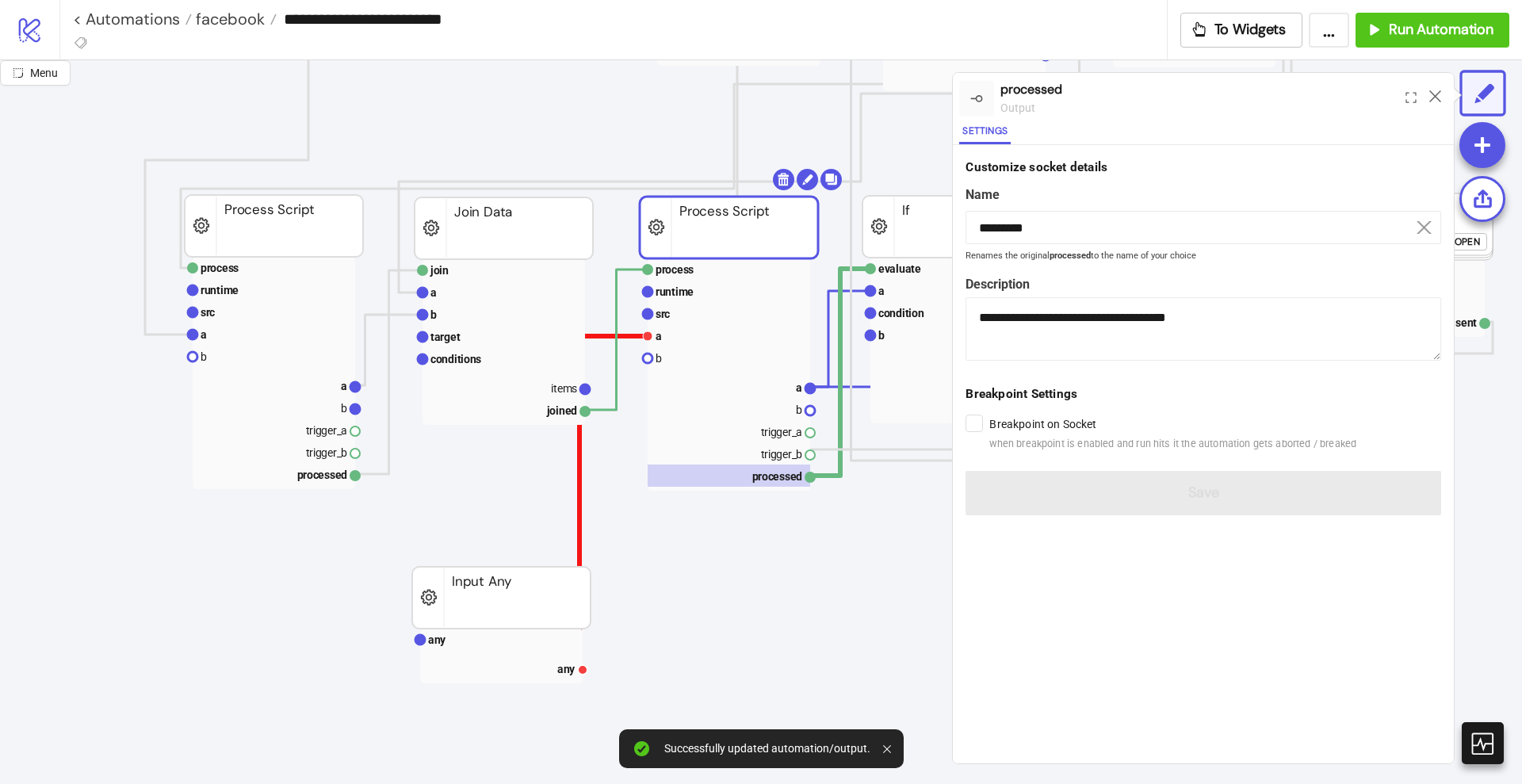
click at [627, 336] on polyline at bounding box center [613, 501] width 68 height 332
drag, startPoint x: 584, startPoint y: 386, endPoint x: 639, endPoint y: 378, distance: 55.6
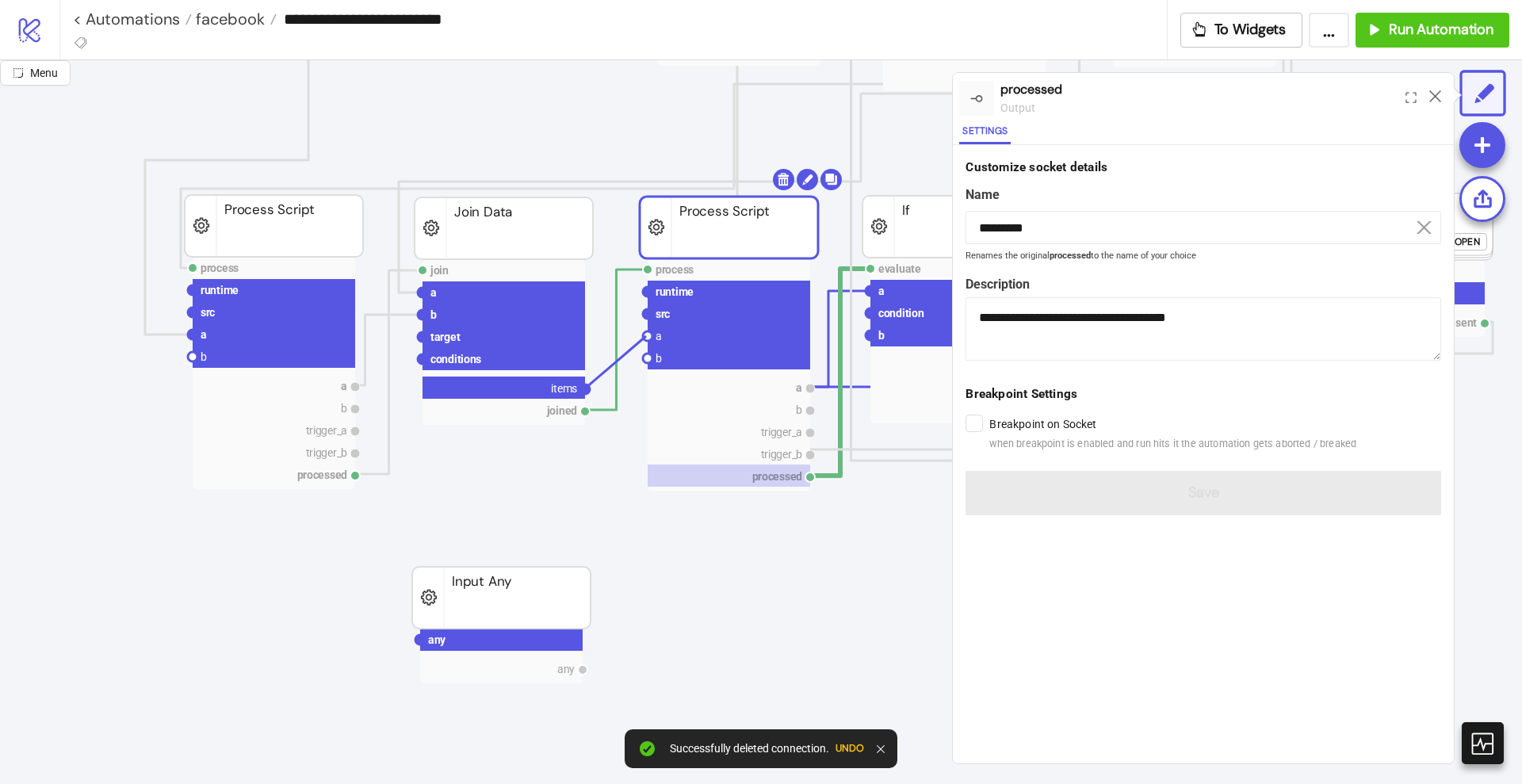
click at [647, 335] on circle at bounding box center [648, 336] width 9 height 9
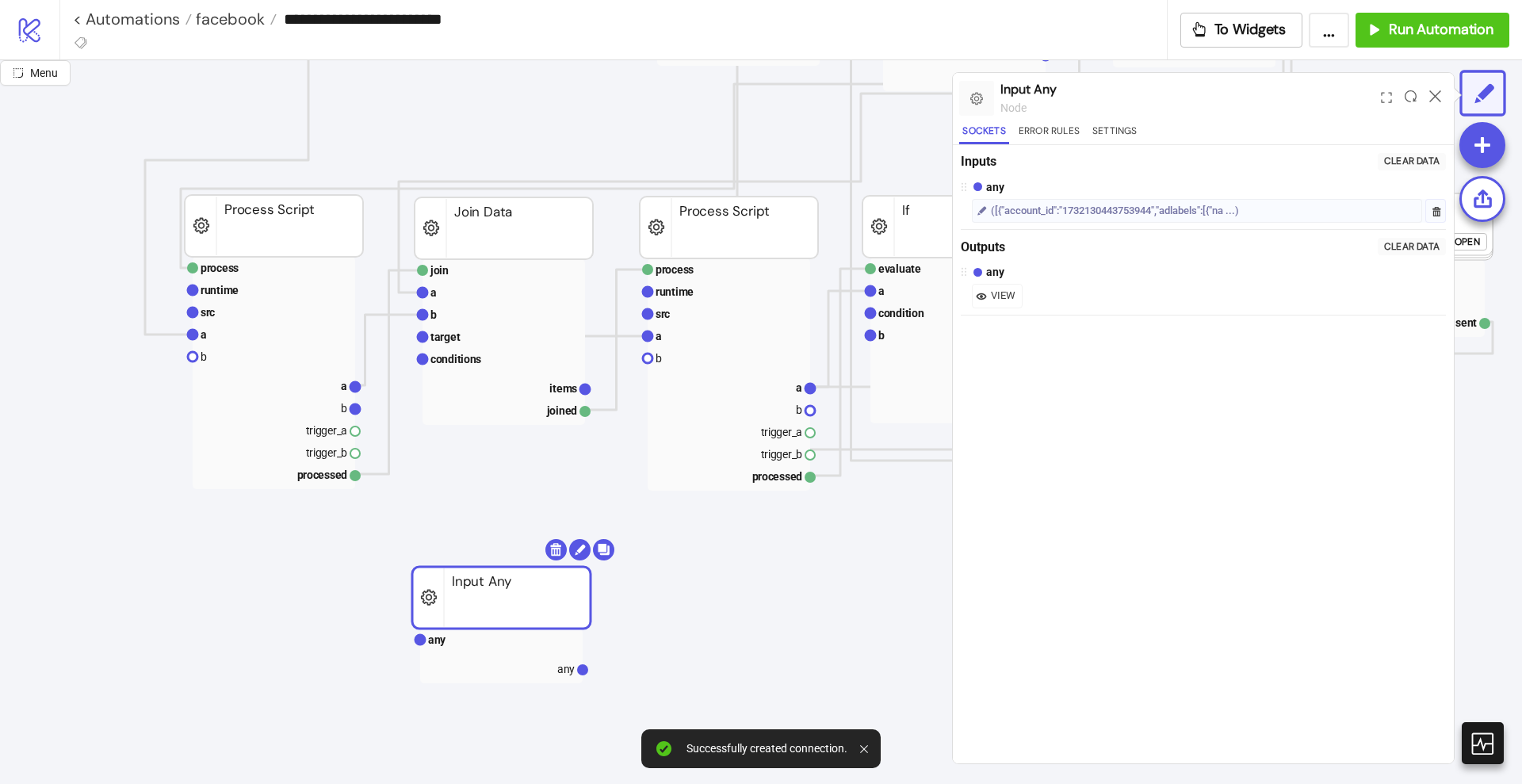
click at [560, 601] on rect at bounding box center [501, 597] width 179 height 62
click at [553, 552] on body "**********" at bounding box center [761, 392] width 1522 height 784
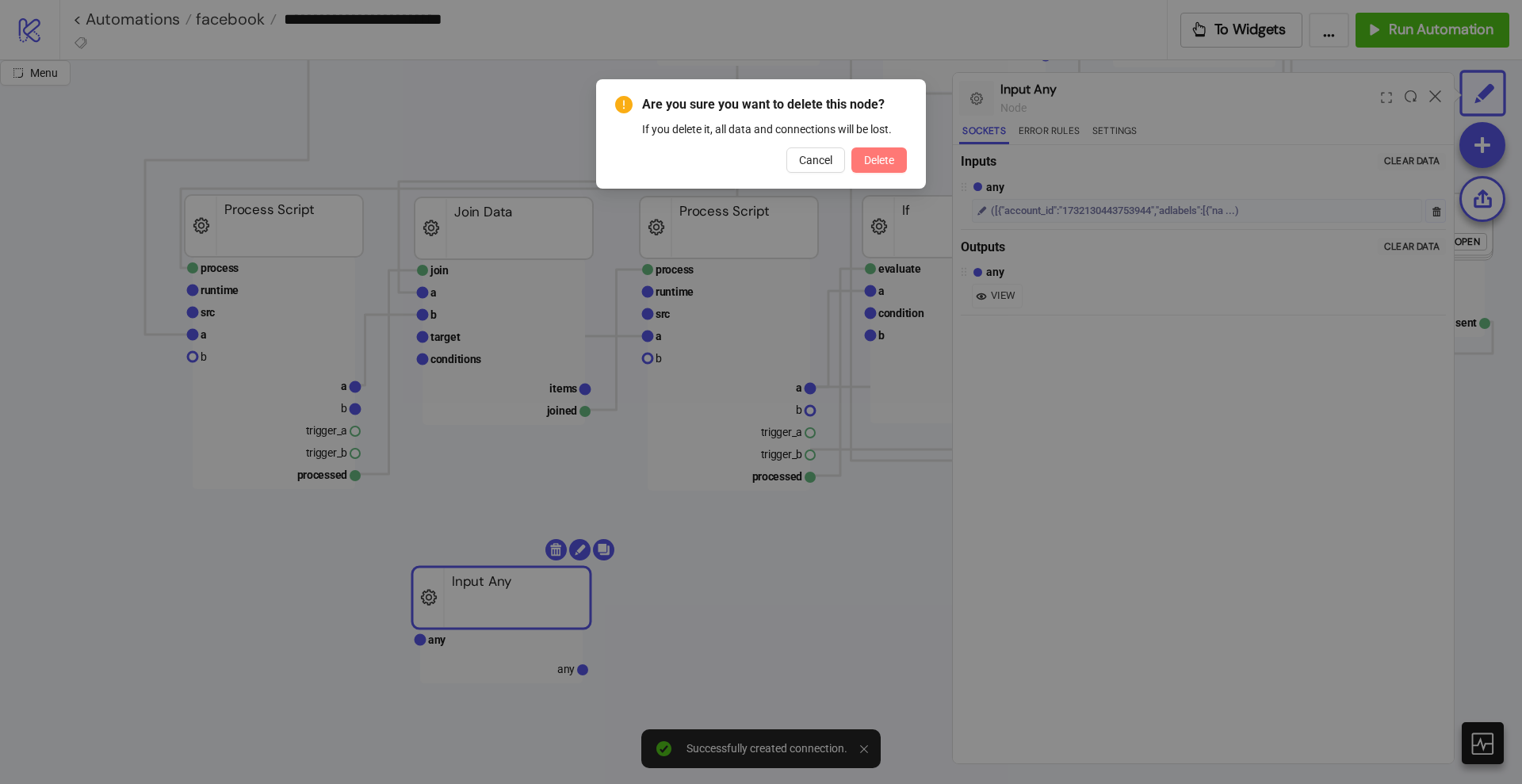
click at [864, 159] on span "Delete" at bounding box center [879, 160] width 30 height 13
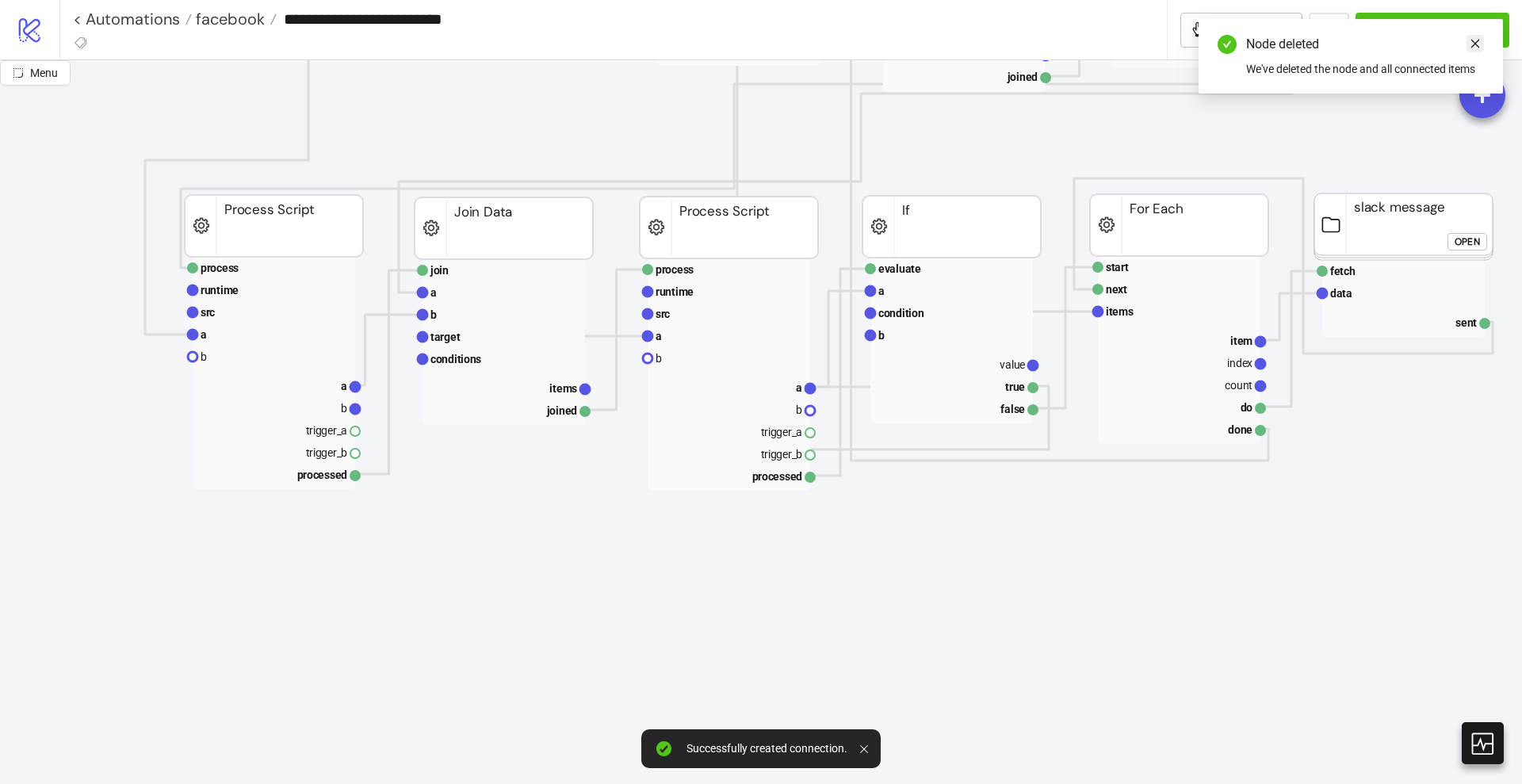
drag, startPoint x: 1478, startPoint y: 44, endPoint x: 1468, endPoint y: 38, distance: 11.7
click at [1478, 44] on icon "close" at bounding box center [1475, 44] width 11 height 11
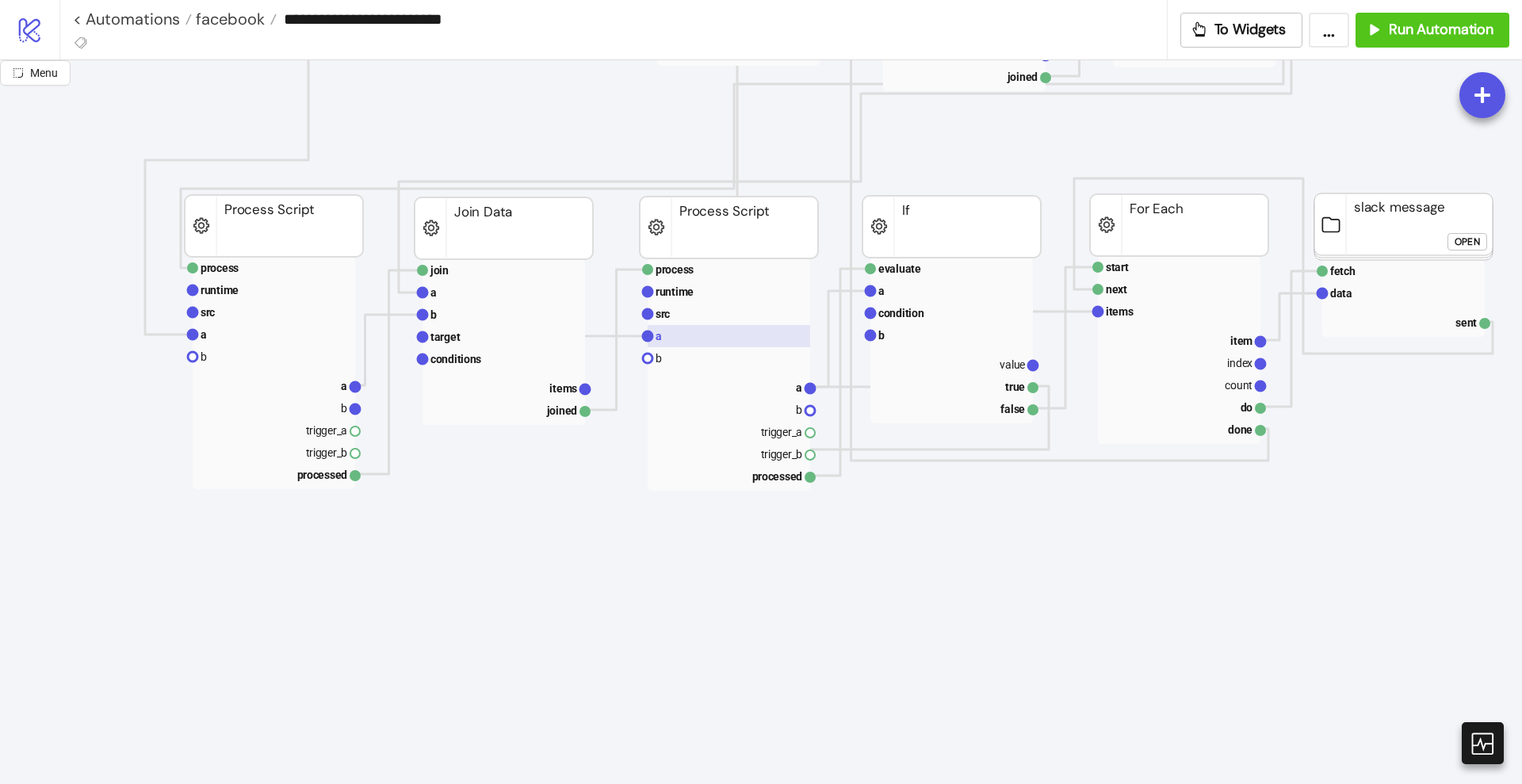
click at [698, 328] on rect at bounding box center [729, 336] width 163 height 22
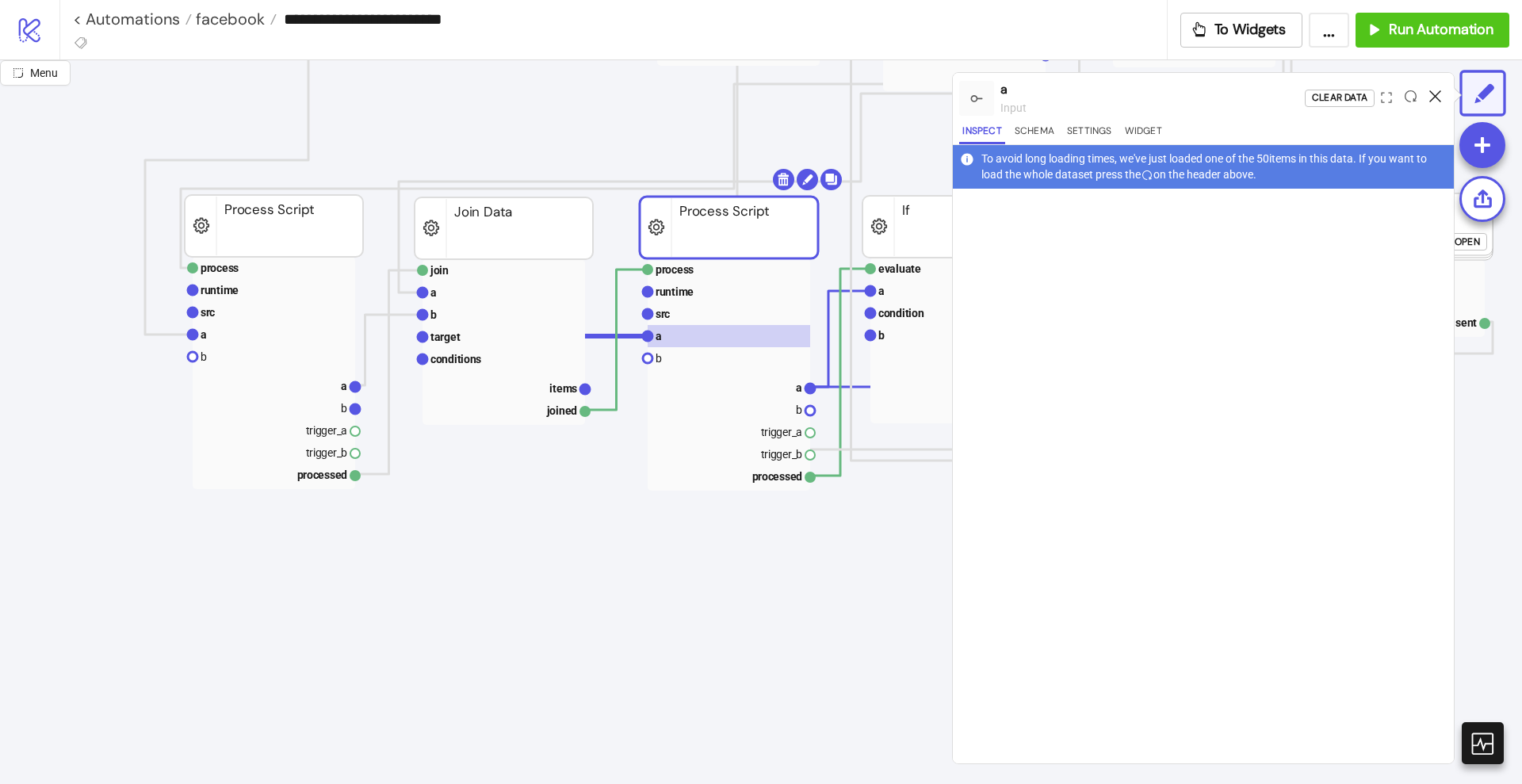
click at [1435, 92] on icon at bounding box center [1435, 96] width 12 height 12
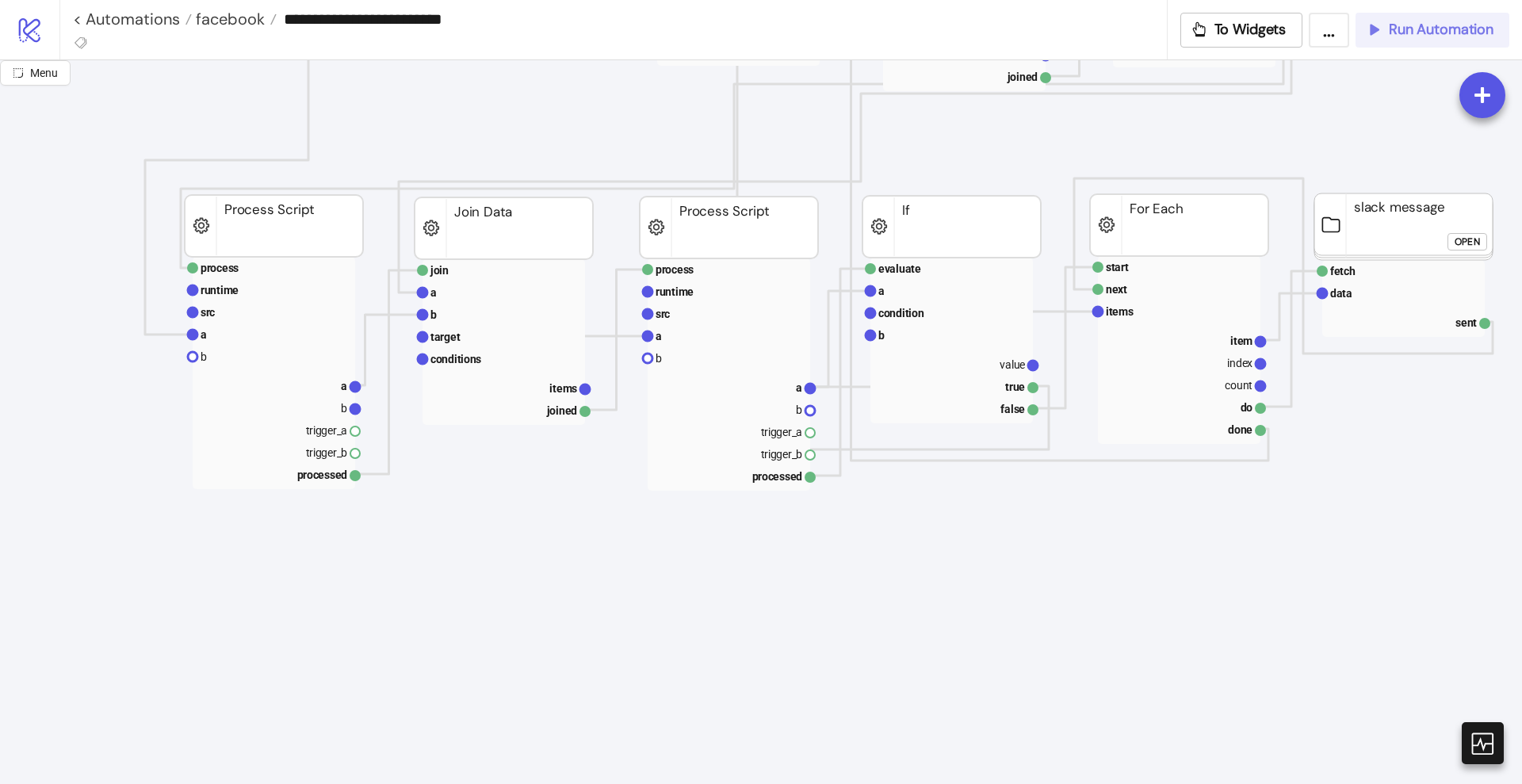
click at [1415, 36] on span "Run Automation" at bounding box center [1442, 29] width 105 height 18
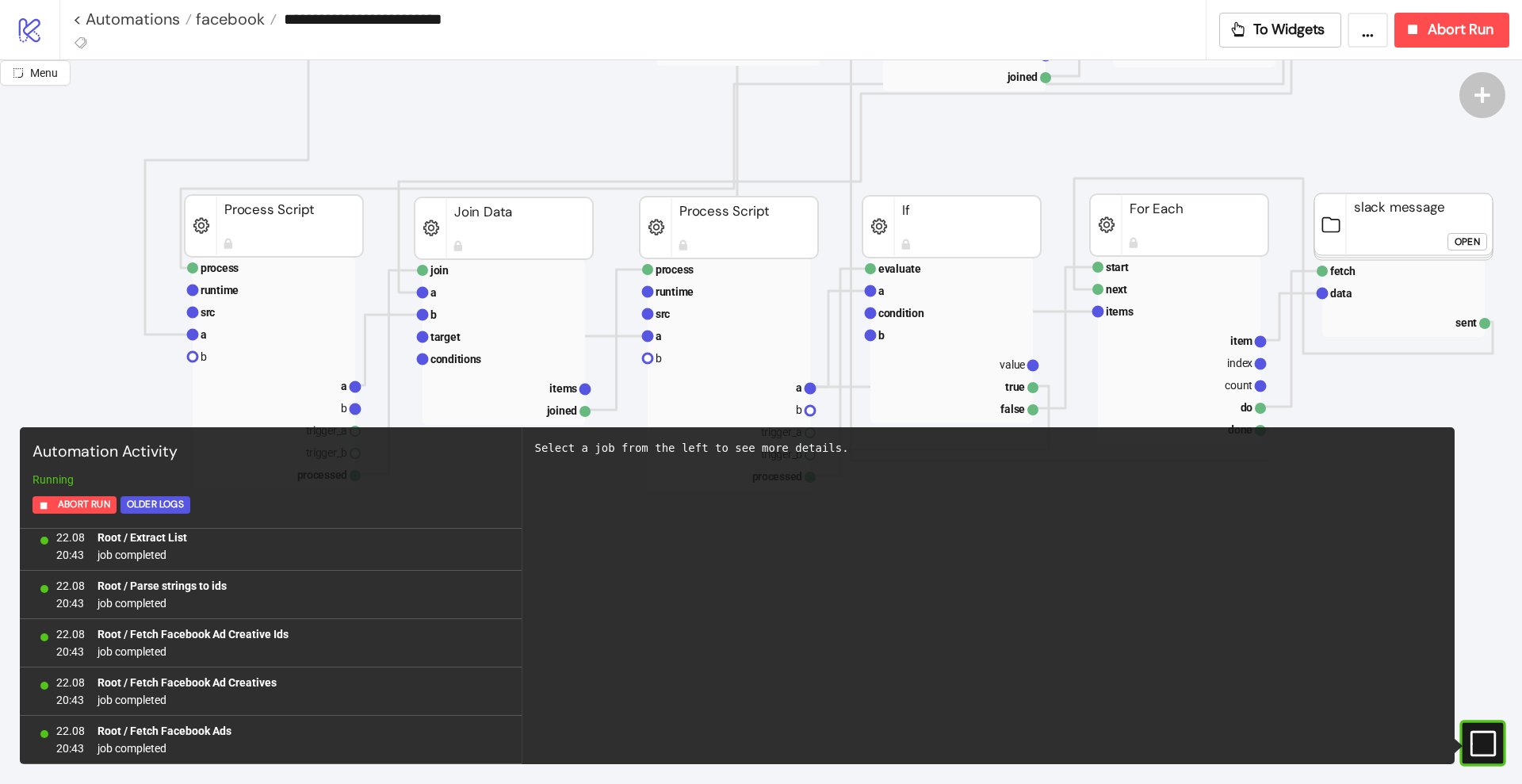
scroll to position [1939, 0]
